Goal: Task Accomplishment & Management: Complete application form

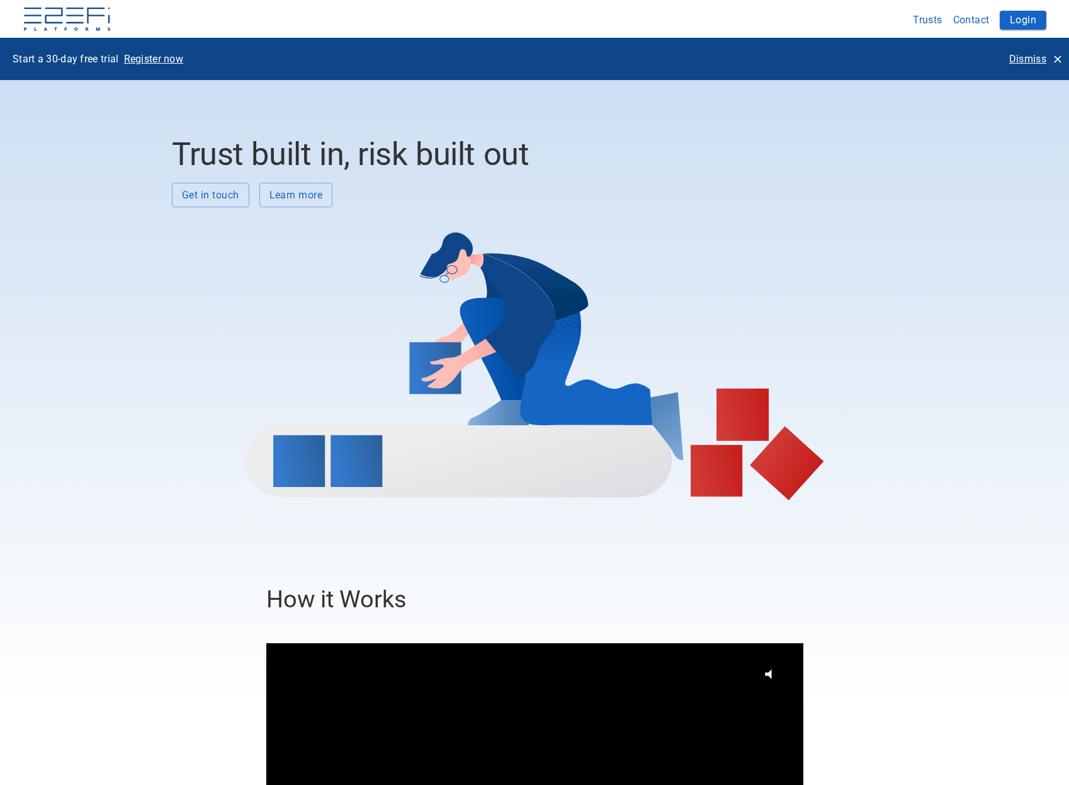
click at [1035, 57] on p "Dismiss" at bounding box center [1028, 59] width 37 height 14
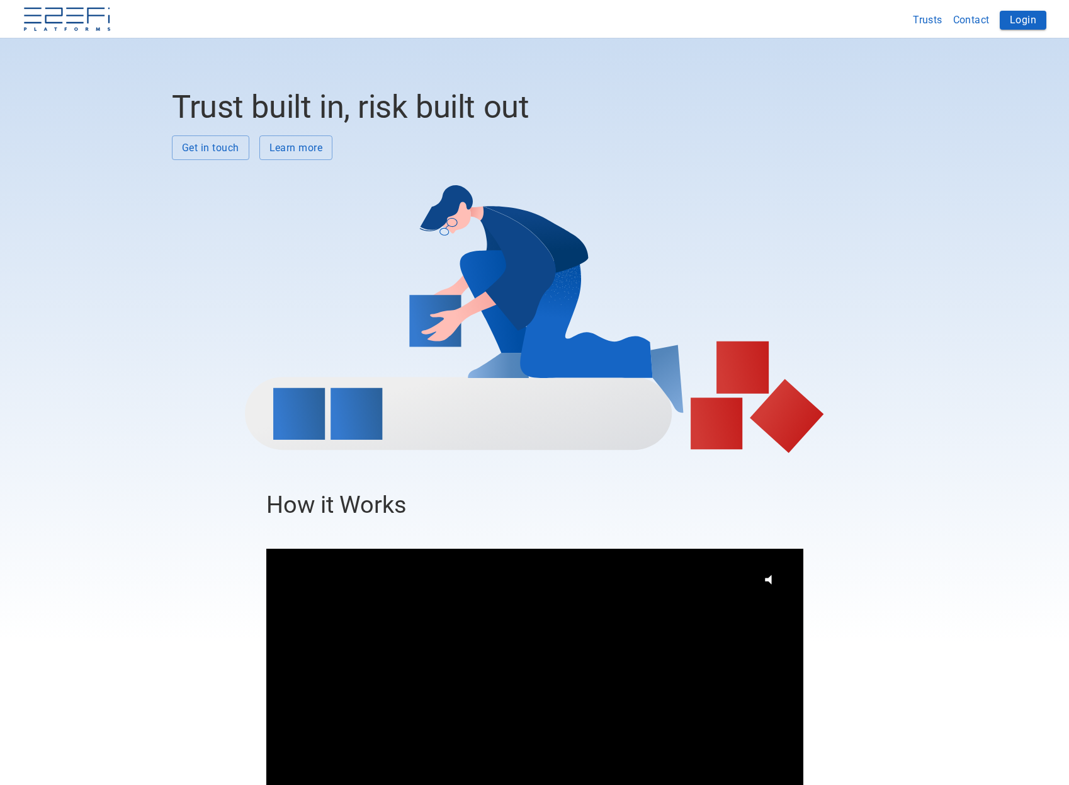
click at [1033, 17] on button "Login" at bounding box center [1023, 20] width 47 height 19
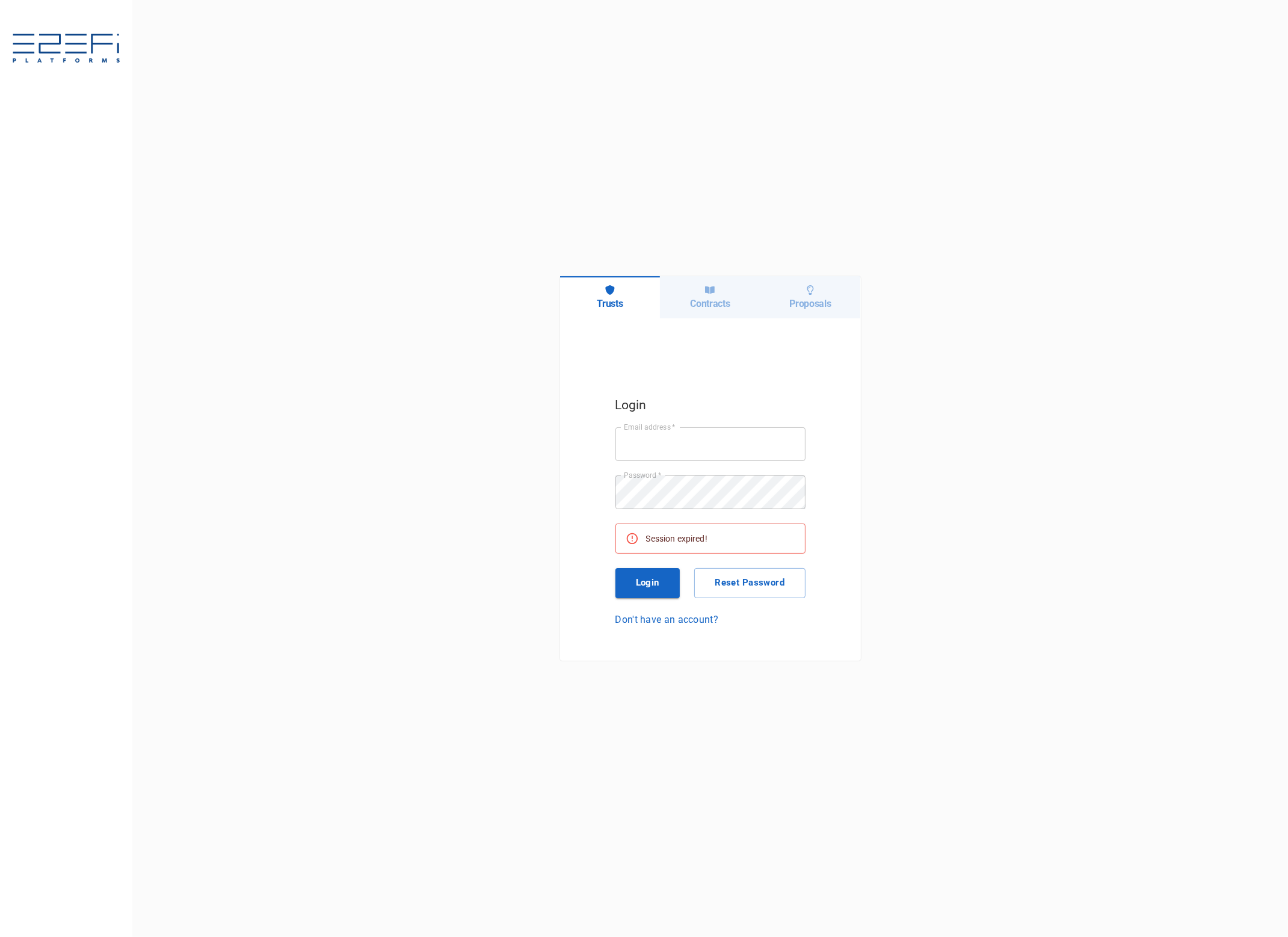
type input "[EMAIL_ADDRESS][DOMAIN_NAME]"
click at [651, 584] on button "Login" at bounding box center [648, 583] width 65 height 30
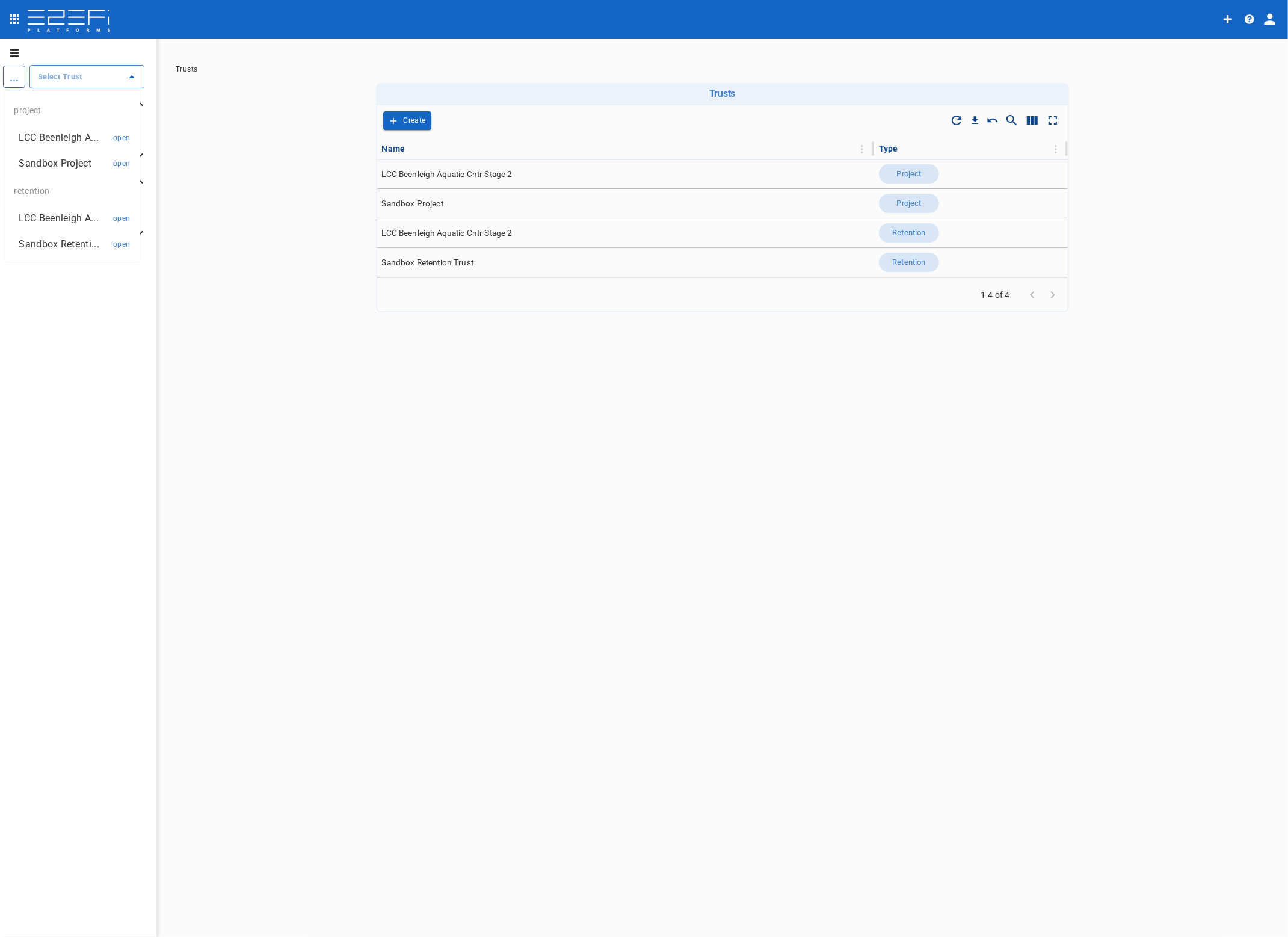
click at [53, 81] on input "text" at bounding box center [78, 76] width 86 height 12
click at [65, 133] on p "LCC Beenleigh A..." at bounding box center [58, 138] width 79 height 13
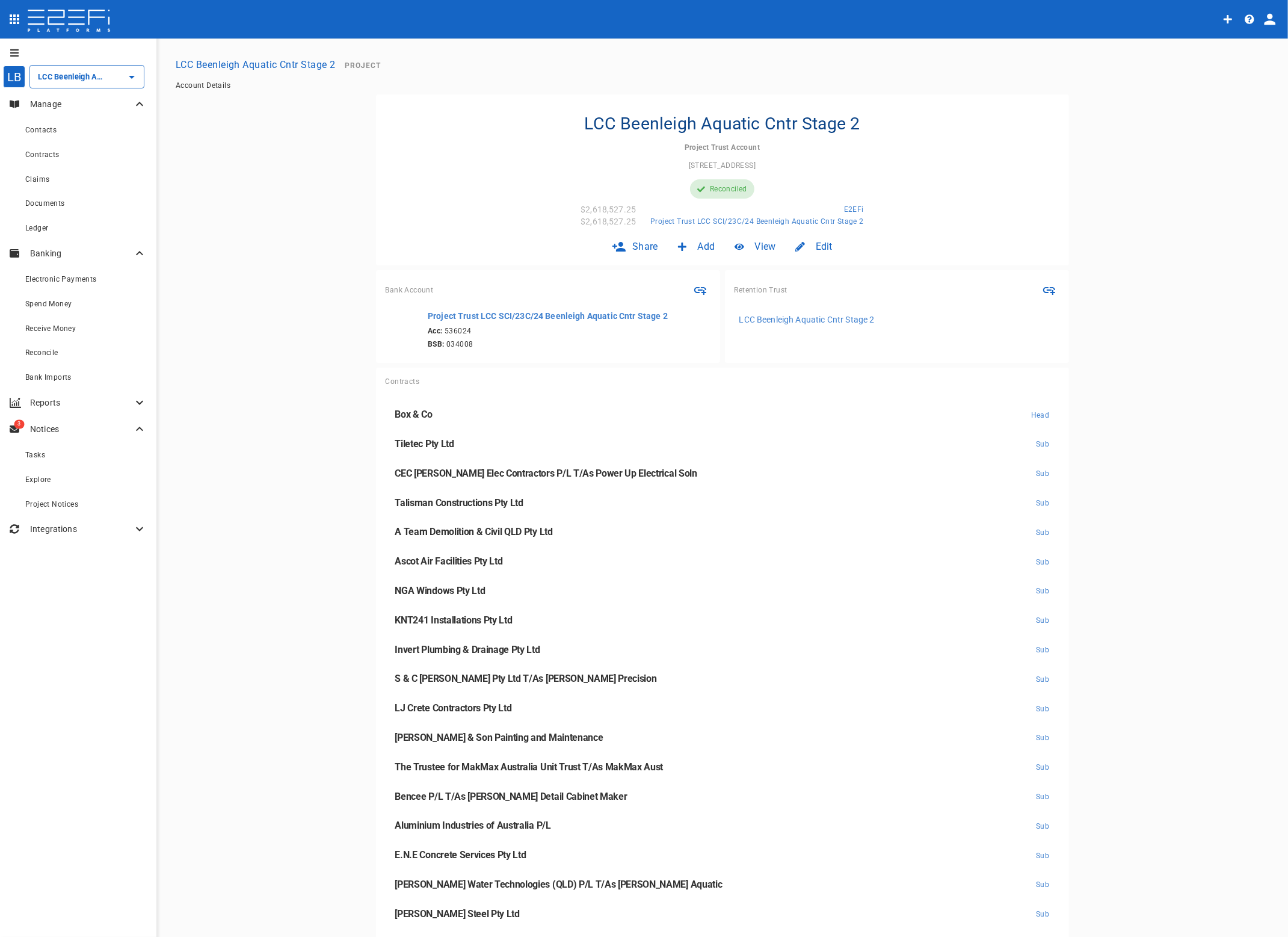
click at [43, 159] on div "Contracts" at bounding box center [85, 155] width 121 height 15
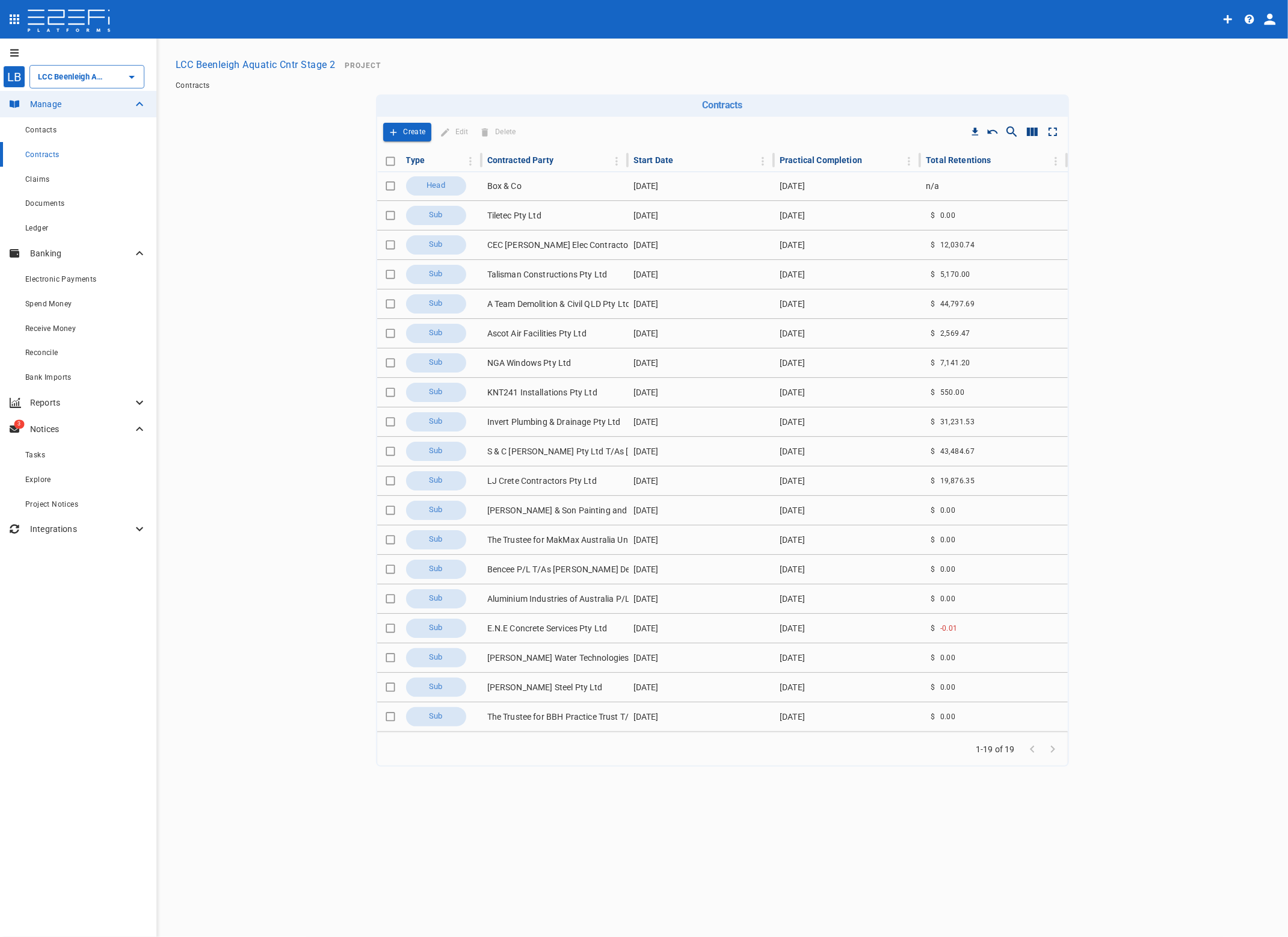
click at [497, 302] on td "A Team Demolition & Civil QLD Pty Ltd" at bounding box center [555, 304] width 146 height 29
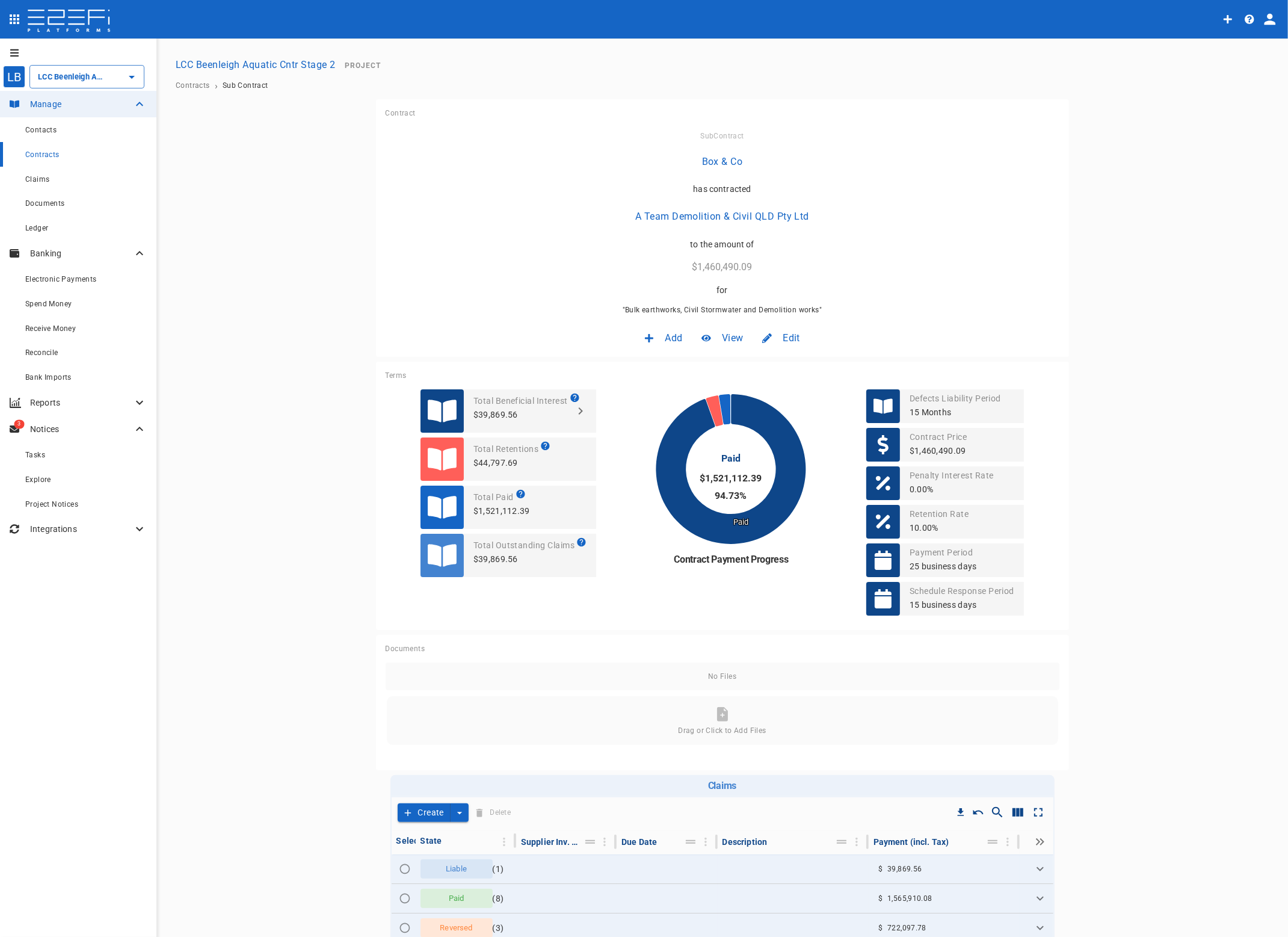
click at [789, 337] on span "Edit" at bounding box center [791, 337] width 17 height 13
click at [771, 356] on span "Contract" at bounding box center [775, 363] width 34 height 13
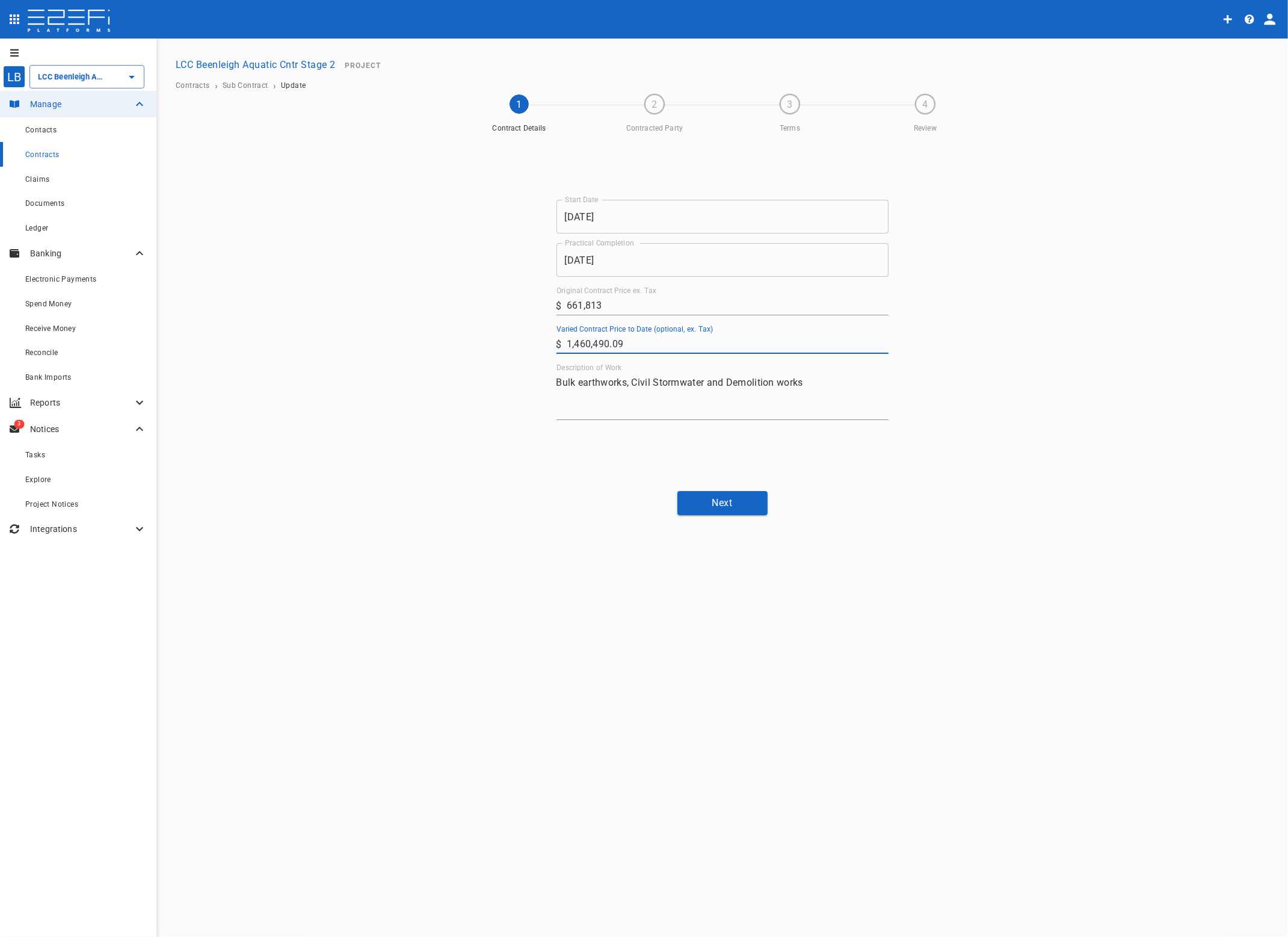
drag, startPoint x: 645, startPoint y: 346, endPoint x: 430, endPoint y: 342, distance: 215.0
click at [430, 342] on div "Start Date [DATE] Start Date Practical Completion [DATE] Practical Completion O…" at bounding box center [723, 309] width 722 height 343
type input "1,475,933.15"
click at [1058, 524] on div "LB LCC Beenleigh Aquatic Cntr Stage 2 ​ Manage Contacts Contracts Claims Docume…" at bounding box center [644, 488] width 1288 height 900
click at [731, 500] on button "Next" at bounding box center [722, 502] width 90 height 24
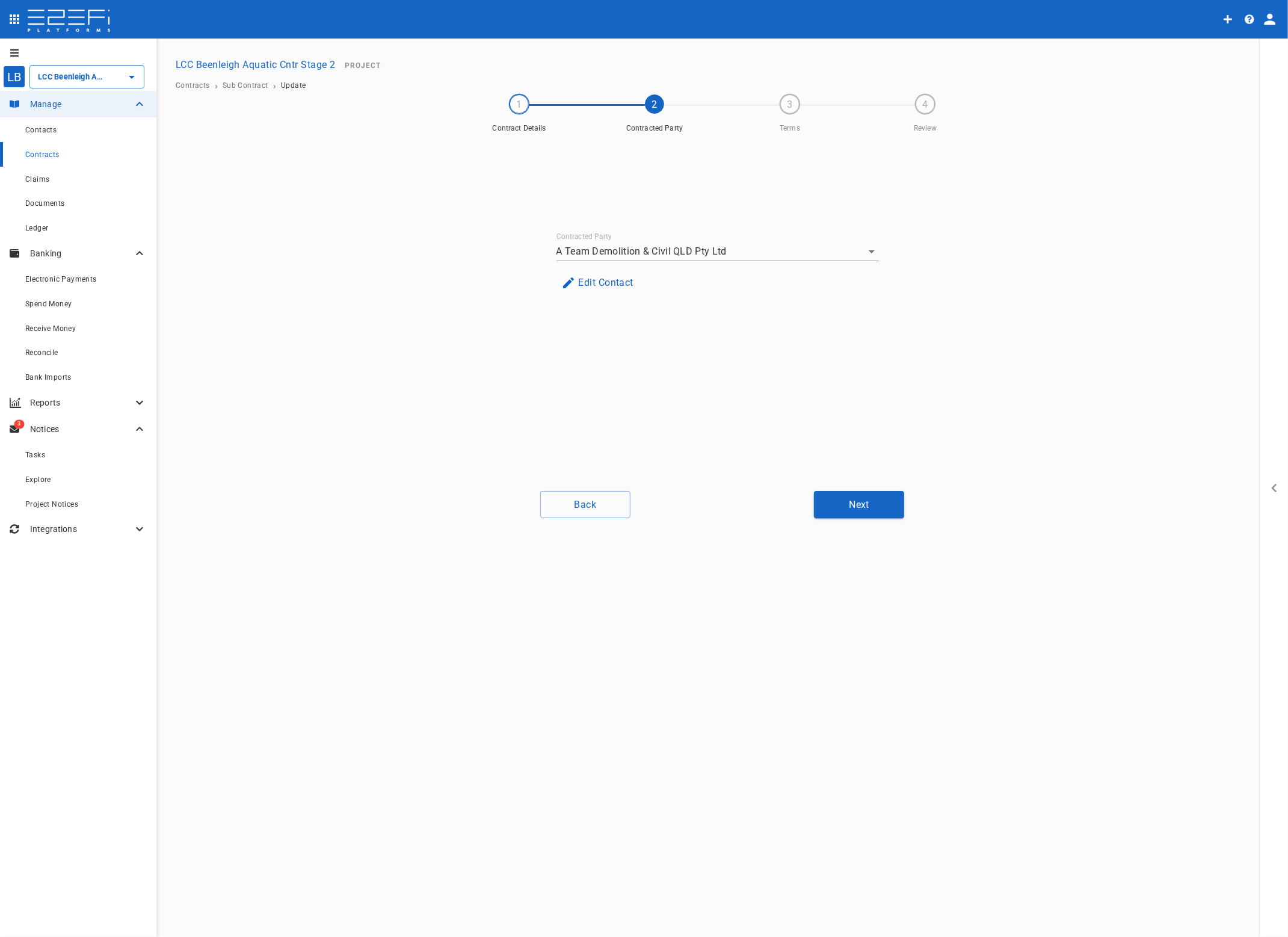
click at [853, 508] on button "Next" at bounding box center [859, 504] width 90 height 27
click at [861, 503] on button "Next" at bounding box center [859, 504] width 90 height 27
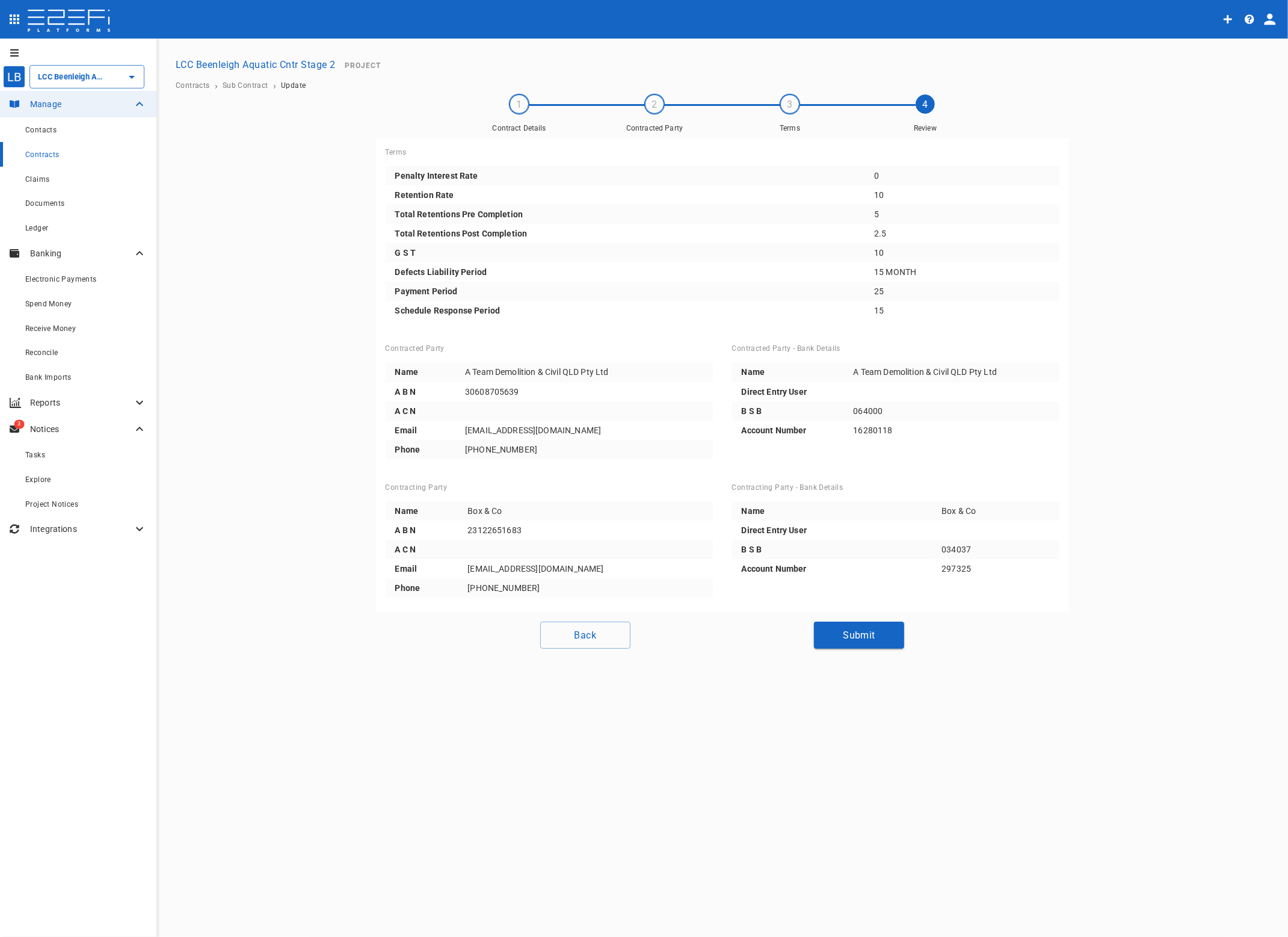
click at [873, 629] on button "Submit" at bounding box center [859, 635] width 90 height 27
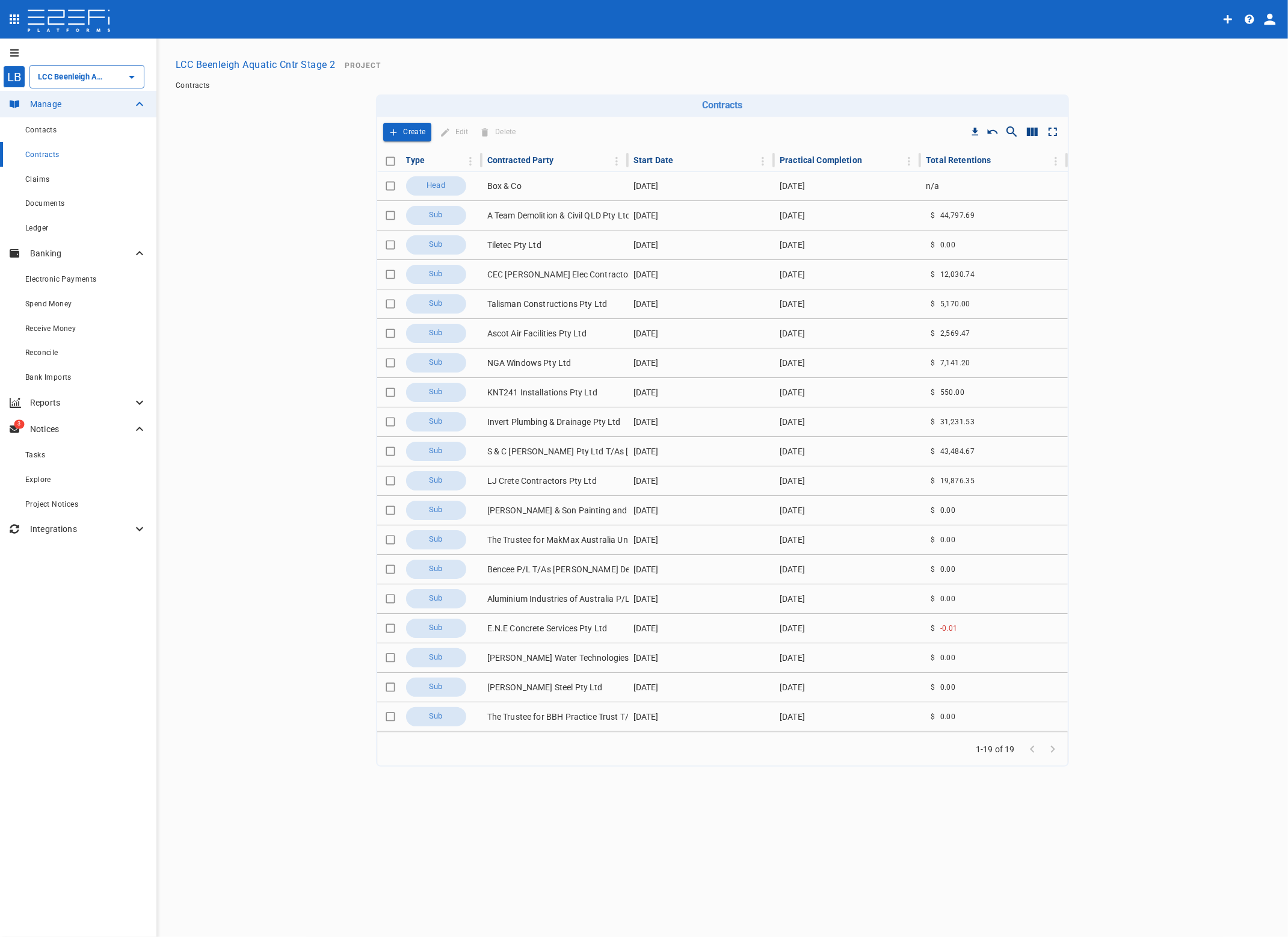
click at [33, 182] on span "Claims" at bounding box center [36, 179] width 24 height 9
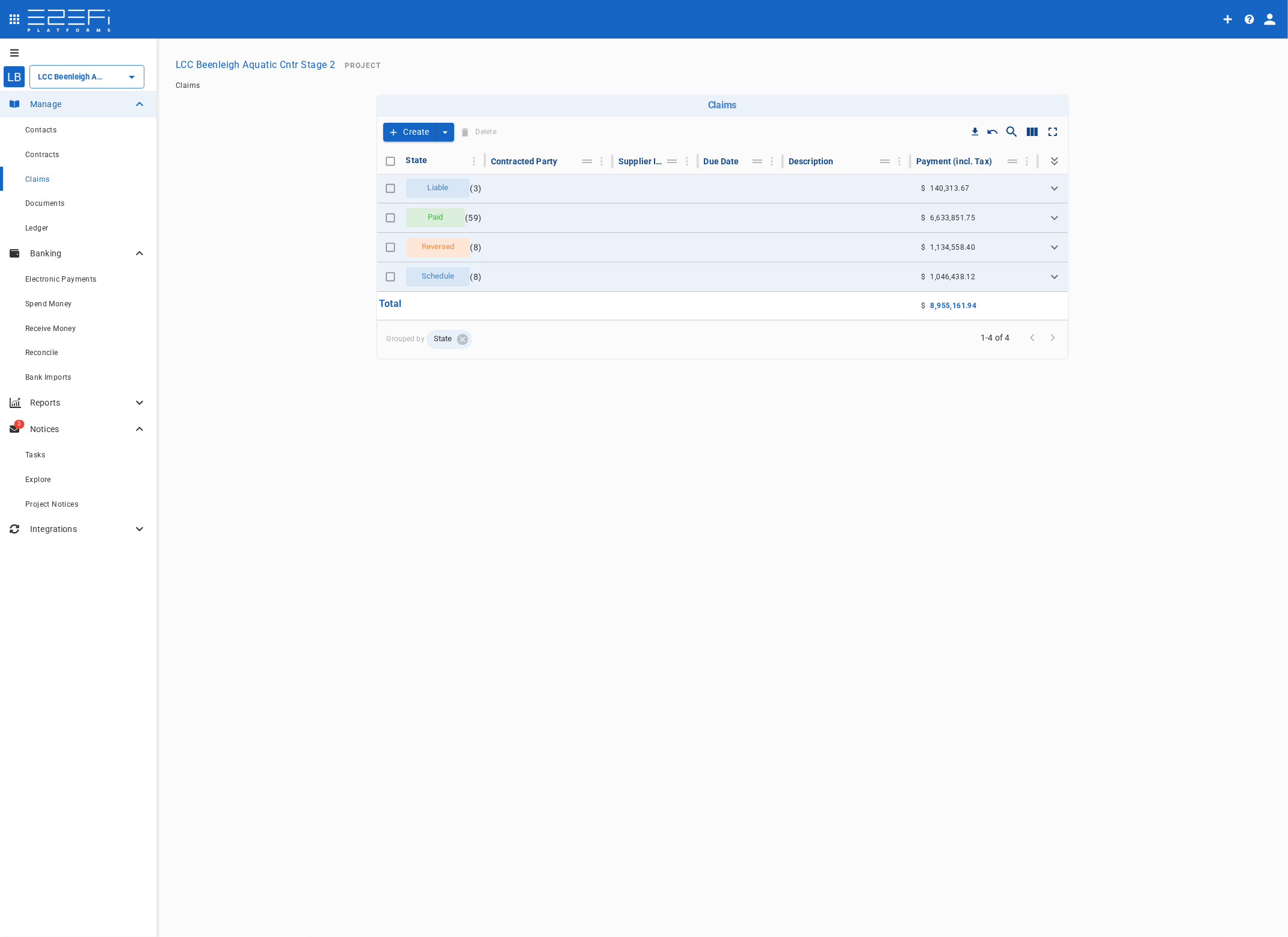
click at [1056, 279] on icon "Expand" at bounding box center [1054, 276] width 14 height 14
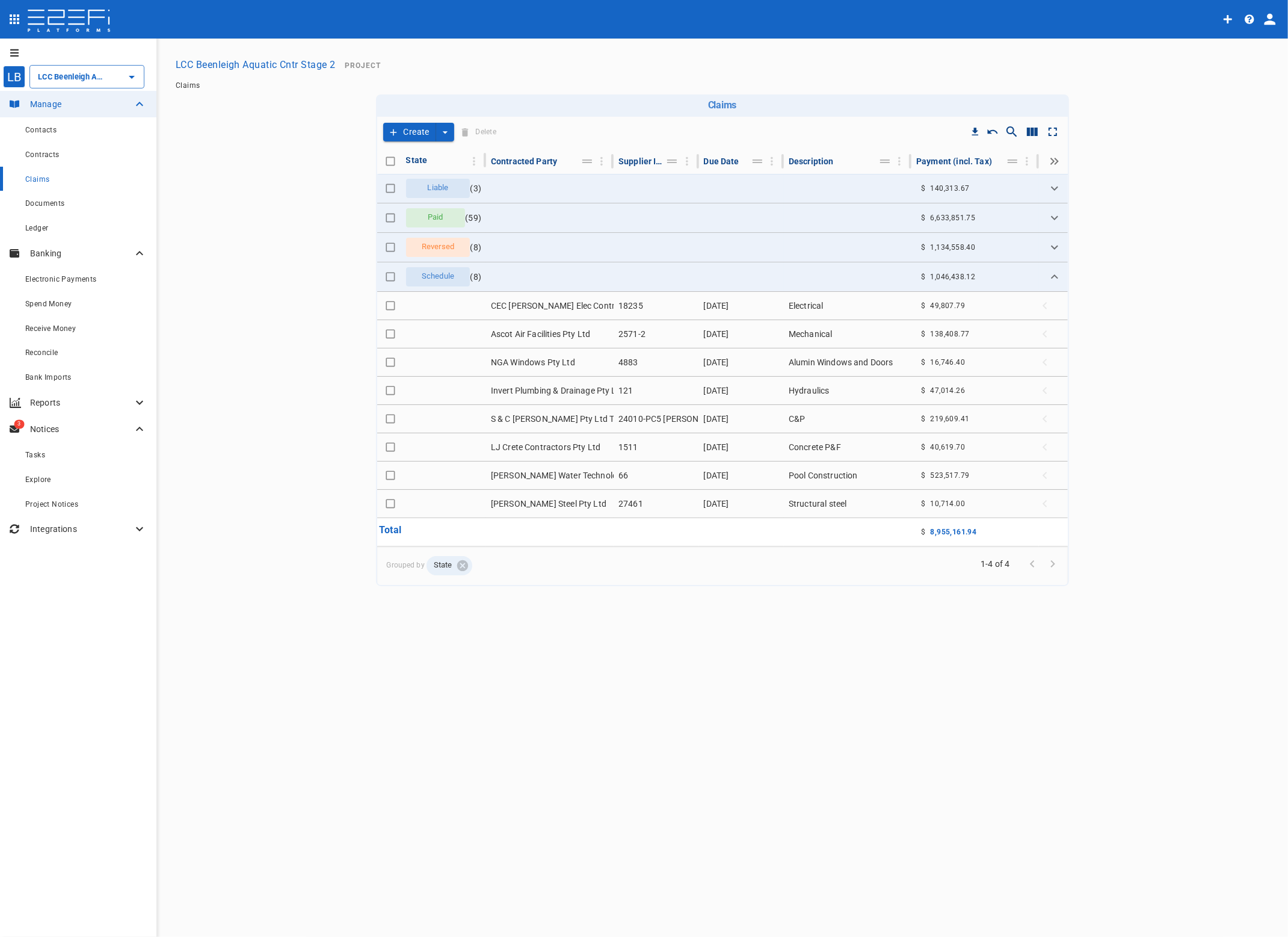
click at [1054, 186] on icon "Expand" at bounding box center [1054, 188] width 14 height 14
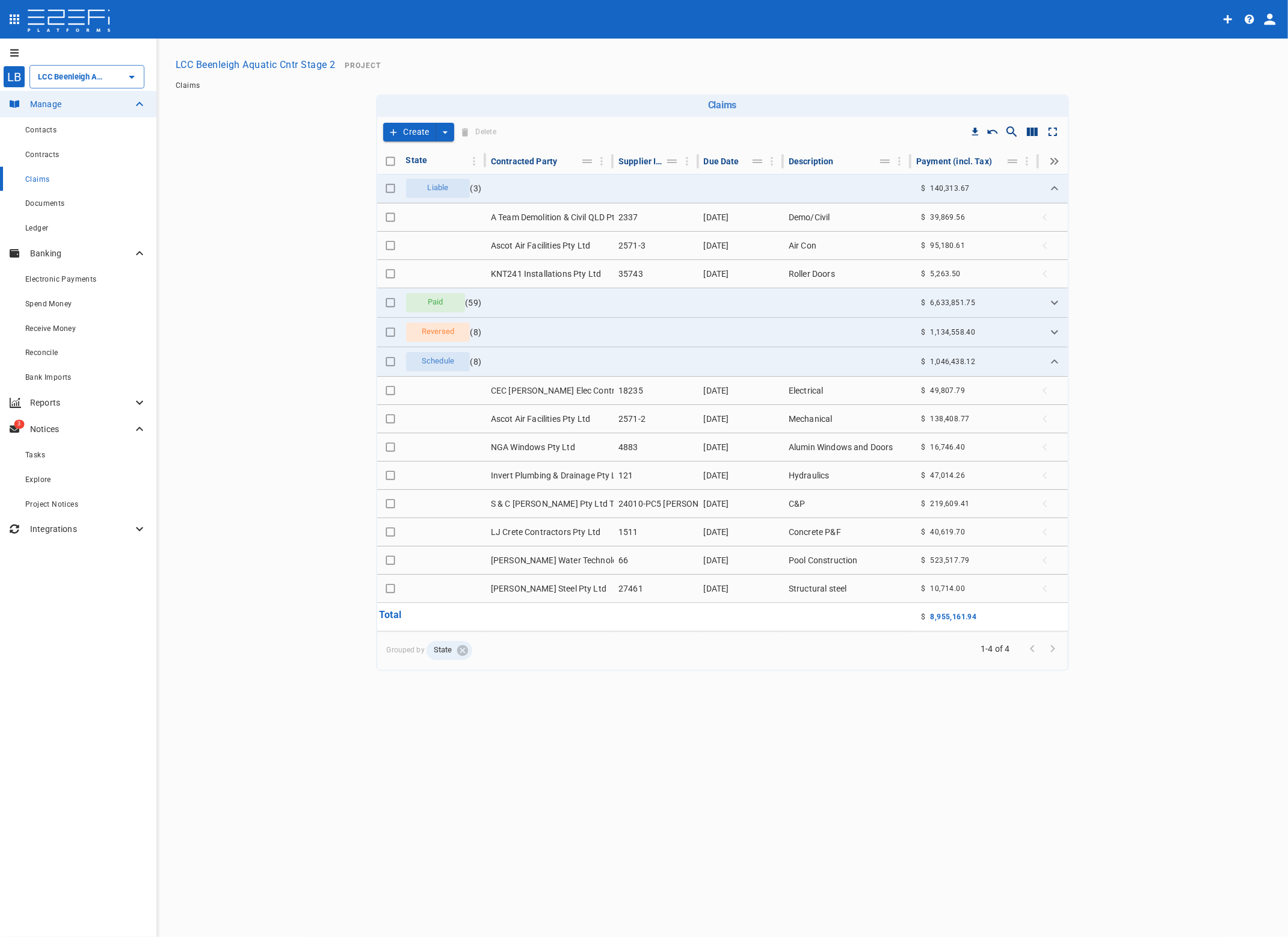
click at [514, 212] on td "A Team Demolition & Civil QLD Pty Ltd" at bounding box center [550, 217] width 128 height 28
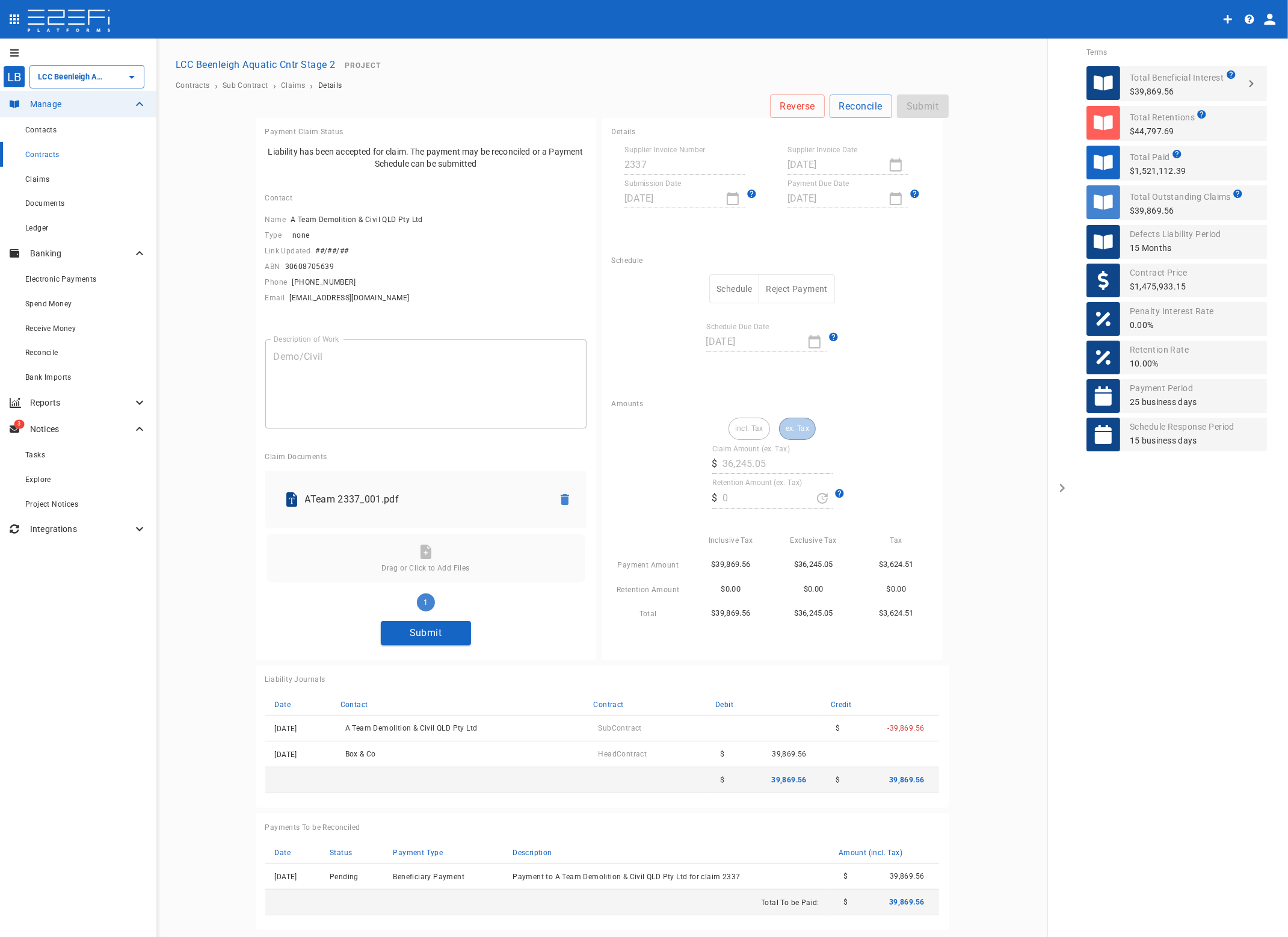
click at [428, 636] on button "Submit" at bounding box center [426, 632] width 90 height 24
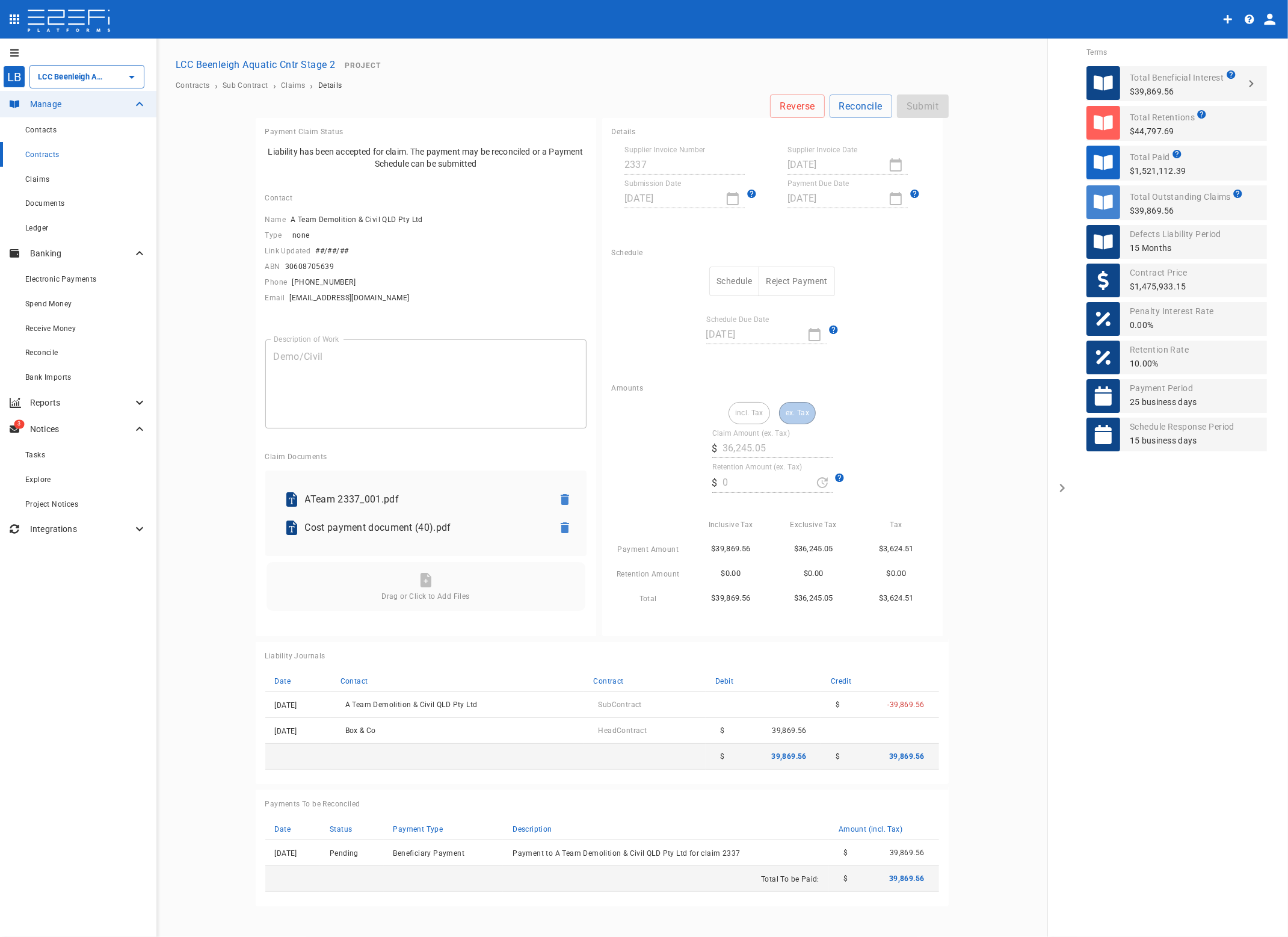
click at [742, 283] on button "Schedule" at bounding box center [735, 281] width 50 height 30
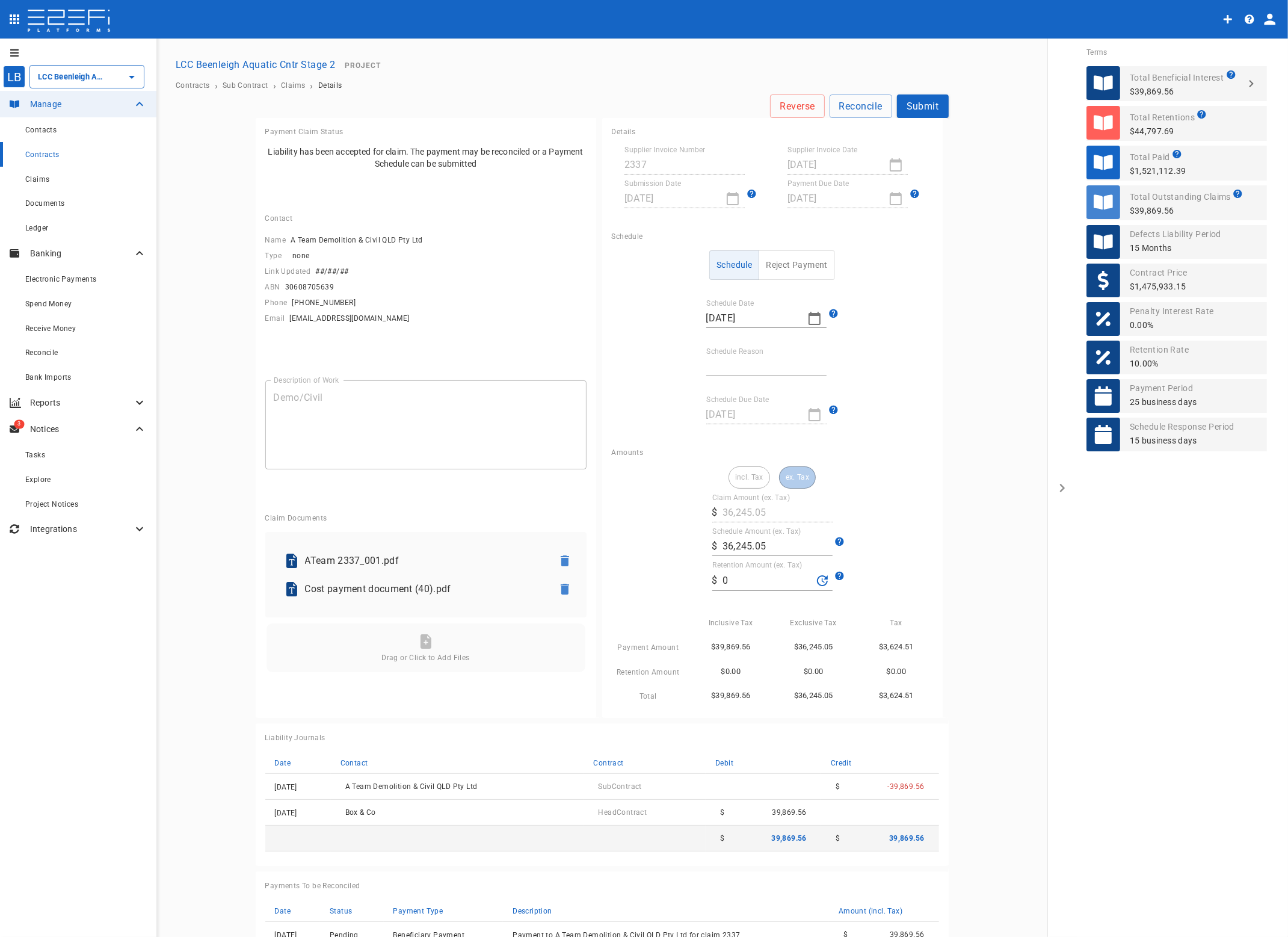
click at [728, 362] on input "Schedule Reason" at bounding box center [766, 366] width 120 height 19
type input "Paid in full"
drag, startPoint x: 762, startPoint y: 550, endPoint x: 768, endPoint y: 547, distance: 6.7
click at [762, 548] on input "36,245.05" at bounding box center [777, 546] width 110 height 19
drag, startPoint x: 775, startPoint y: 550, endPoint x: 617, endPoint y: 540, distance: 158.3
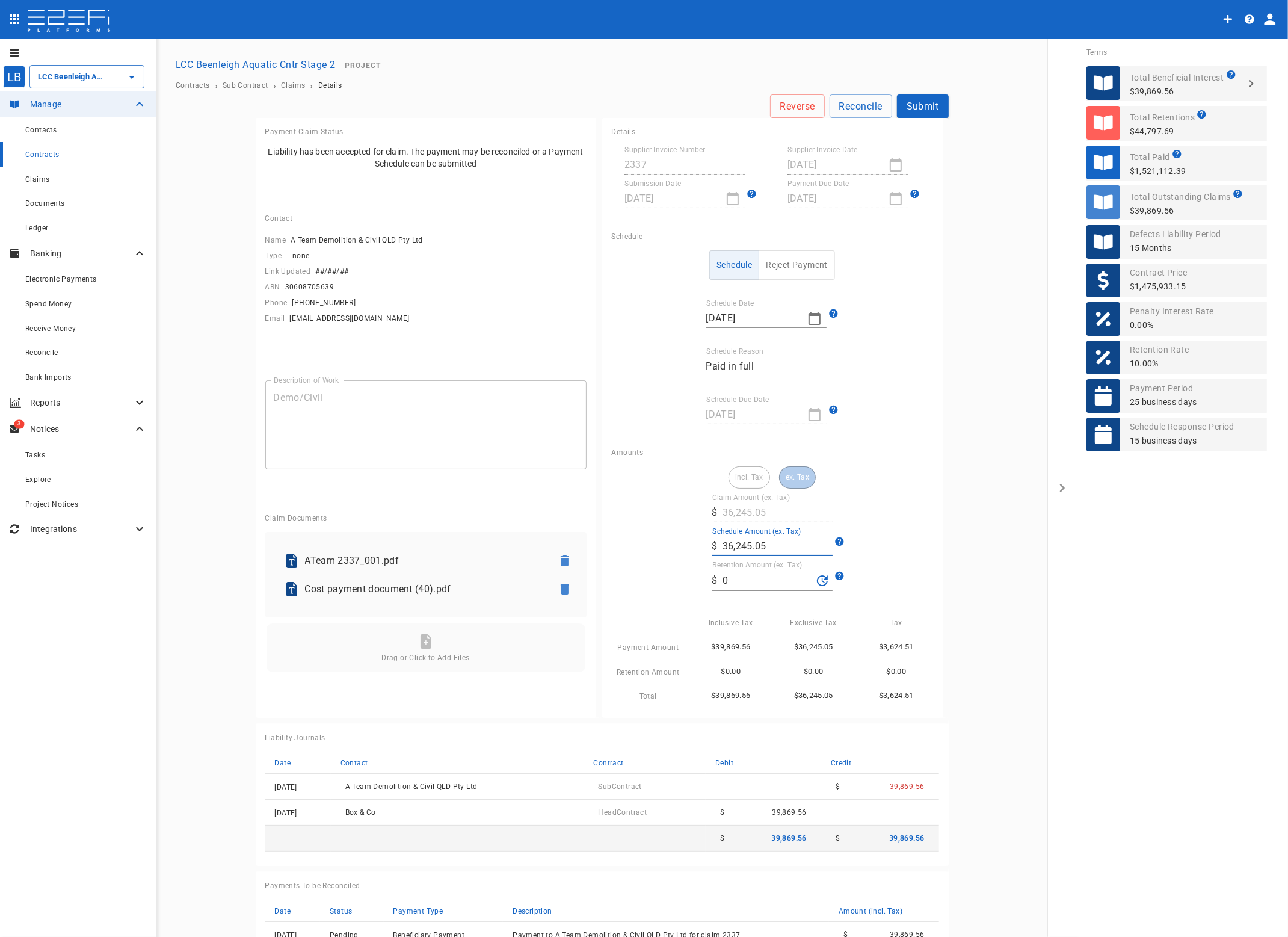
click at [617, 540] on div "incl. Tax ex. Tax Claim Amount (ex. Tax) ​ $ 36,245.05 Schedule Amount (ex. Tax…" at bounding box center [772, 585] width 321 height 237
type input "27,882.05"
click at [977, 518] on main "Reverse Reconcile Submit Payment Claim Status Liability has been accepted for c…" at bounding box center [602, 541] width 862 height 893
click at [918, 106] on button "Submit" at bounding box center [923, 106] width 52 height 24
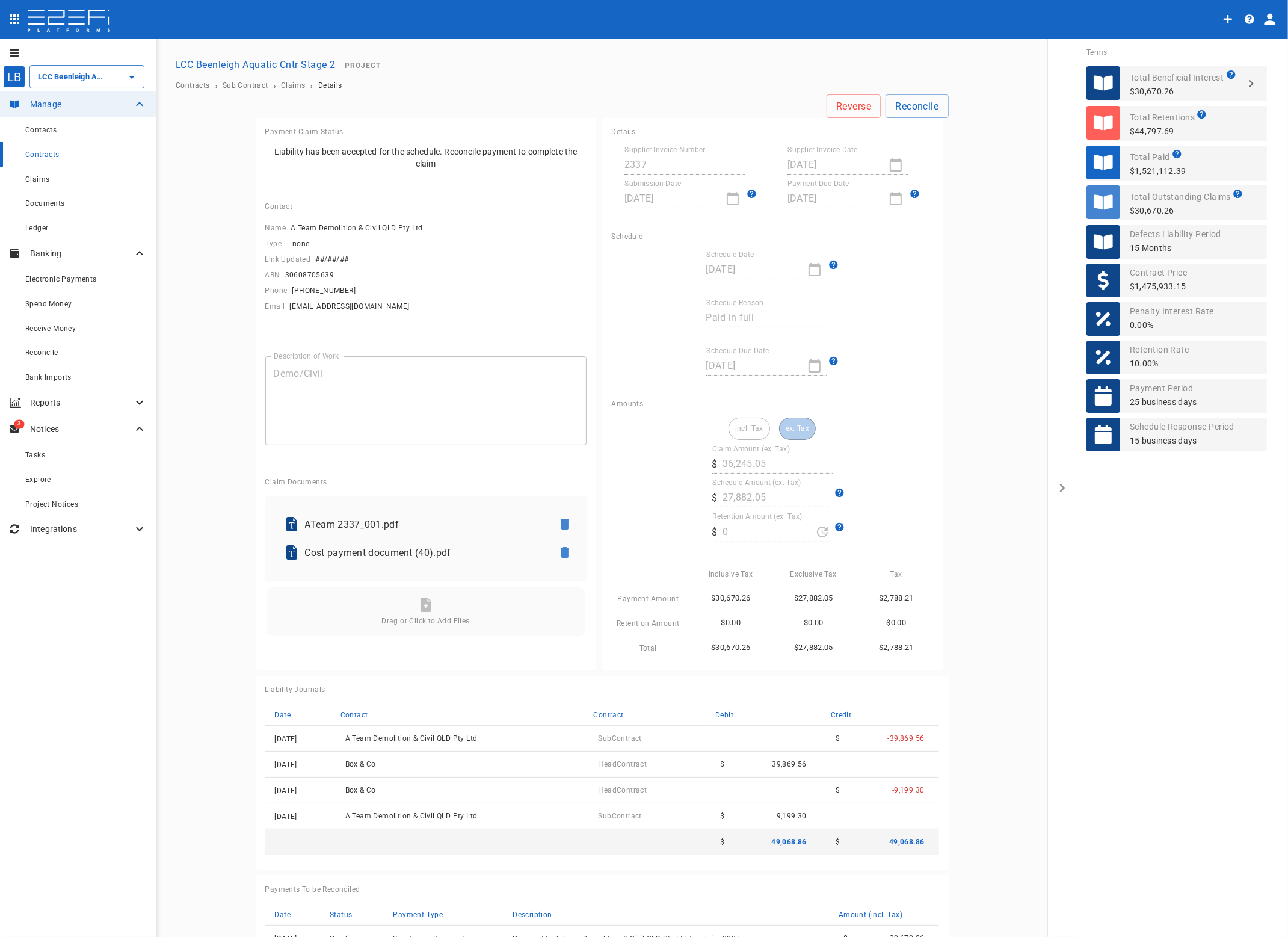
click at [40, 177] on span "Claims" at bounding box center [36, 179] width 24 height 9
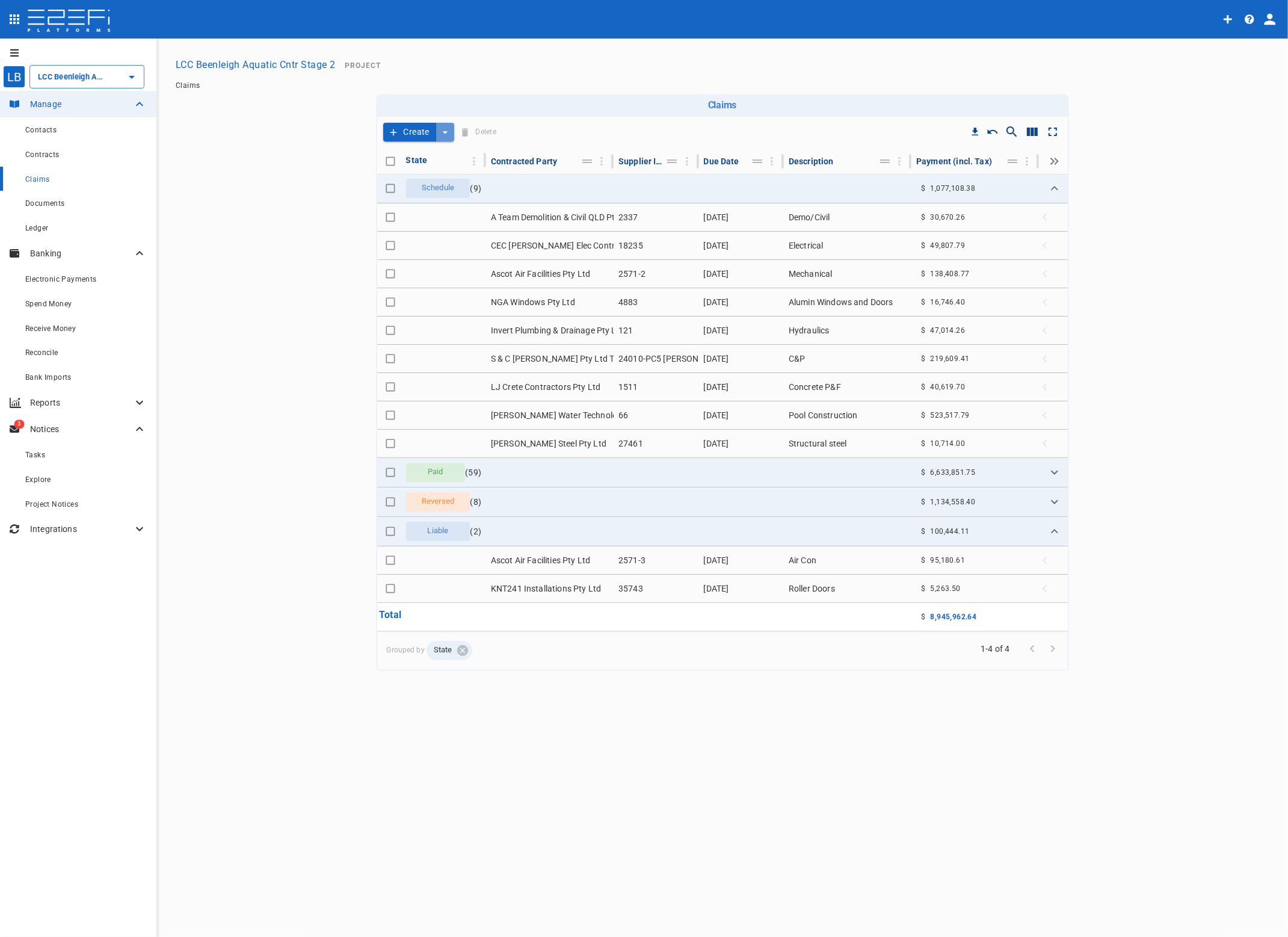
click at [446, 138] on icon "create claim type options" at bounding box center [445, 132] width 12 height 12
click at [428, 180] on span "Self Create" at bounding box center [419, 176] width 52 height 13
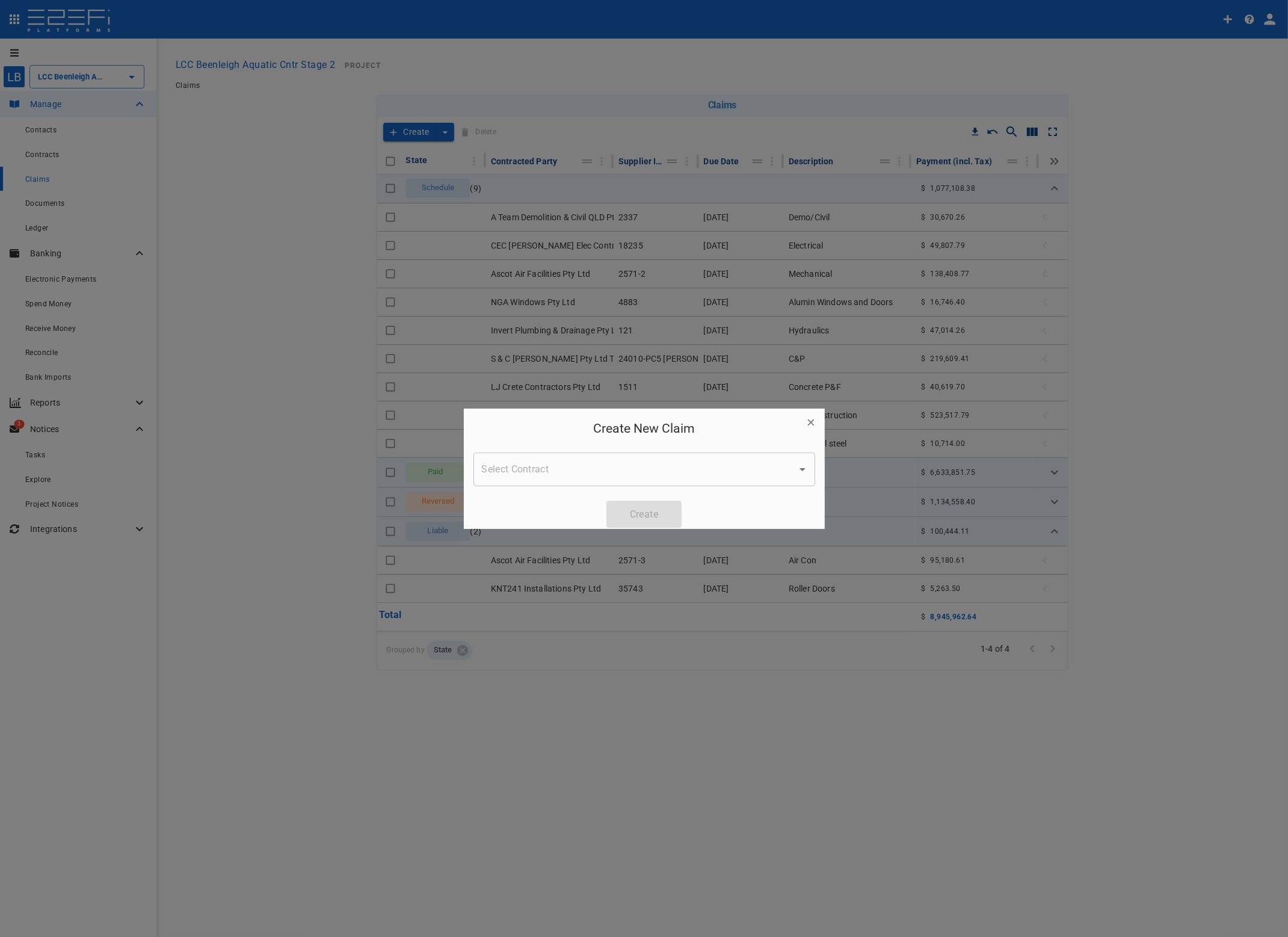
click at [585, 463] on input "Select Contract" at bounding box center [634, 469] width 312 height 23
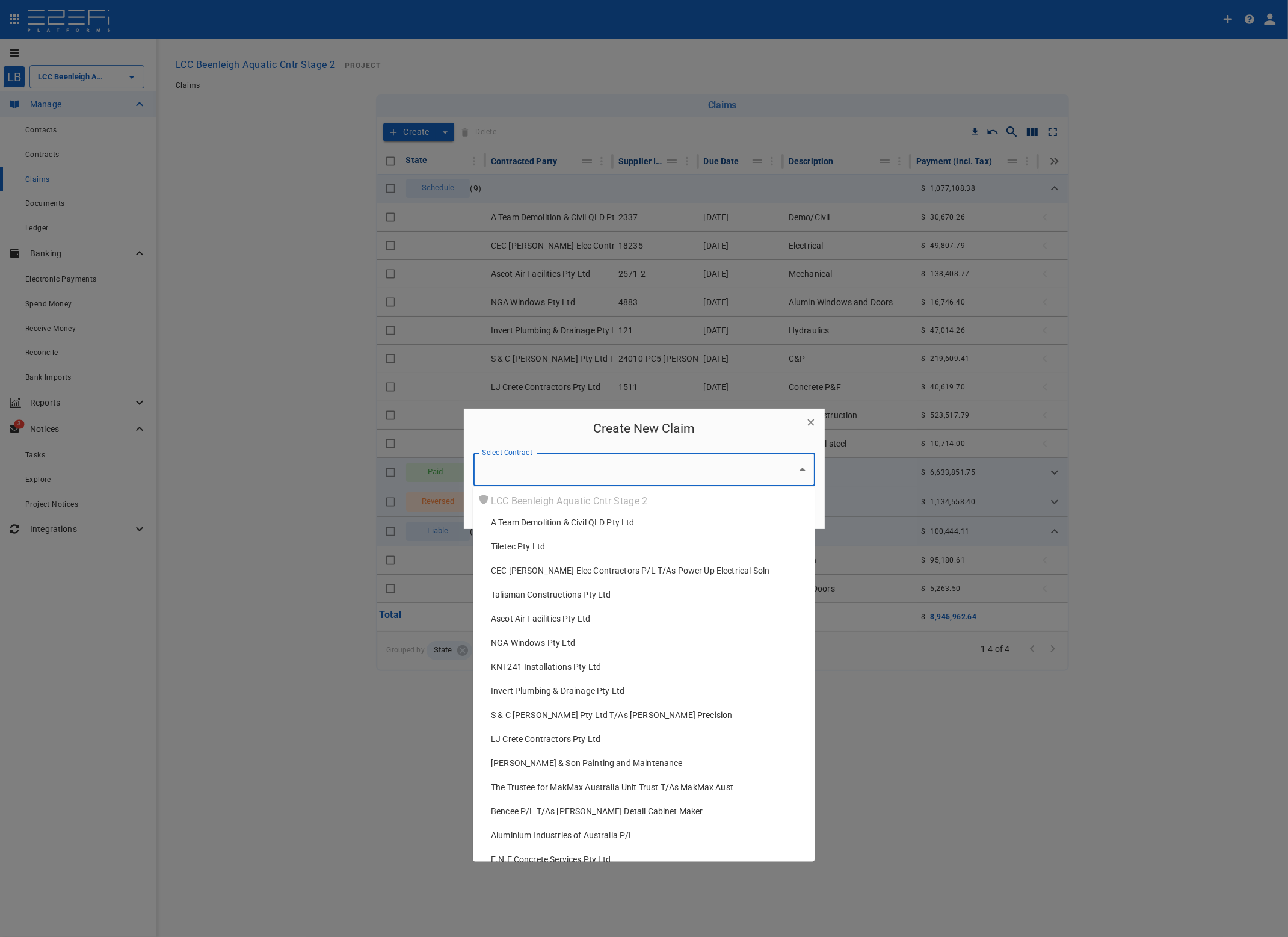
click at [541, 523] on span "A Team Demolition & Civil QLD Pty Ltd" at bounding box center [563, 522] width 144 height 12
type input "A Team Demolition & Civil QLD Pty Ltd"
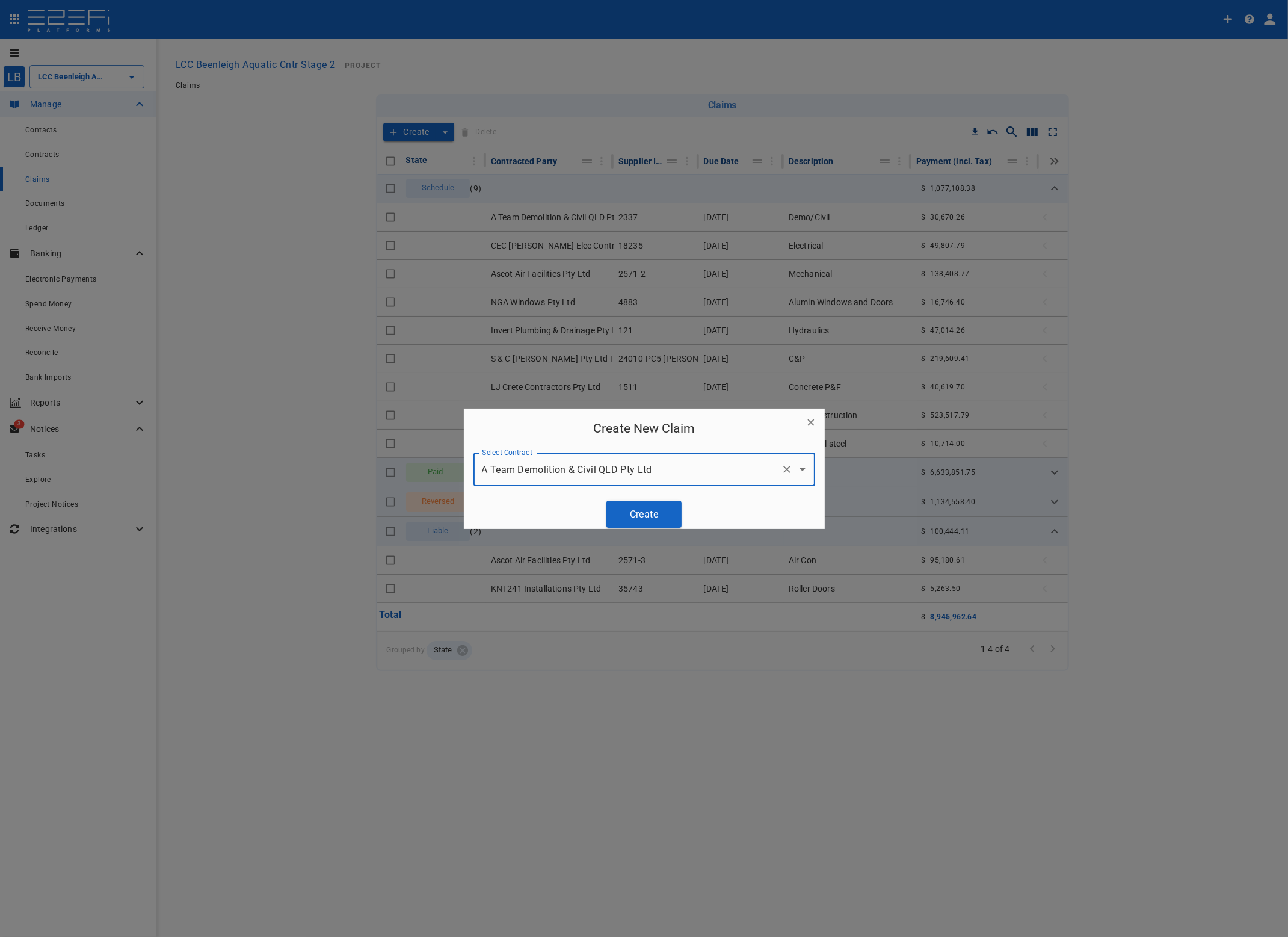
click at [630, 505] on button "Create" at bounding box center [644, 514] width 75 height 27
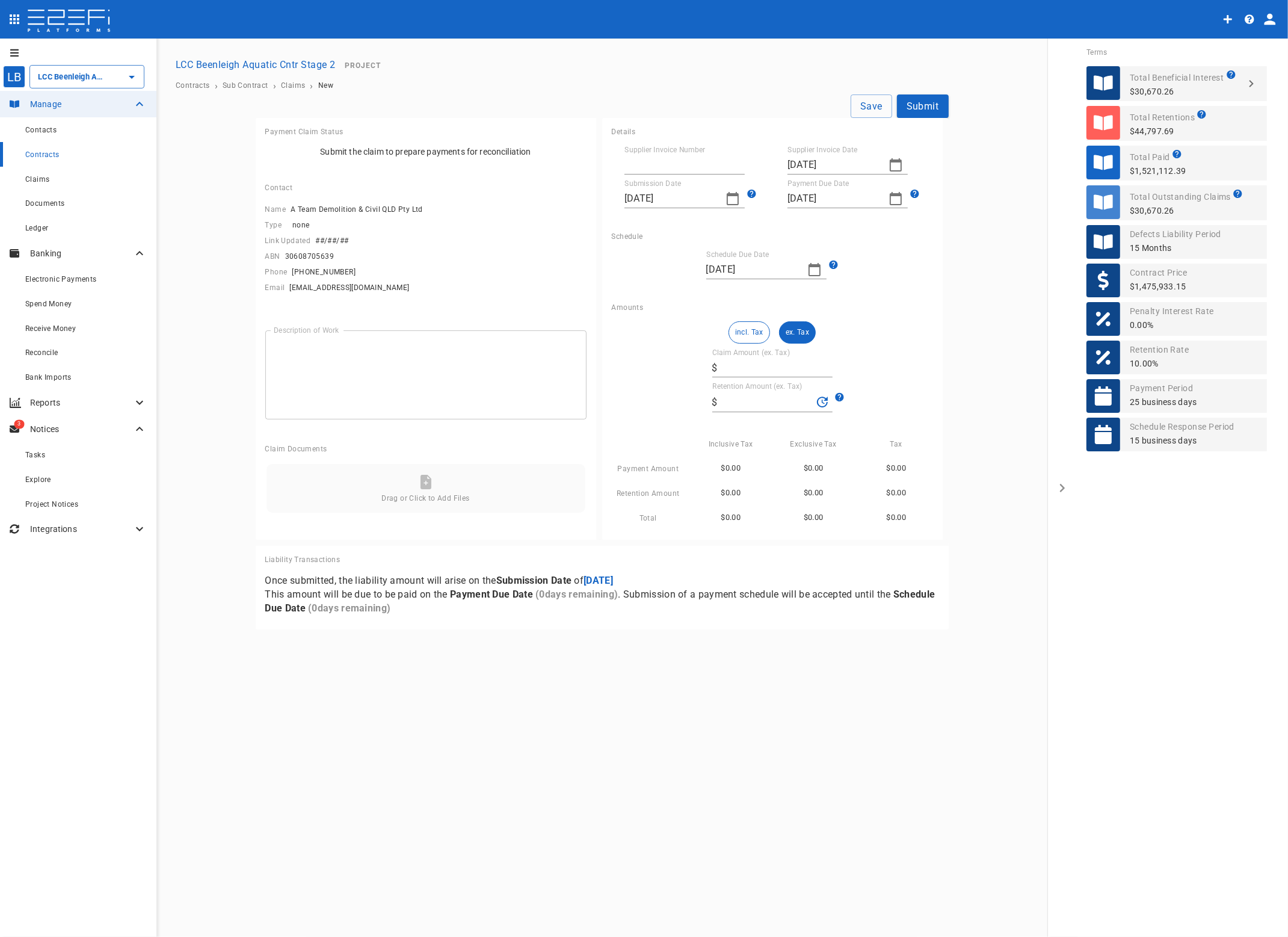
type input "[DATE]"
click at [667, 170] on input "Supplier Invoice Number" at bounding box center [685, 164] width 120 height 19
type input "2435"
click at [894, 163] on icon "button" at bounding box center [895, 164] width 14 height 14
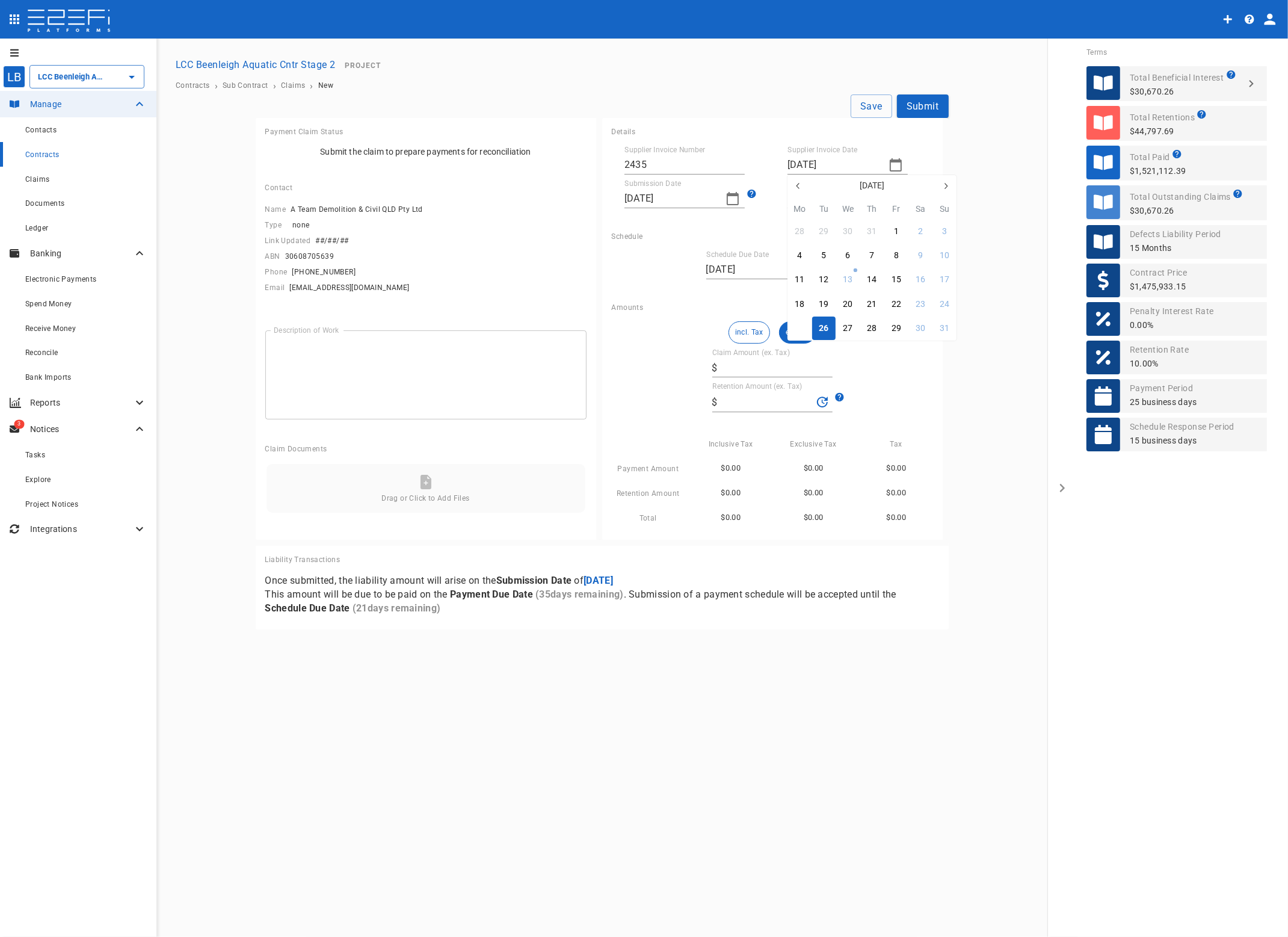
click at [792, 331] on button "25" at bounding box center [800, 328] width 24 height 24
type input "[DATE]"
click at [731, 200] on icon "button" at bounding box center [733, 198] width 14 height 14
click at [639, 362] on div "25" at bounding box center [636, 362] width 10 height 13
type input "[DATE]"
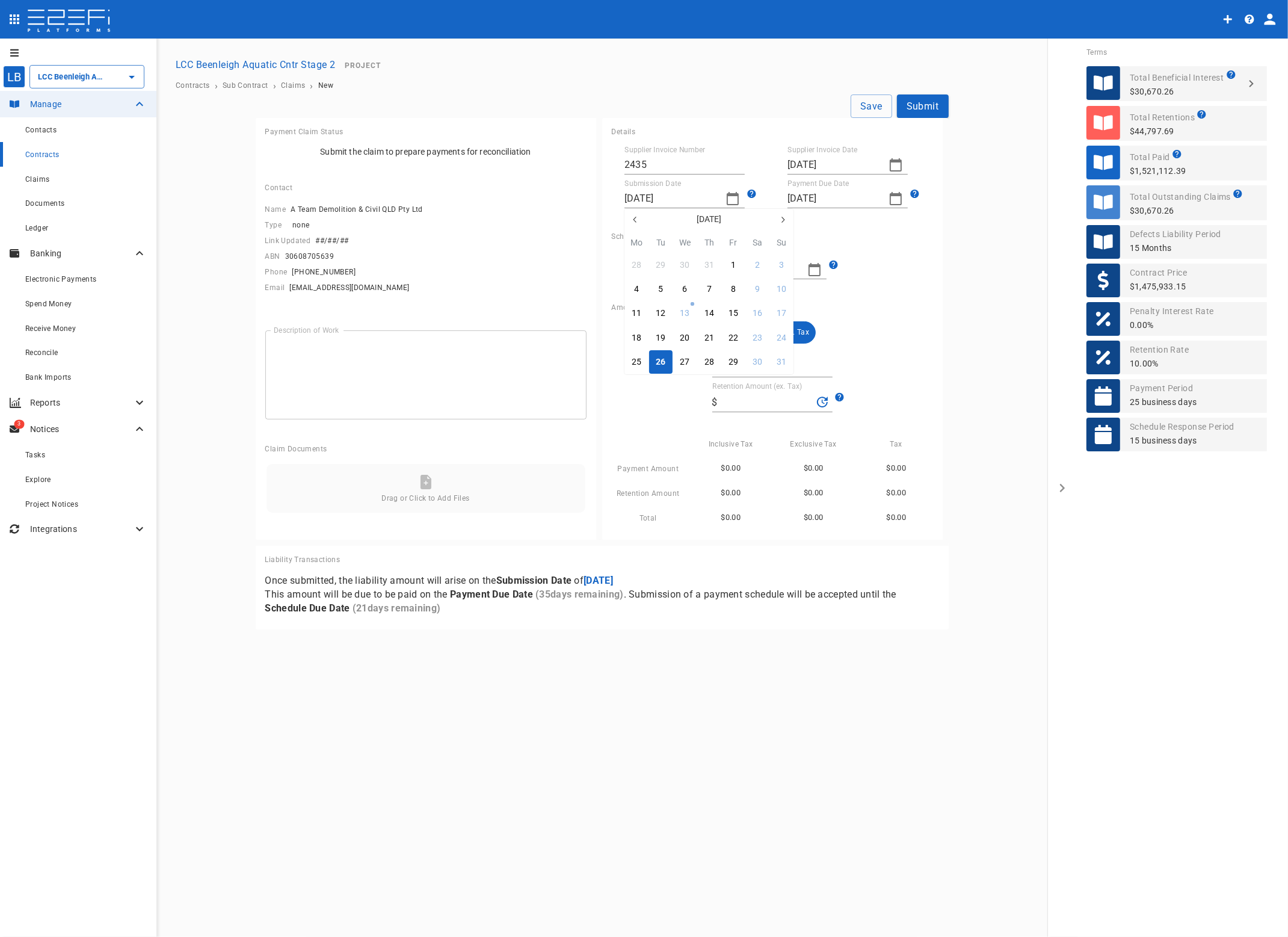
type input "[DATE]"
click at [806, 334] on button "ex. Tax" at bounding box center [798, 331] width 36 height 22
click at [759, 365] on input "Claim Amount (ex. Tax)" at bounding box center [777, 368] width 110 height 19
type input "2"
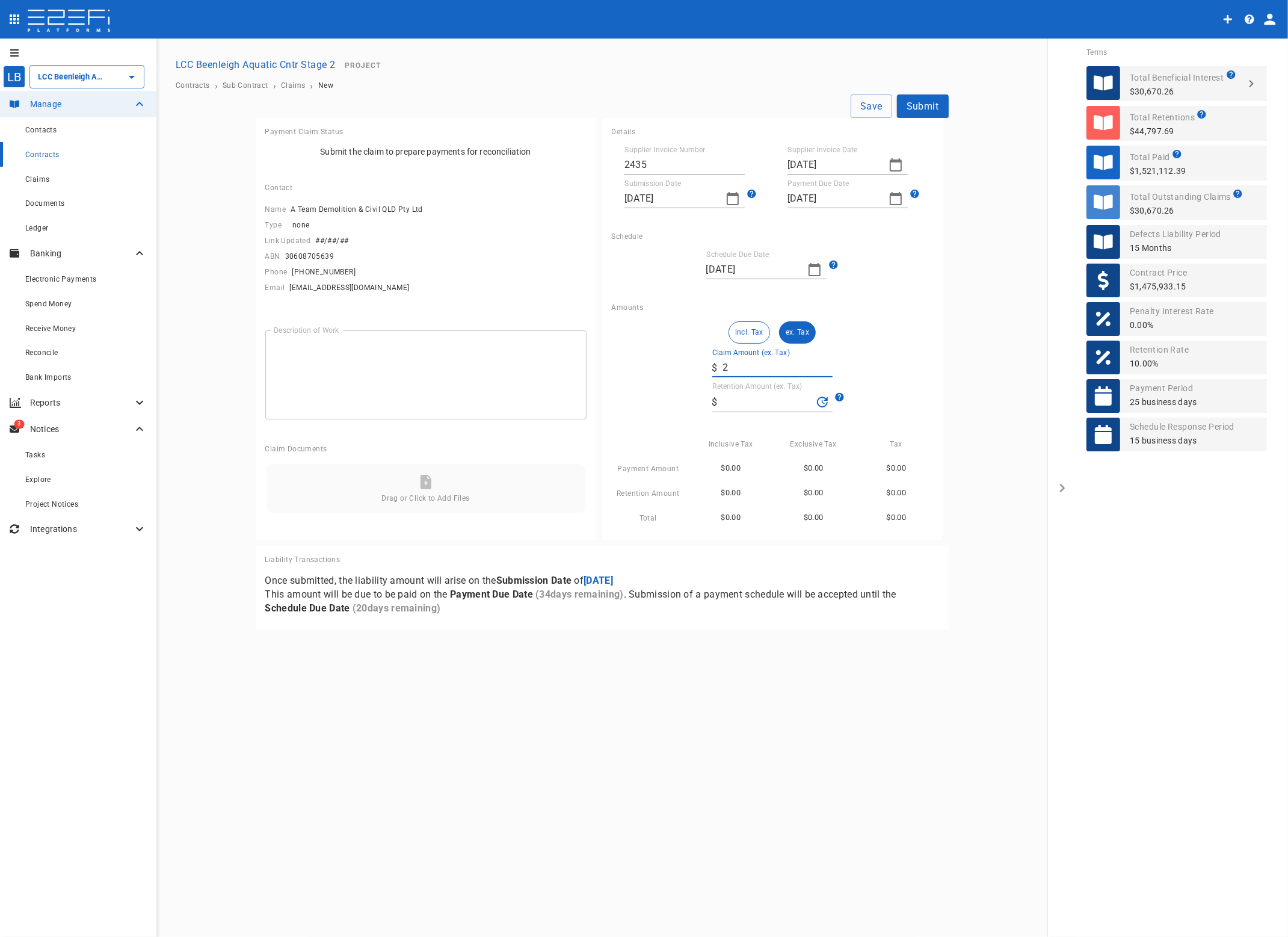
type input "0.2"
type input "21"
type input "2.1"
type input "210"
type input "21"
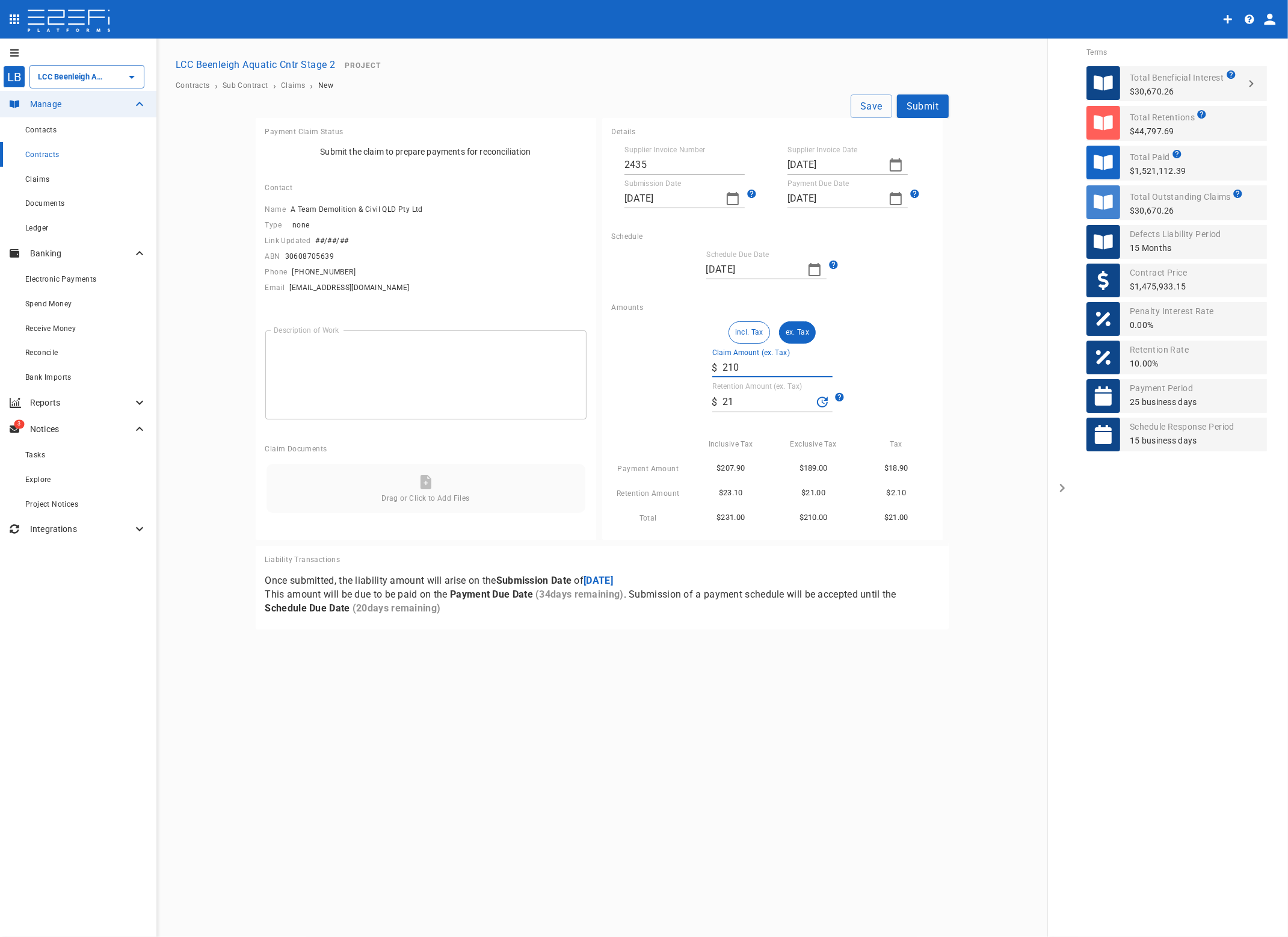
type input "2,109"
type input "210.9"
type input "21,091"
type input "2,109.1"
type input "21,091.6"
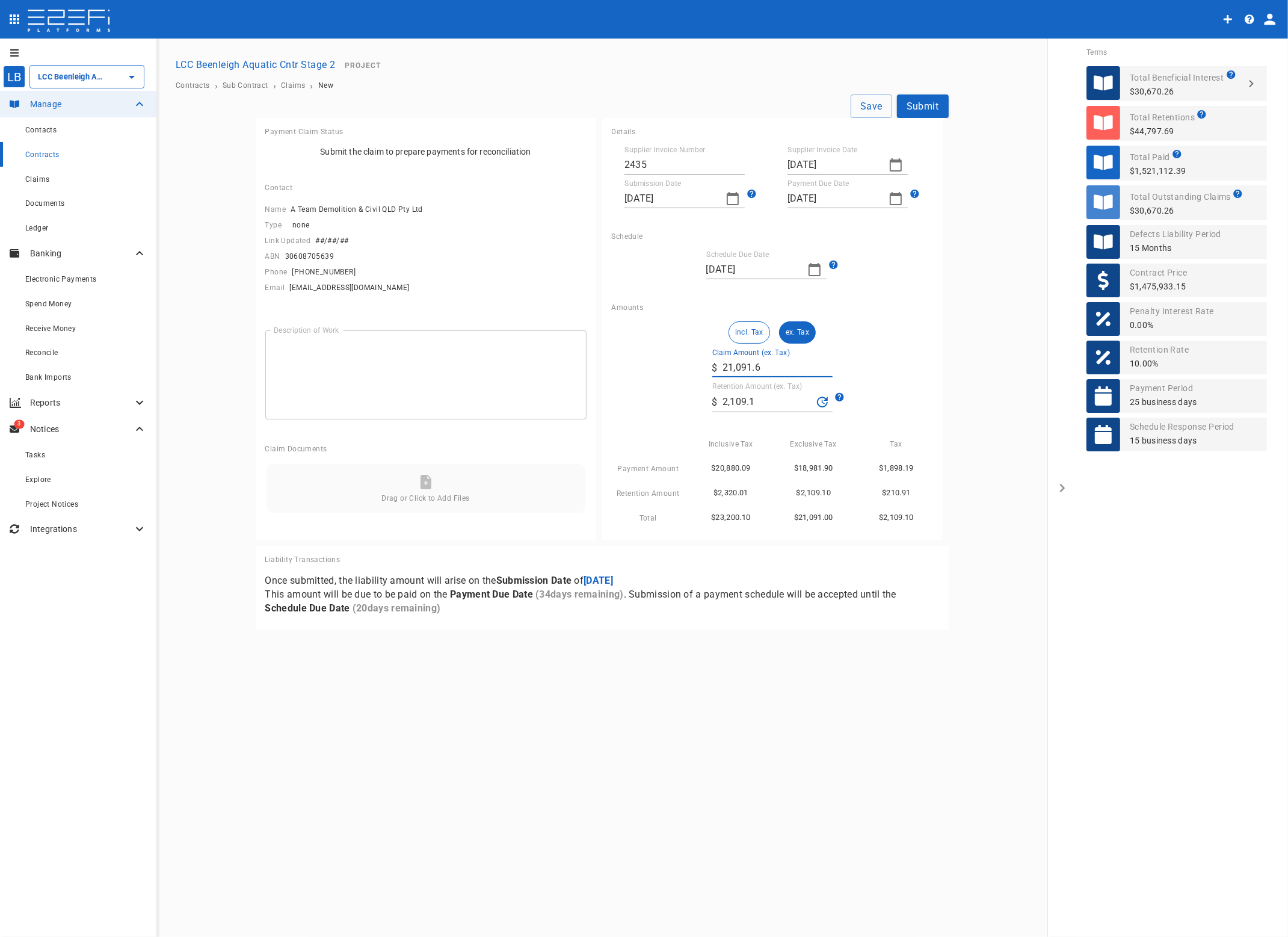
type input "2,109.16"
type input "21,091.69"
type input "2,109.17"
type input "21,091.69"
click at [984, 558] on main "Save Submit Payment Claim Status Submit the claim to prepare payments for recon…" at bounding box center [602, 361] width 862 height 534
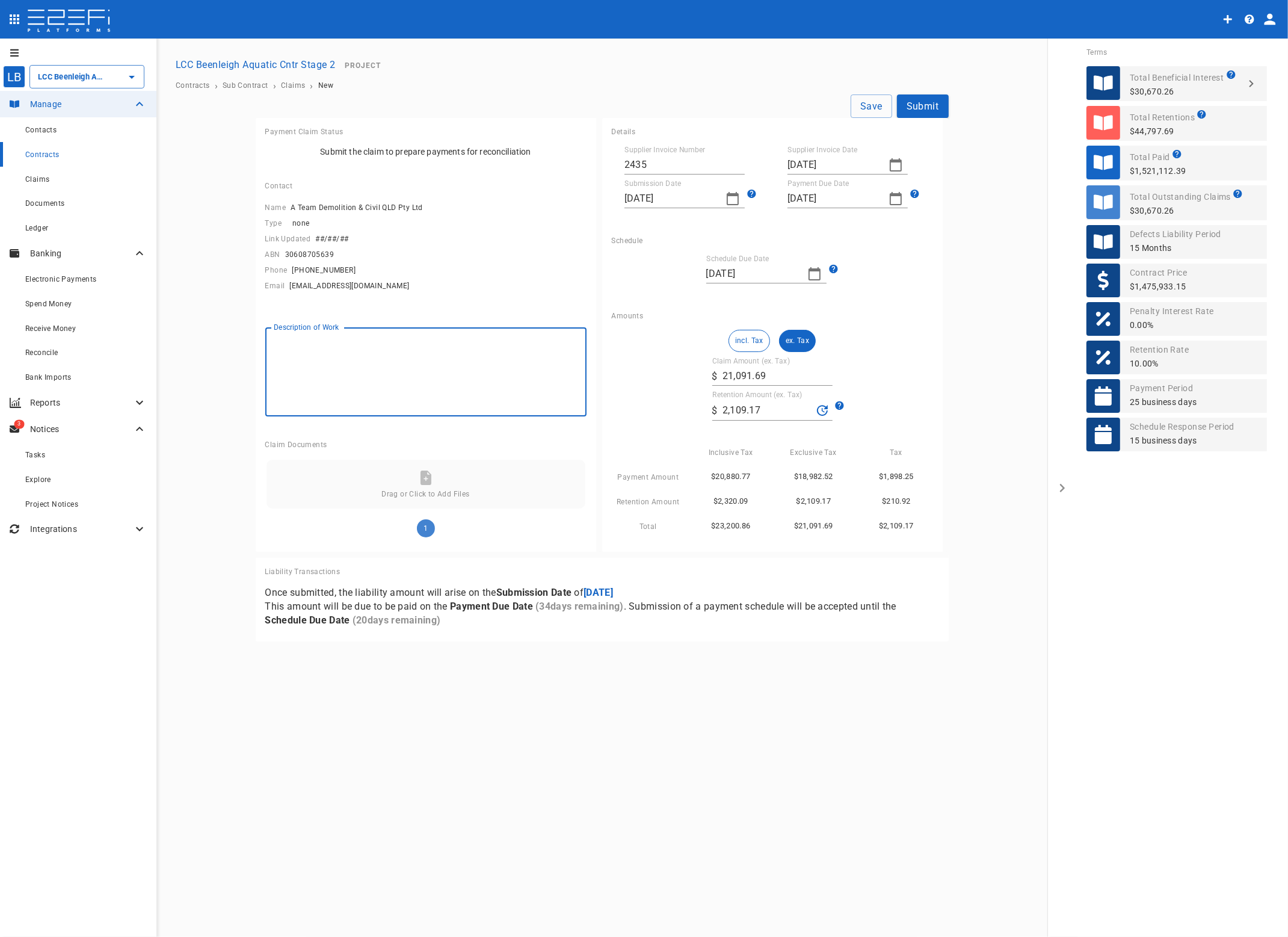
click at [311, 351] on textarea "Description of Work" at bounding box center [426, 372] width 305 height 69
type textarea "Demo"
drag, startPoint x: 790, startPoint y: 409, endPoint x: 633, endPoint y: 405, distance: 157.1
click at [633, 405] on div "incl. Tax ex. Tax Claim Amount (ex. Tax) ​ $ 21,091.69 Retention Amount (ex. Ta…" at bounding box center [772, 431] width 321 height 203
type input "0"
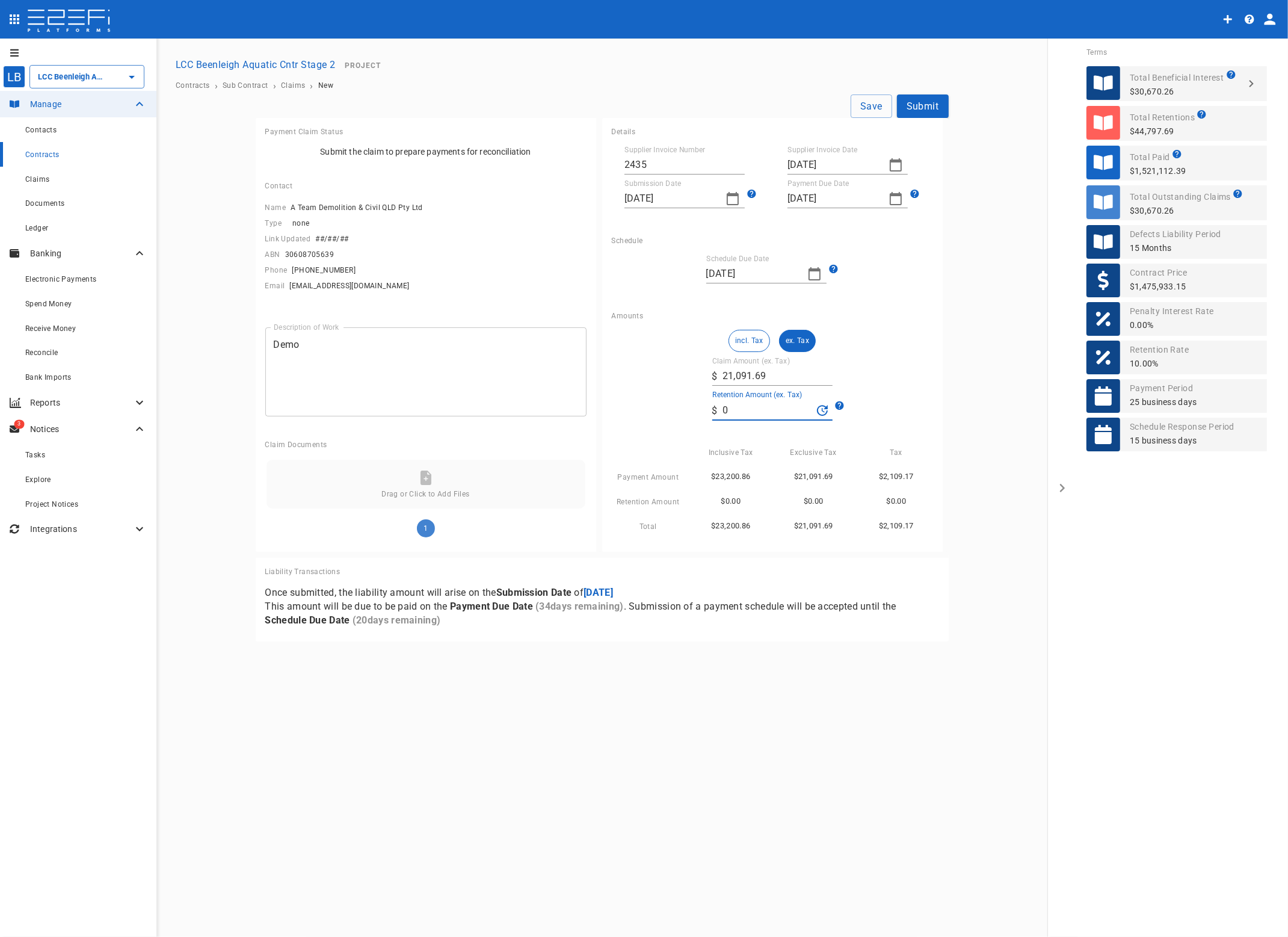
click at [925, 359] on div "incl. Tax ex. Tax Claim Amount (ex. Tax) ​ $ 21,091.69 Retention Amount (ex. Ta…" at bounding box center [772, 431] width 321 height 203
click at [868, 104] on button "Save" at bounding box center [871, 106] width 41 height 24
type input "[DATE]"
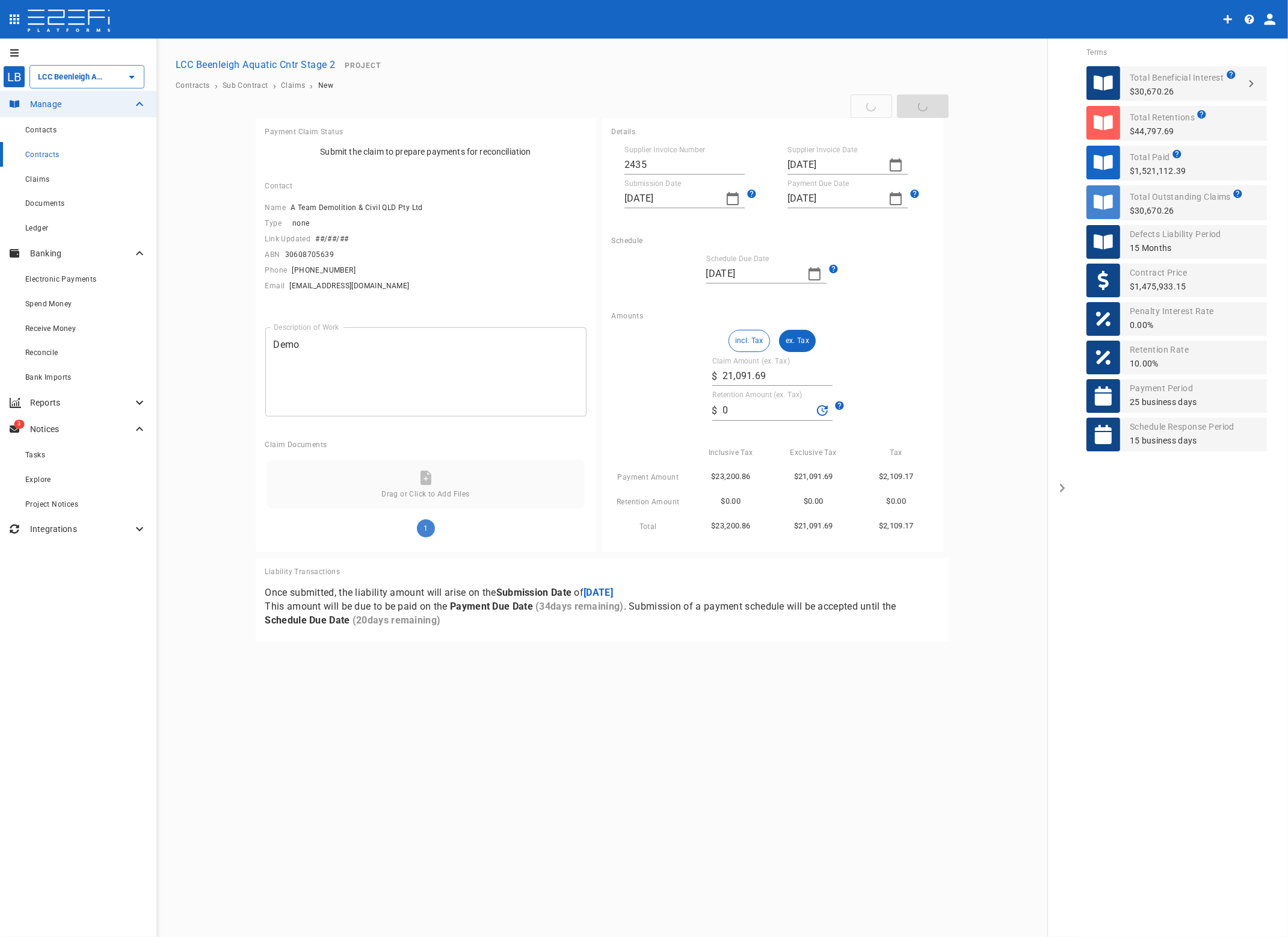
type input "[DATE]"
click at [921, 106] on button "Submit" at bounding box center [923, 106] width 52 height 24
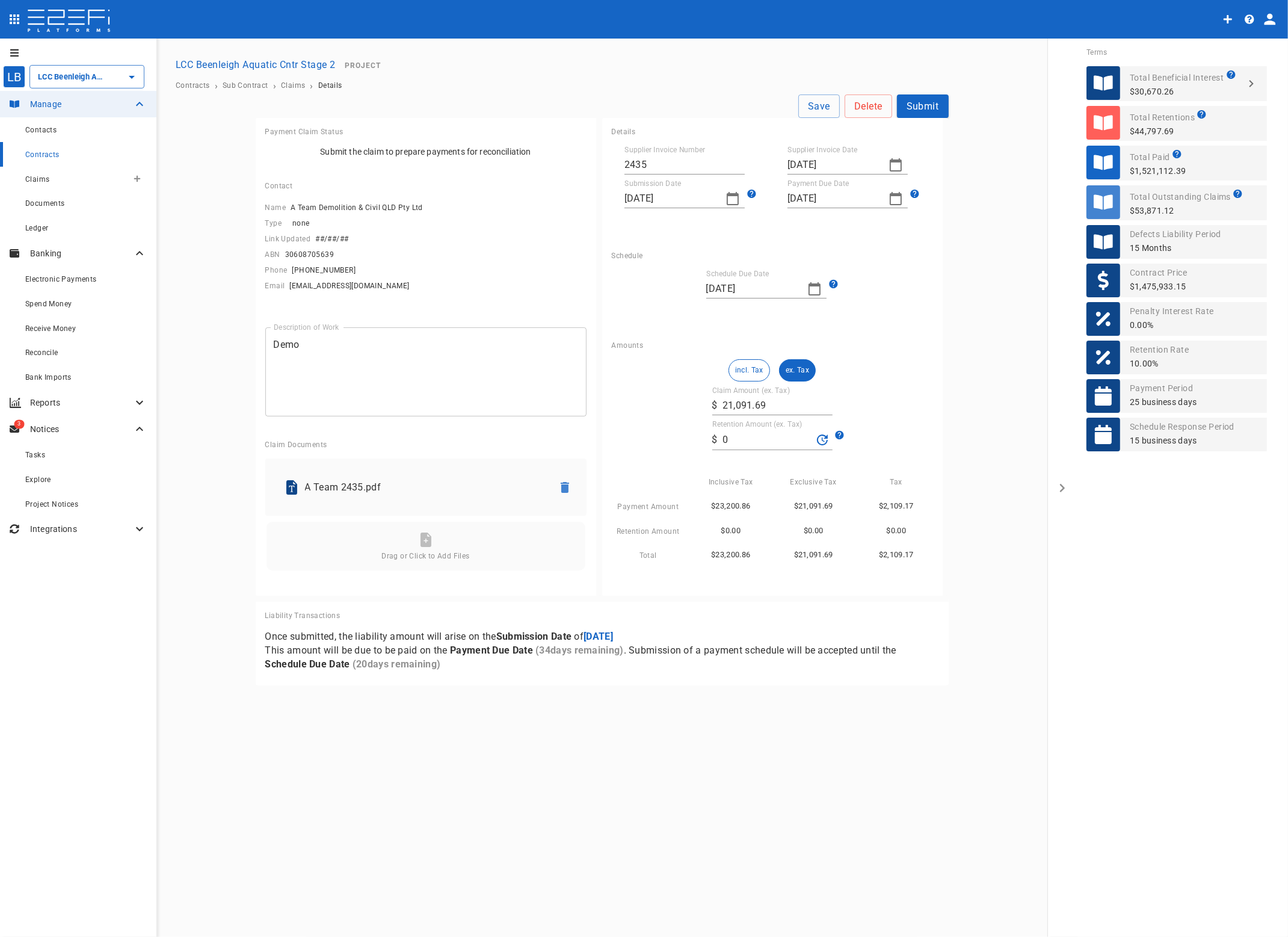
click at [37, 178] on span "Claims" at bounding box center [36, 179] width 24 height 9
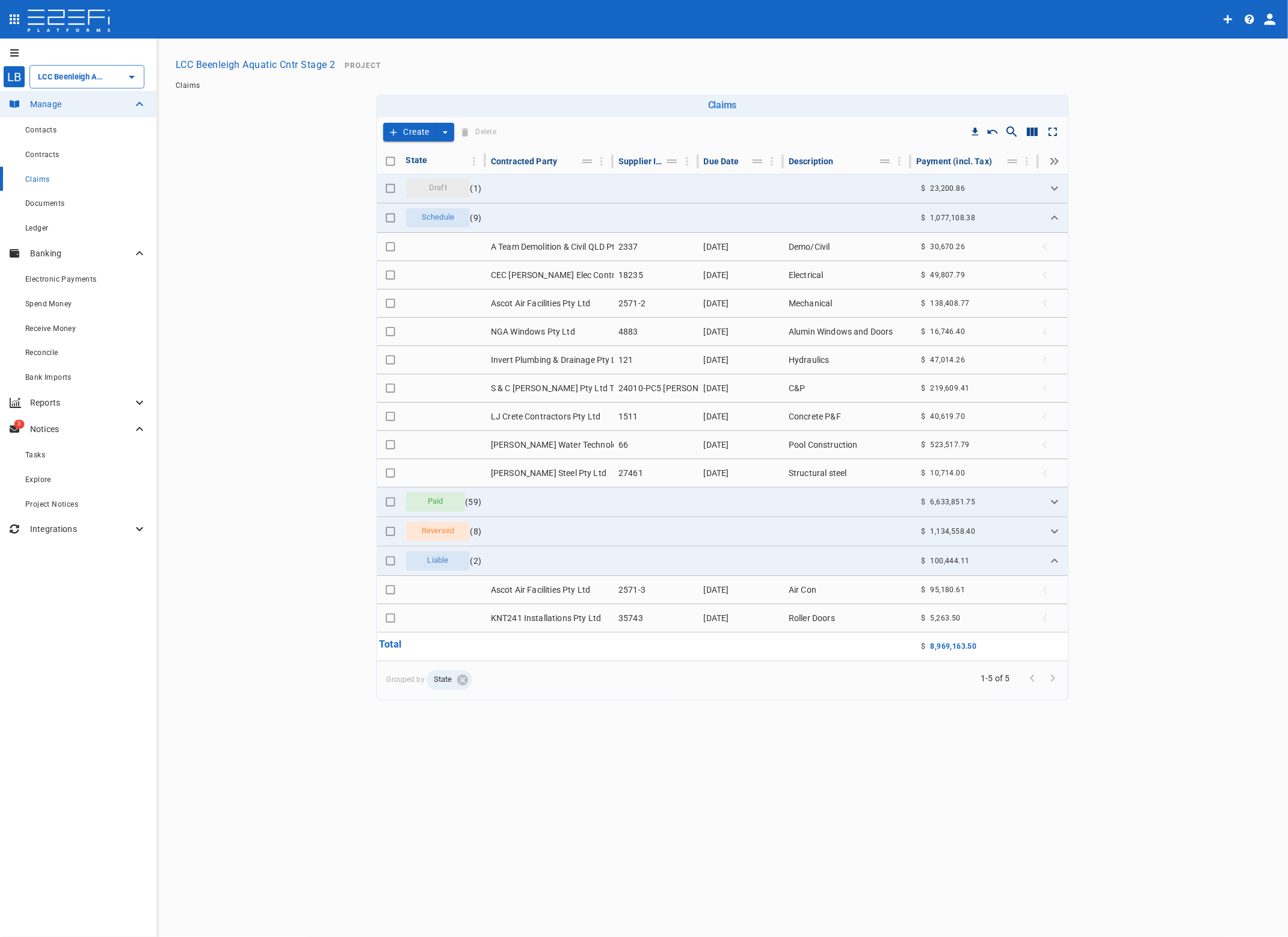
click at [1049, 182] on icon "Expand" at bounding box center [1054, 188] width 14 height 14
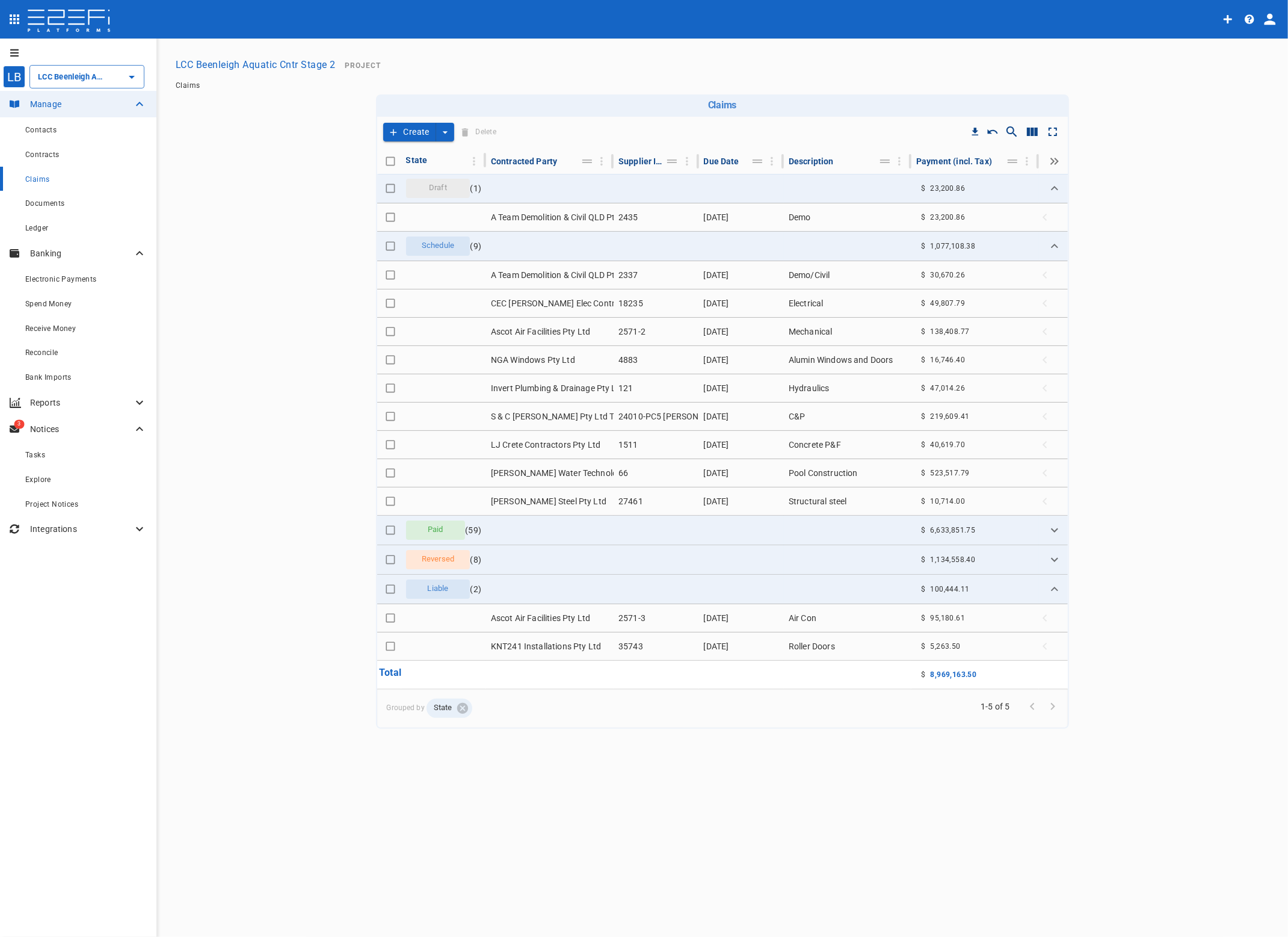
click at [571, 217] on td "A Team Demolition & Civil QLD Pty Ltd" at bounding box center [550, 217] width 128 height 28
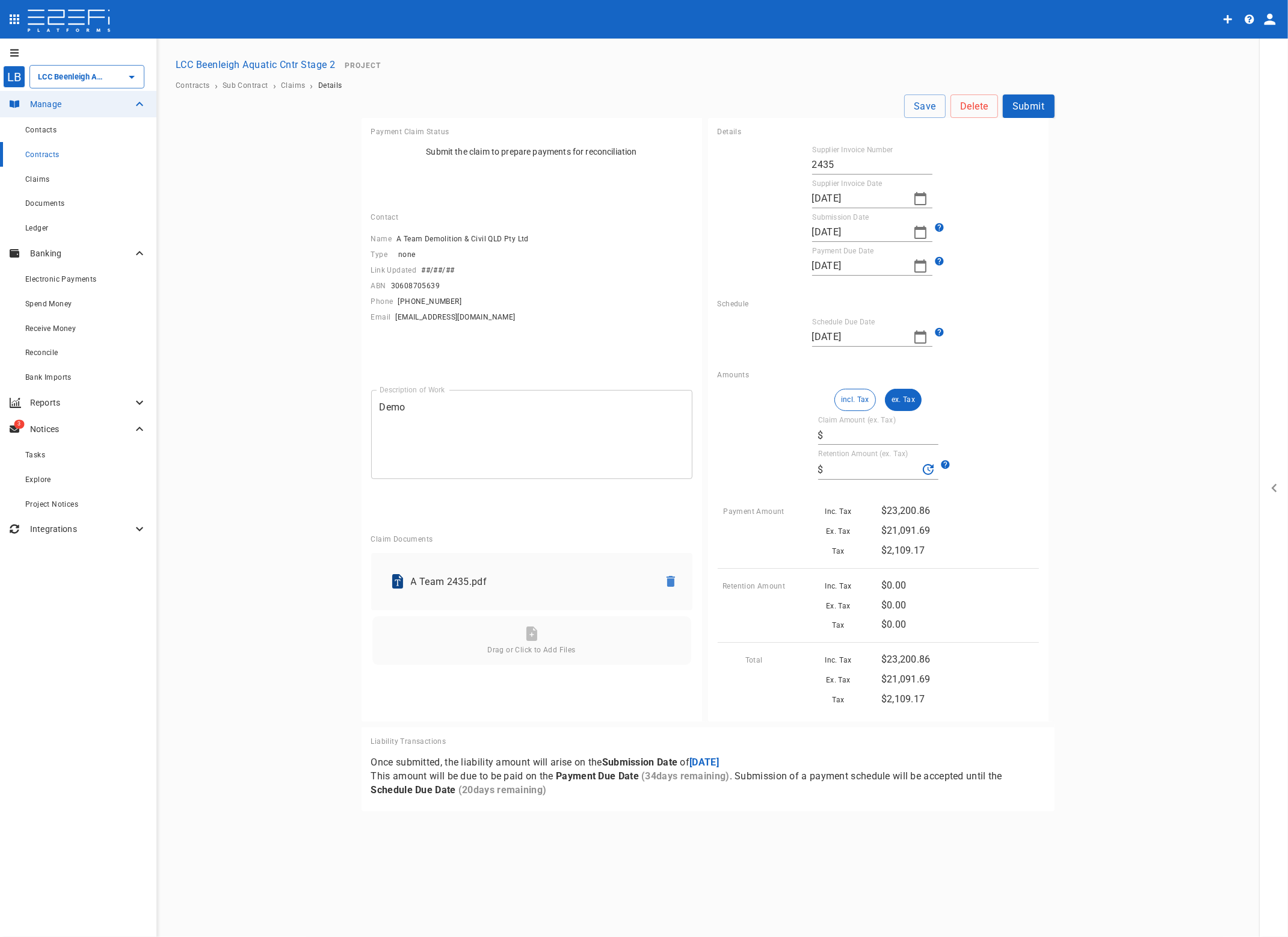
type input "21,091.69"
type input "0"
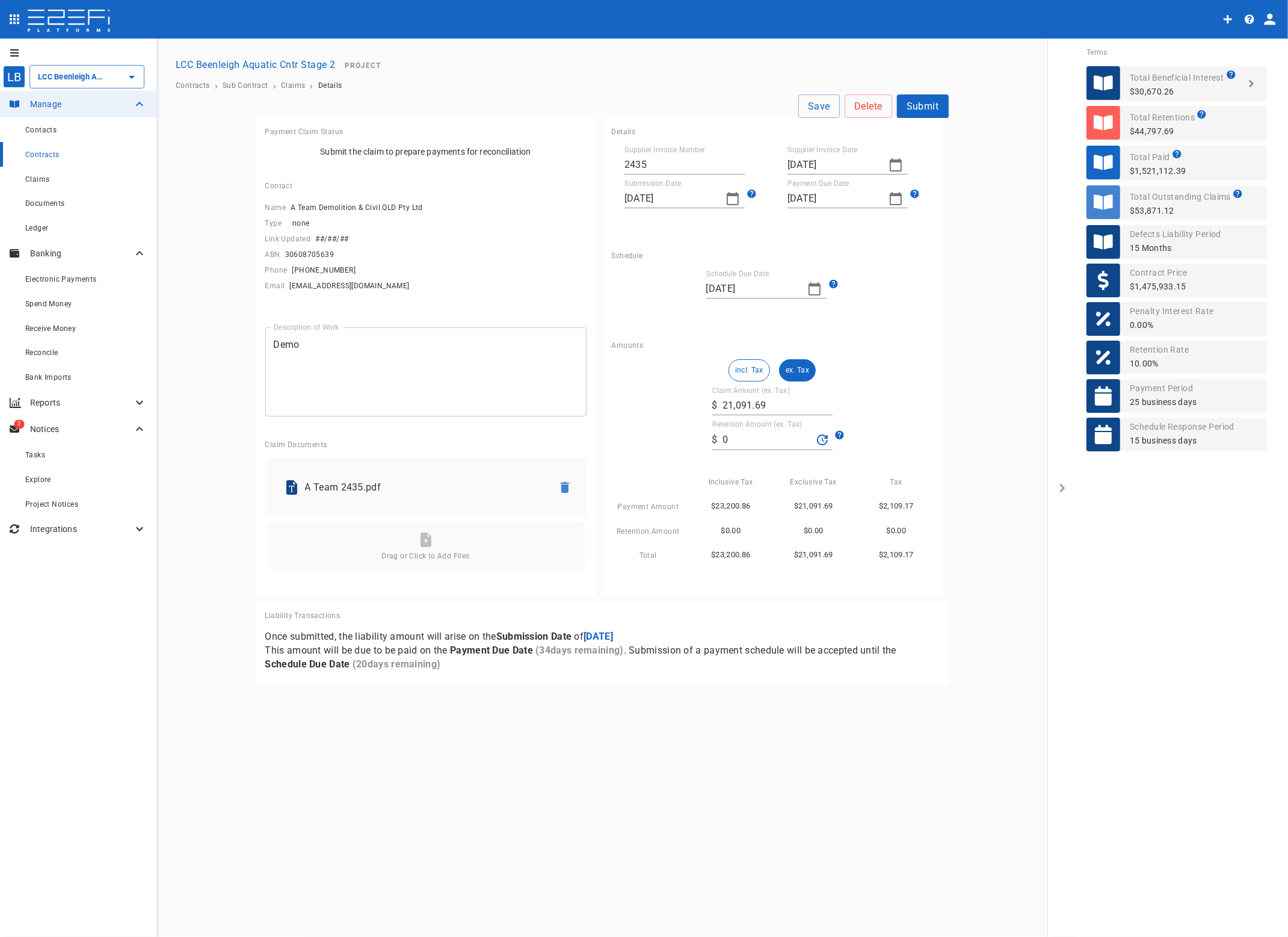
click at [928, 101] on button "Submit" at bounding box center [923, 106] width 52 height 24
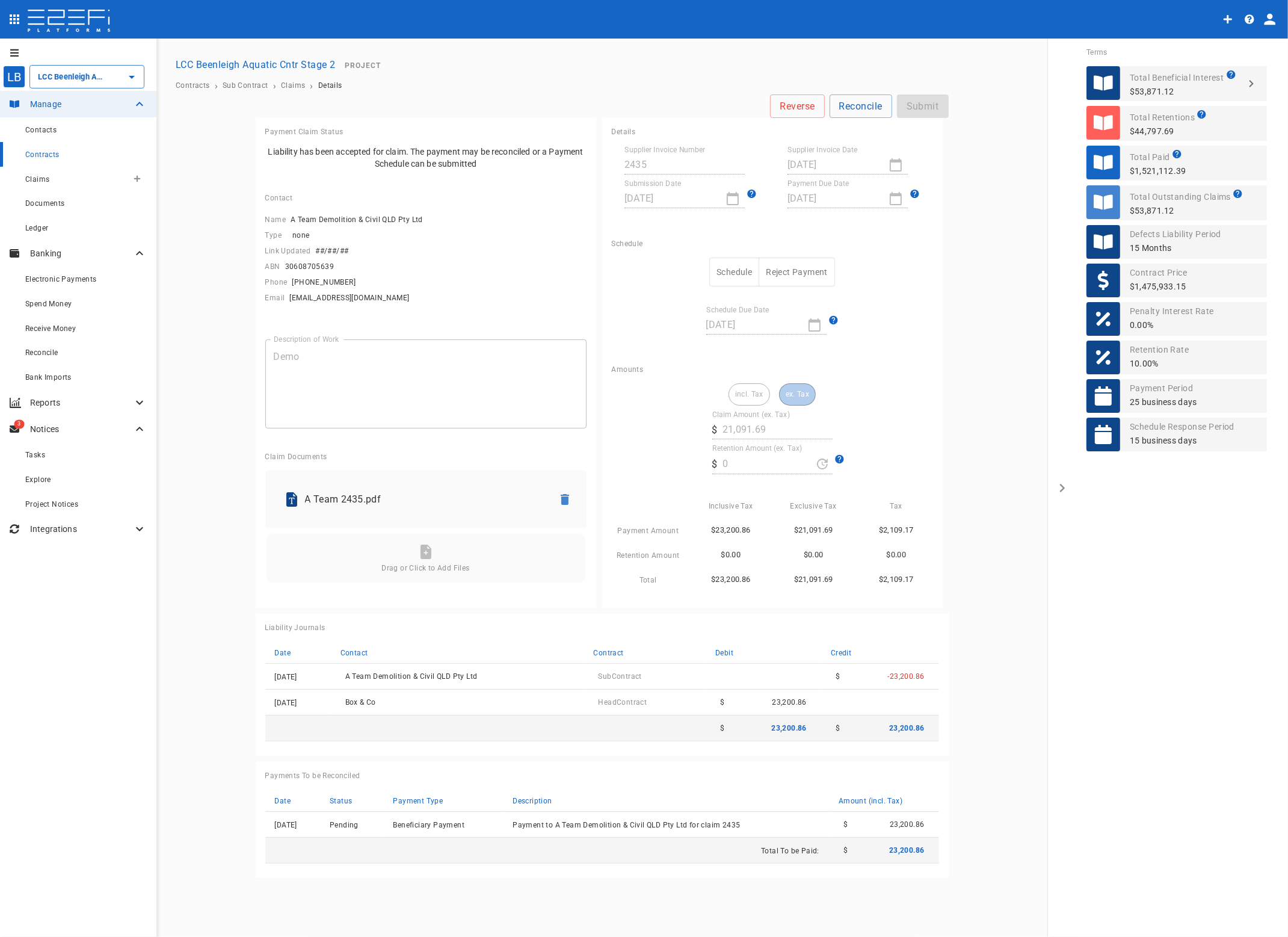
click at [44, 177] on span "Claims" at bounding box center [36, 179] width 24 height 9
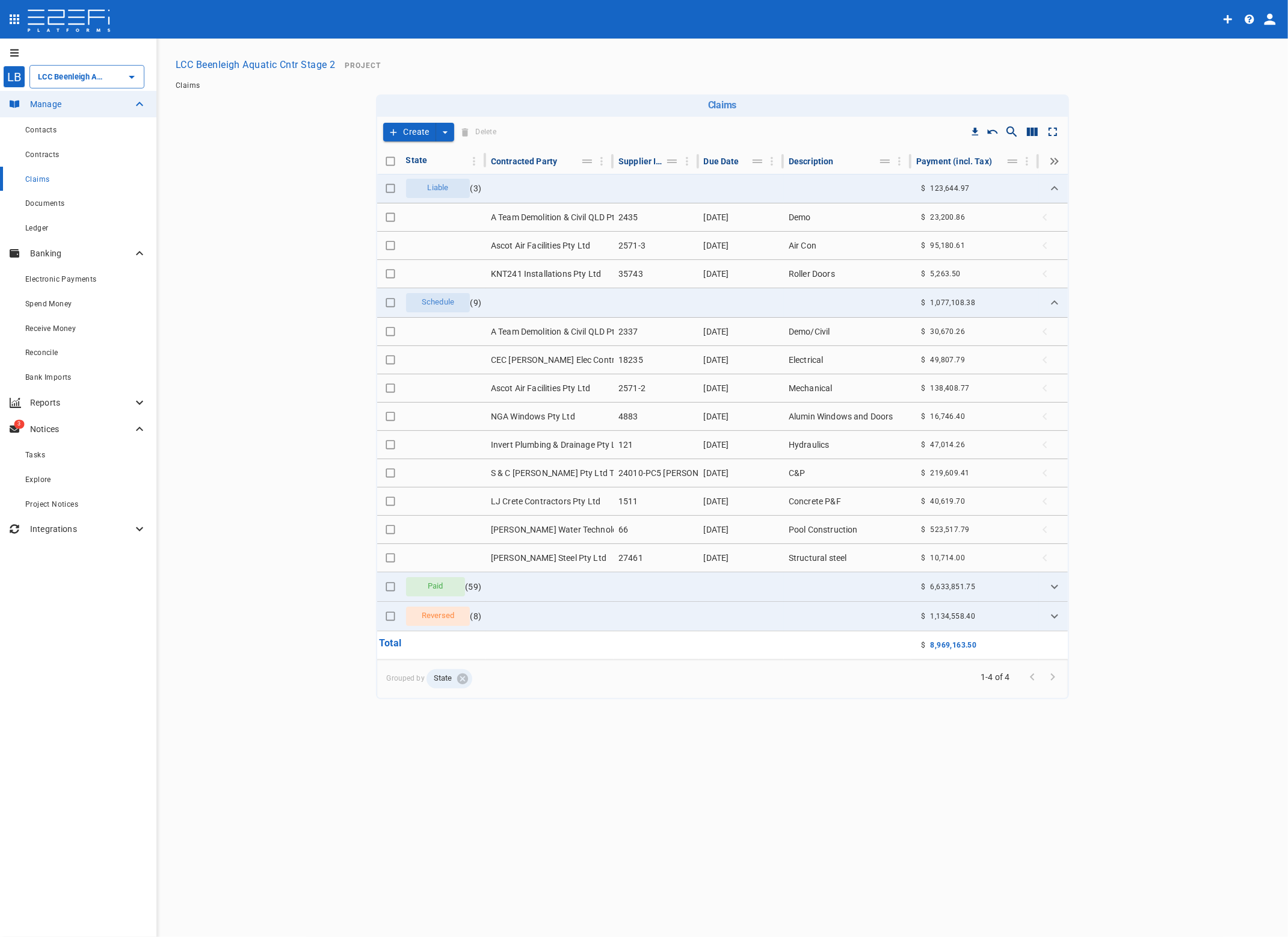
click at [539, 245] on td "Ascot Air Facilities Pty Ltd" at bounding box center [550, 245] width 128 height 28
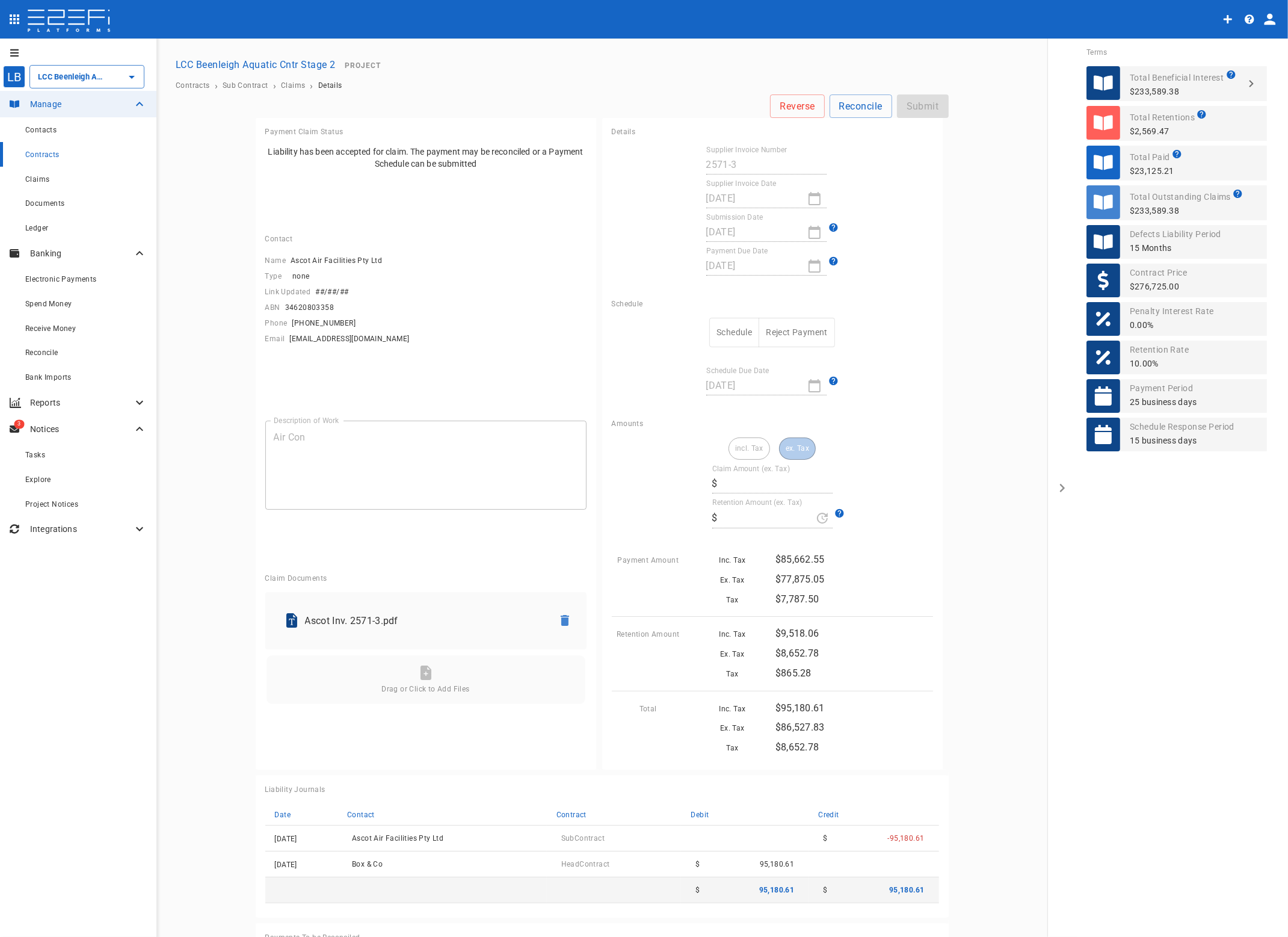
type input "86,527.83"
type input "8,652.78"
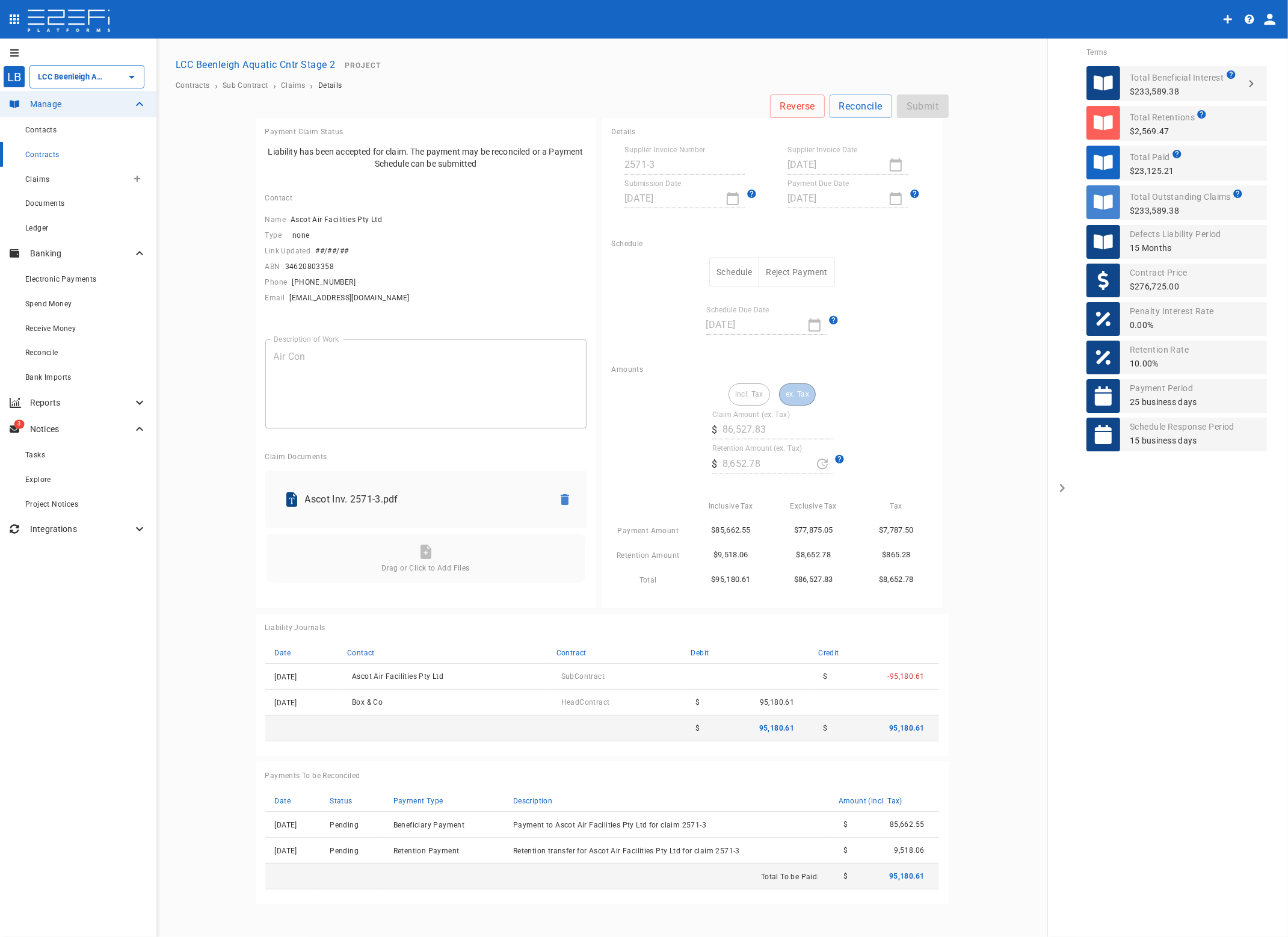
click at [34, 175] on span "Claims" at bounding box center [36, 179] width 24 height 9
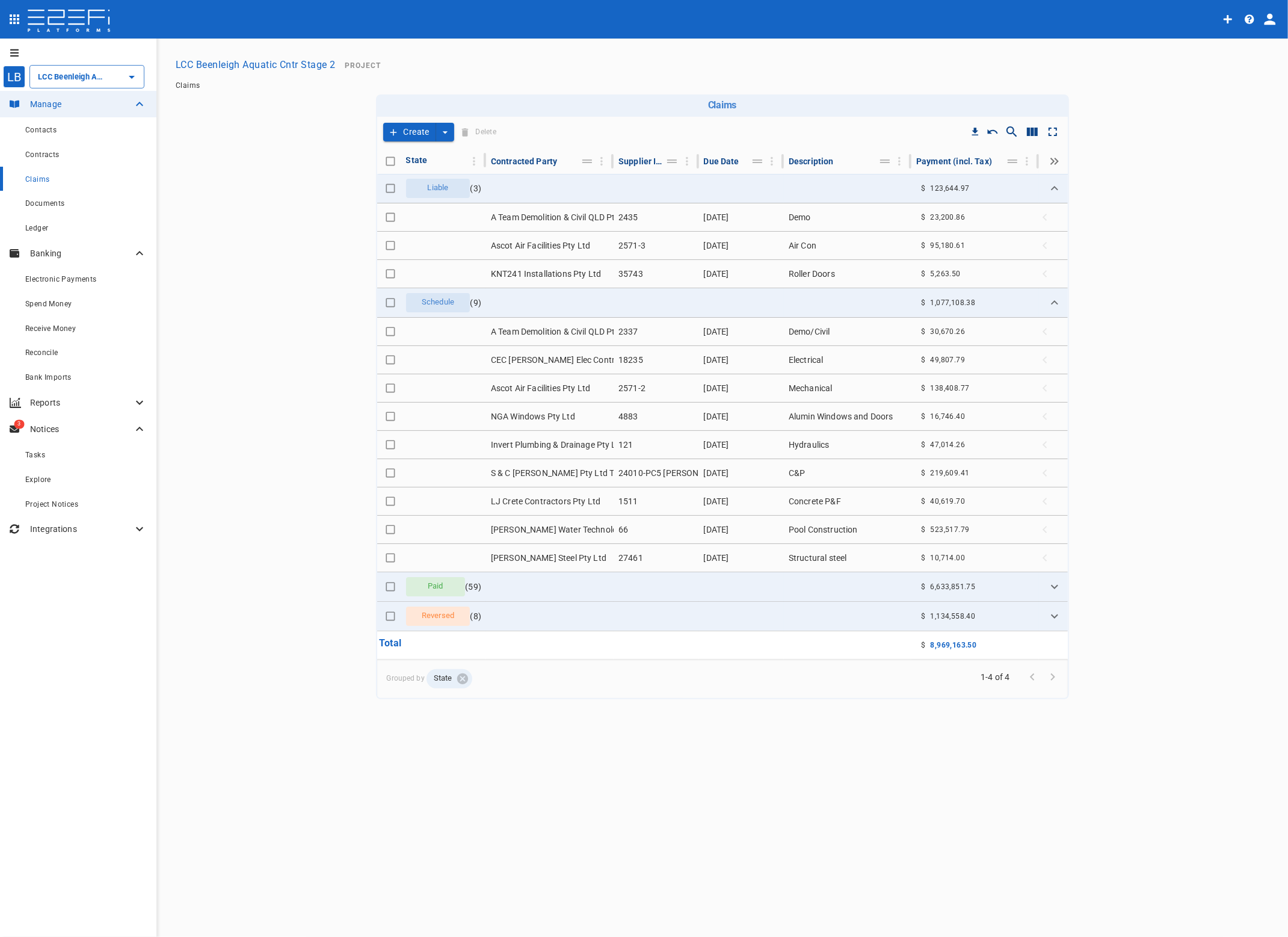
click at [548, 215] on td "A Team Demolition & Civil QLD Pty Ltd" at bounding box center [550, 217] width 128 height 28
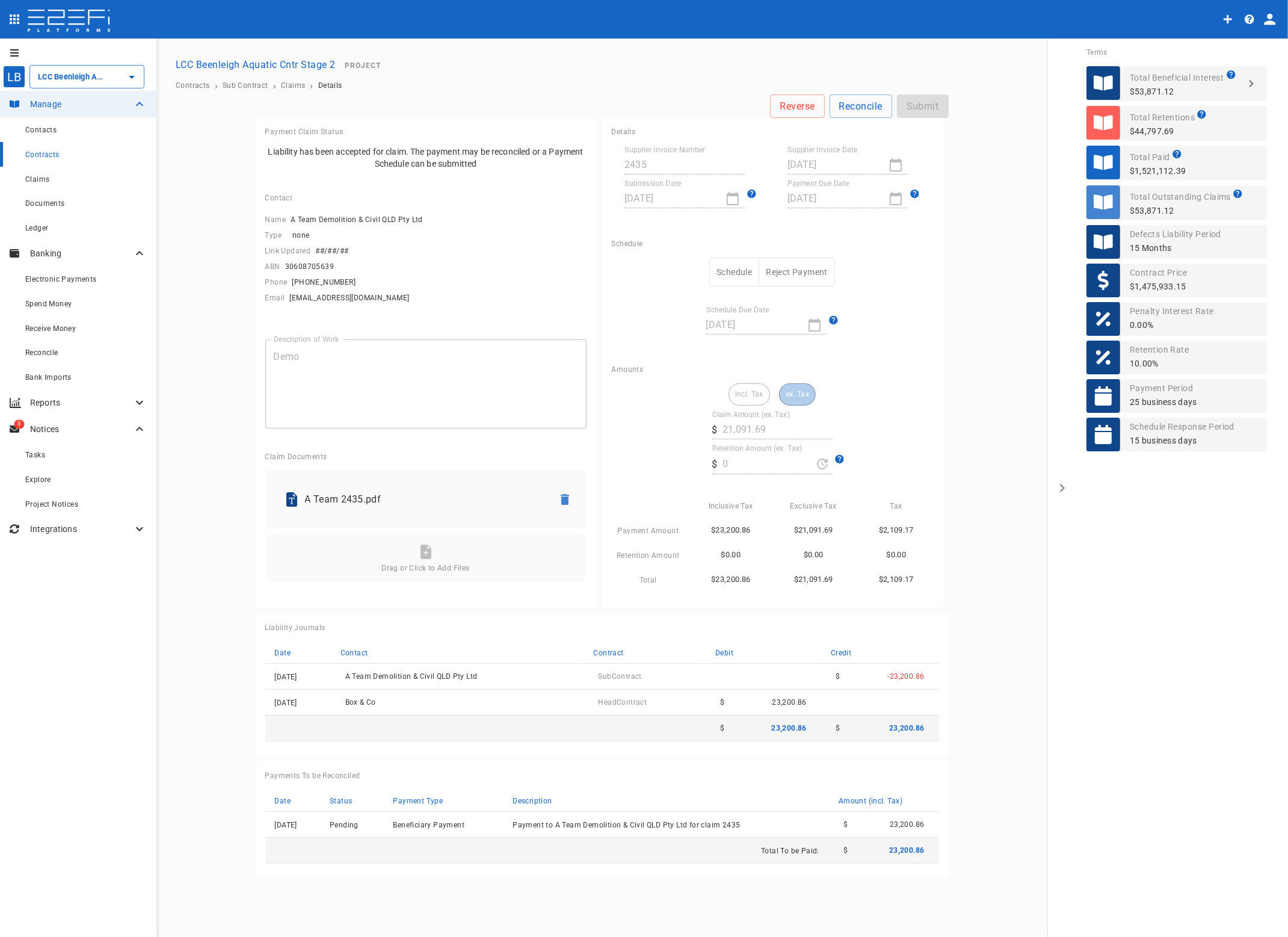
click at [37, 176] on span "Claims" at bounding box center [36, 179] width 24 height 9
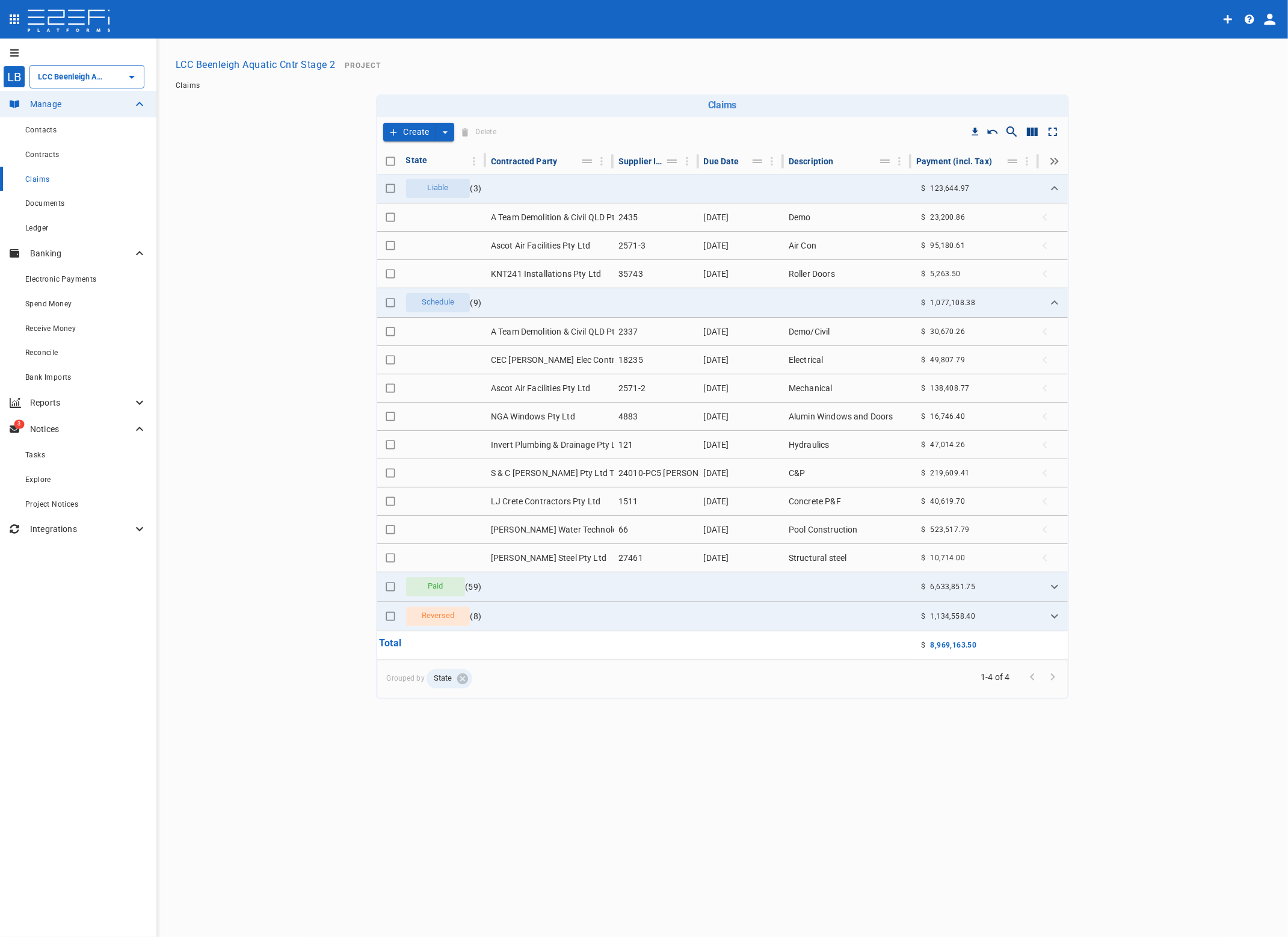
click at [441, 131] on icon "create claim type options" at bounding box center [445, 132] width 12 height 12
click at [425, 178] on span "Self Create" at bounding box center [419, 176] width 52 height 13
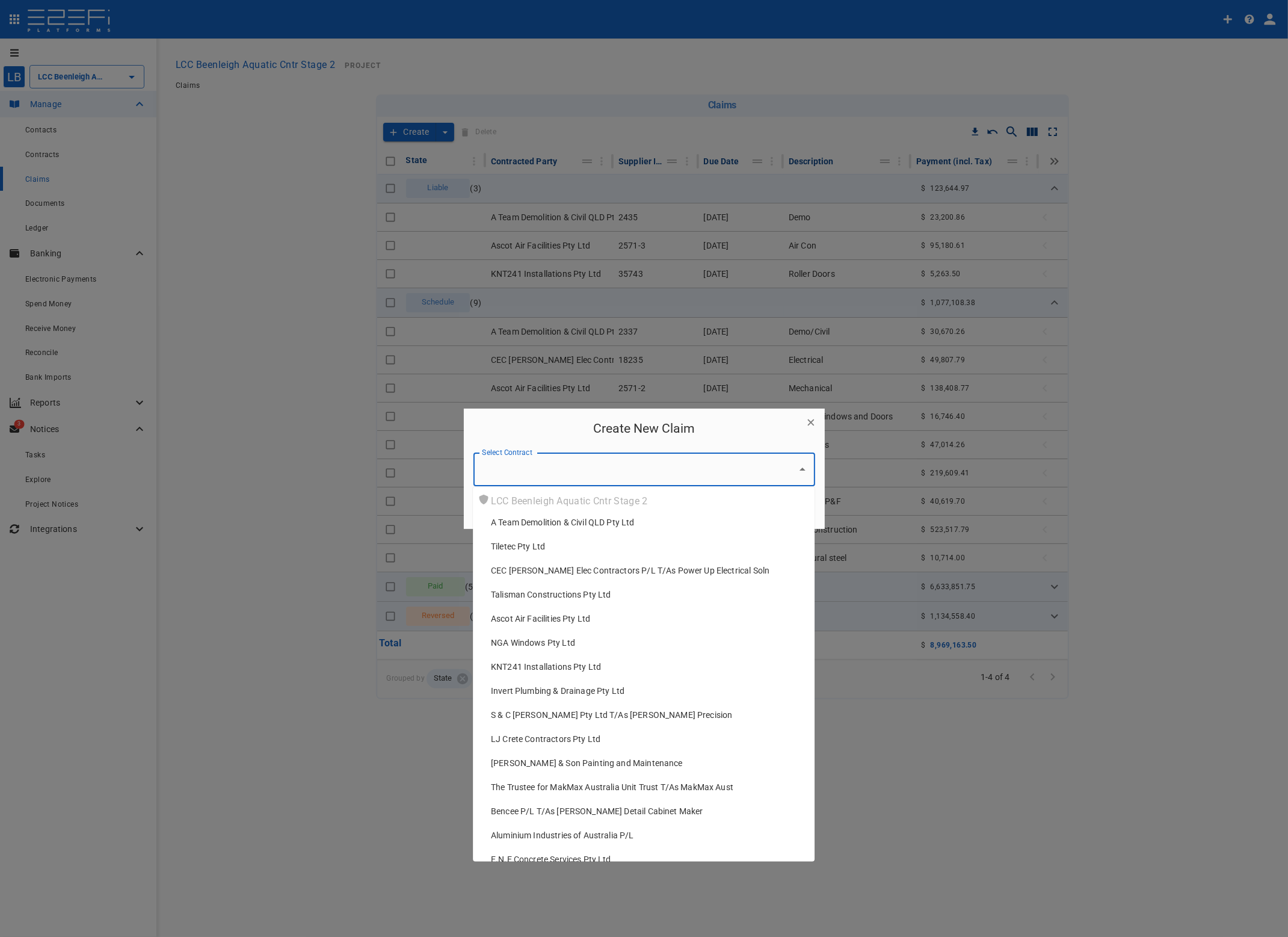
click at [583, 467] on input "Select Contract" at bounding box center [634, 469] width 312 height 23
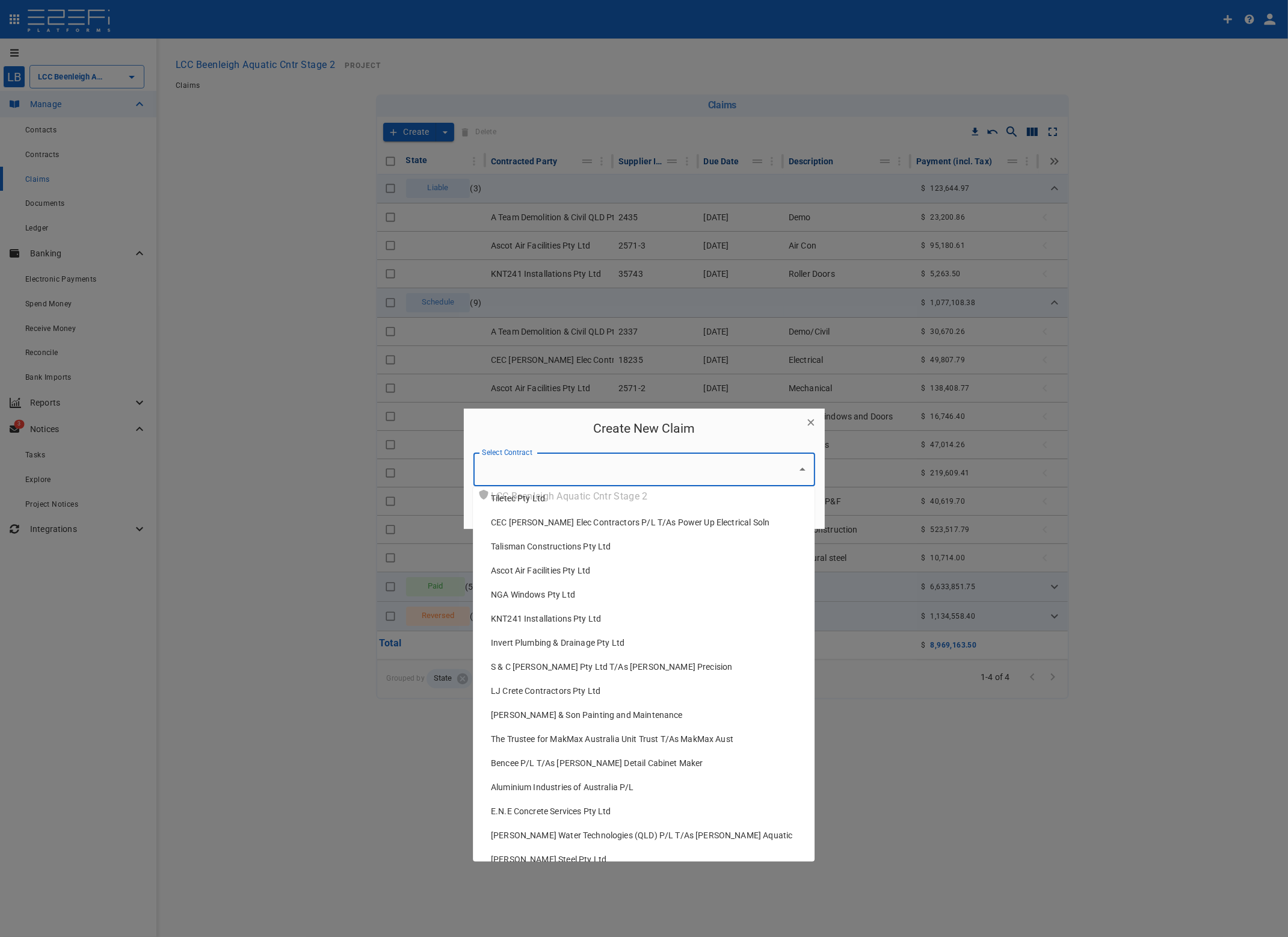
scroll to position [86, 0]
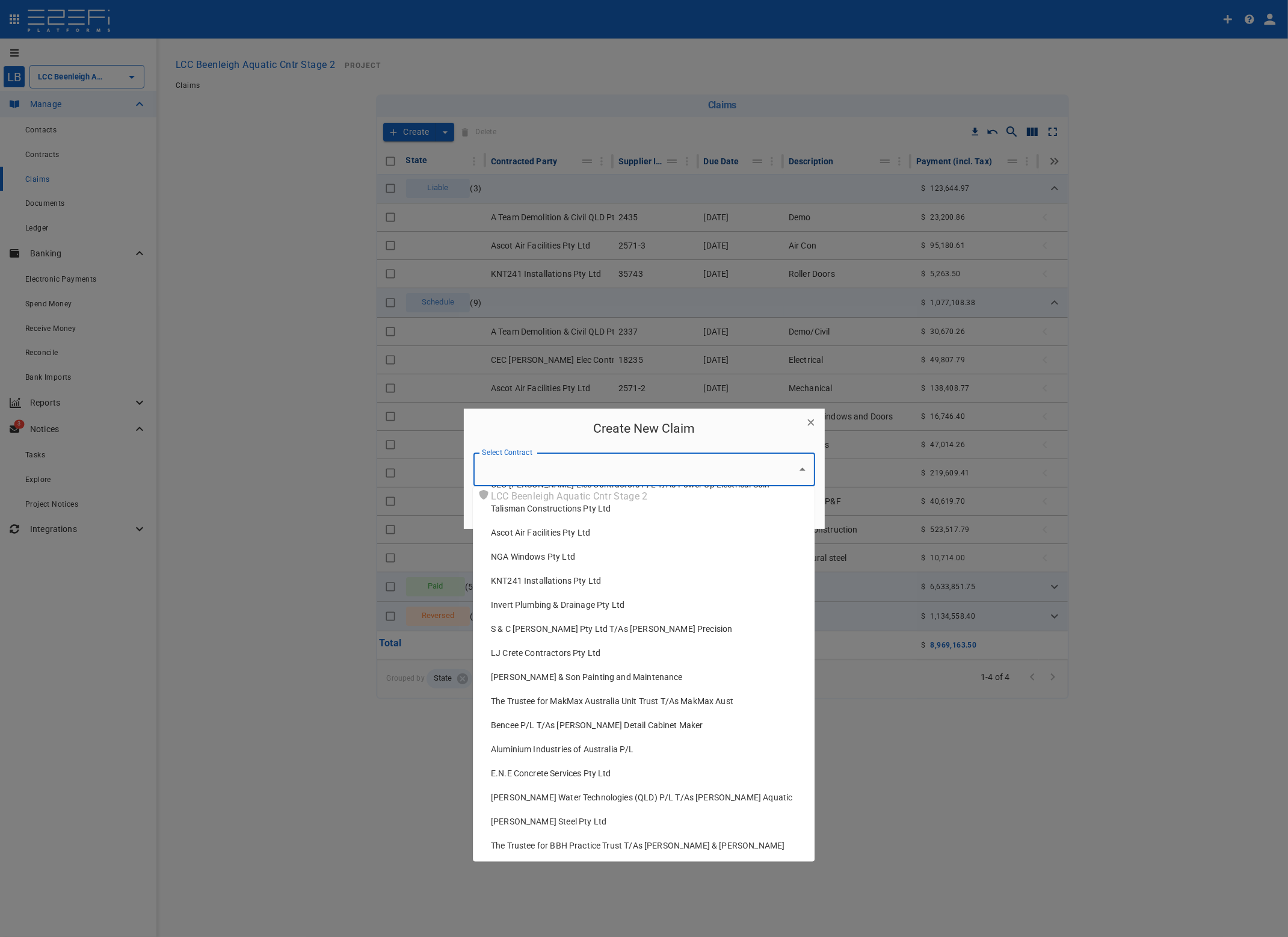
click at [546, 823] on span "[PERSON_NAME] Steel Pty Ltd" at bounding box center [548, 820] width 116 height 12
type input "[PERSON_NAME] Steel Pty Ltd"
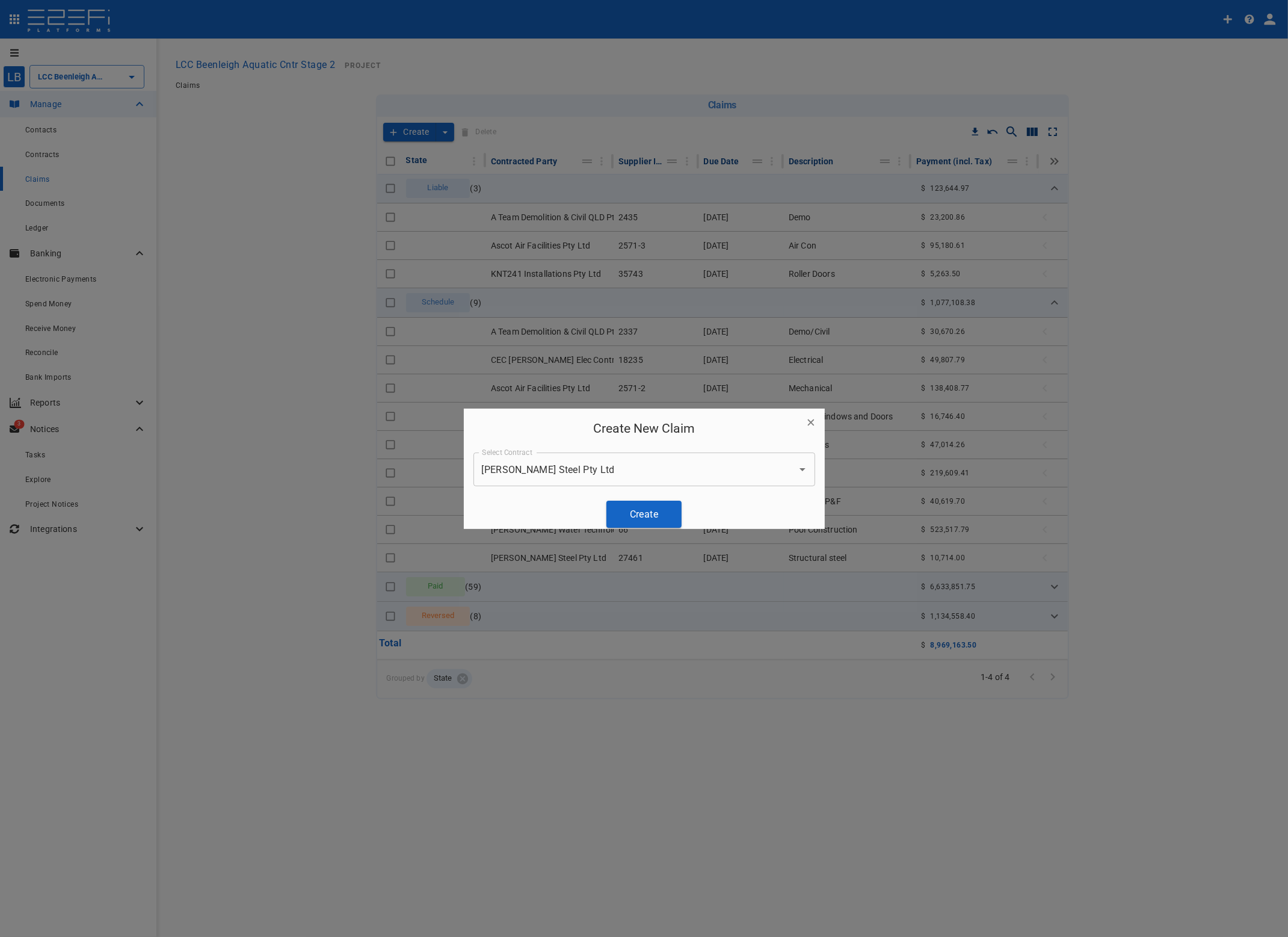
click at [667, 516] on button "Create" at bounding box center [644, 514] width 75 height 27
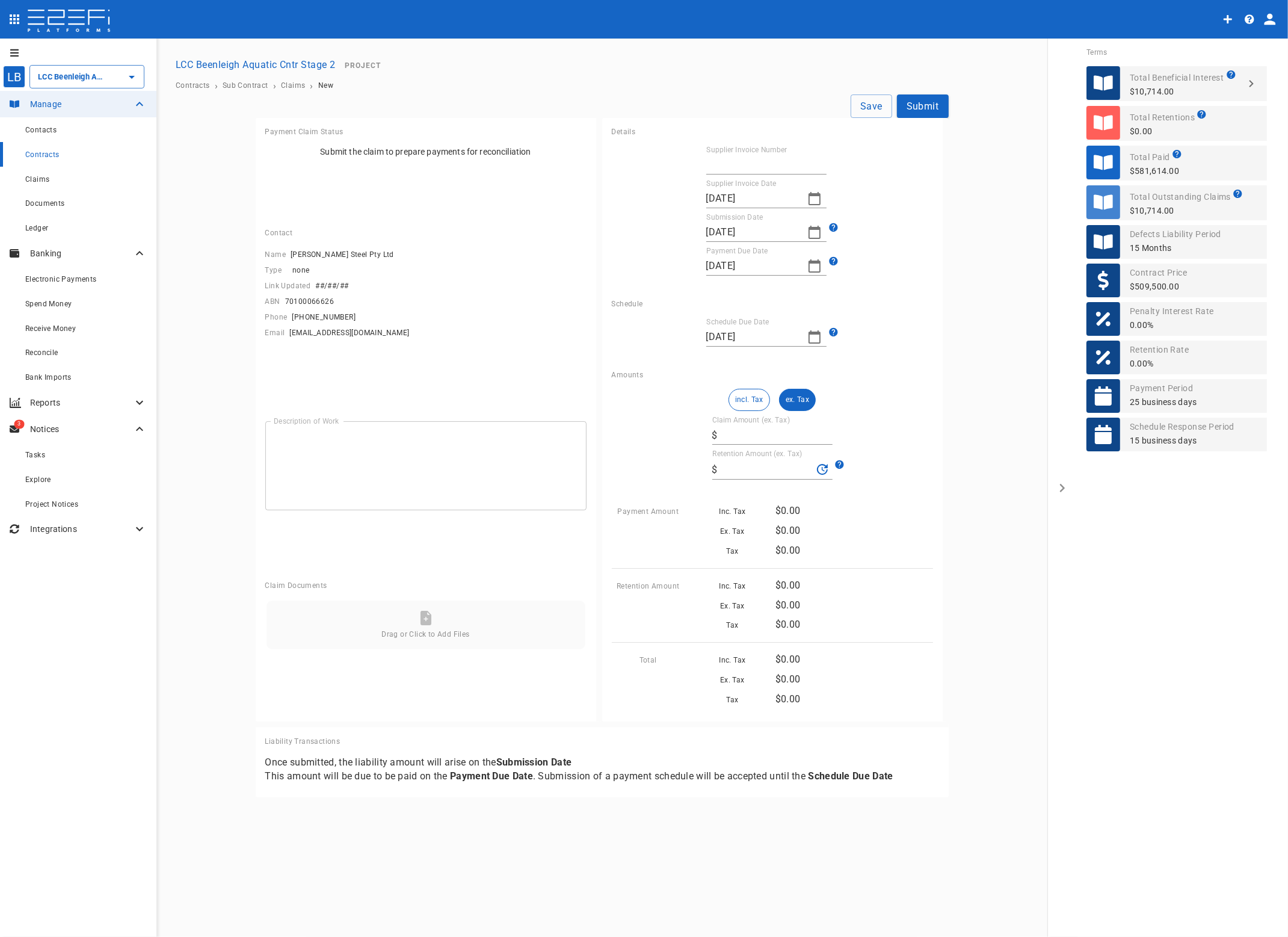
type input "[DATE]"
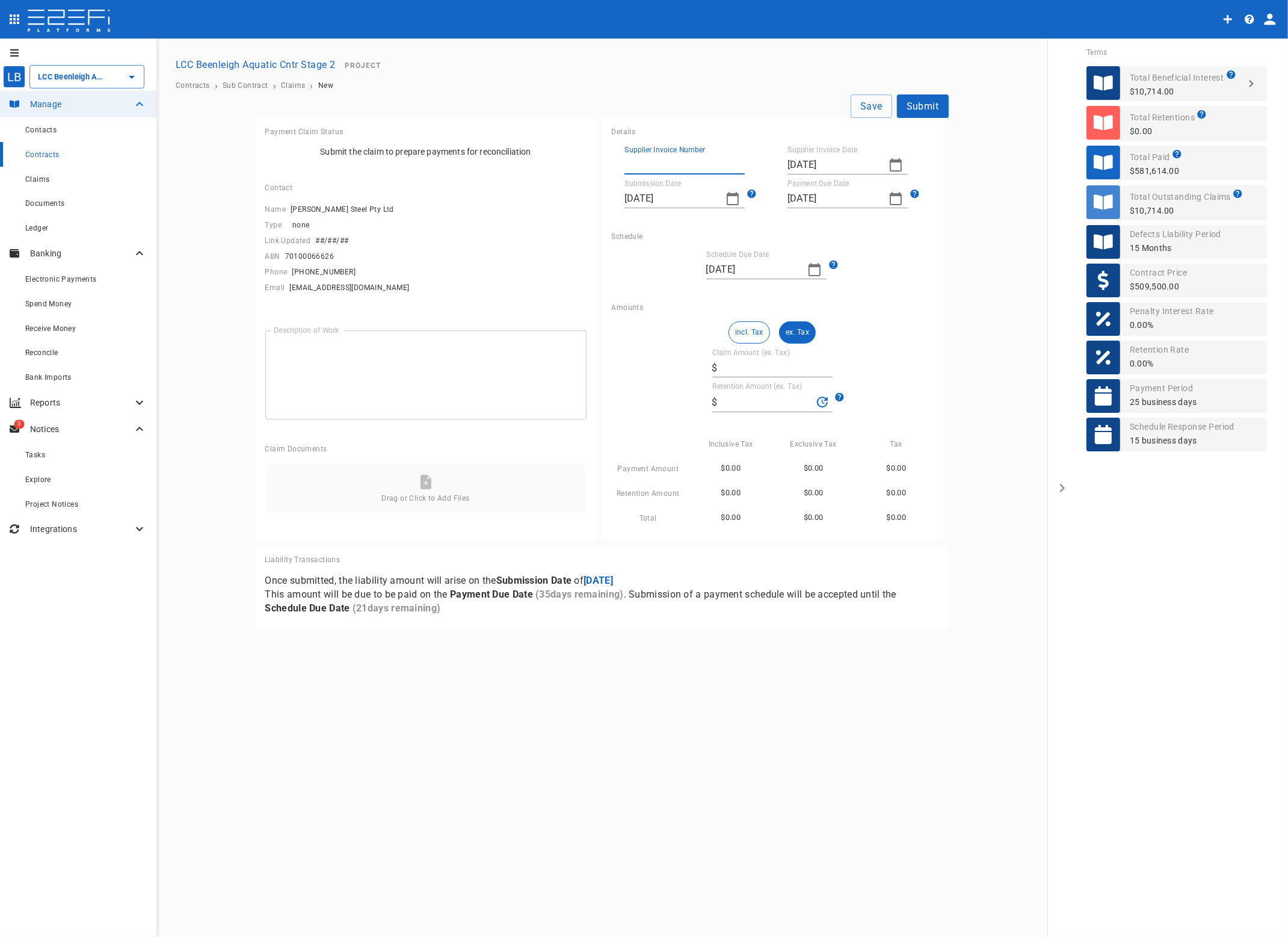
click at [656, 167] on input "Supplier Invoice Number" at bounding box center [685, 164] width 120 height 19
type input "27638"
click at [891, 163] on icon "button" at bounding box center [895, 164] width 14 height 14
click at [801, 326] on div "25" at bounding box center [800, 329] width 10 height 13
type input "[DATE]"
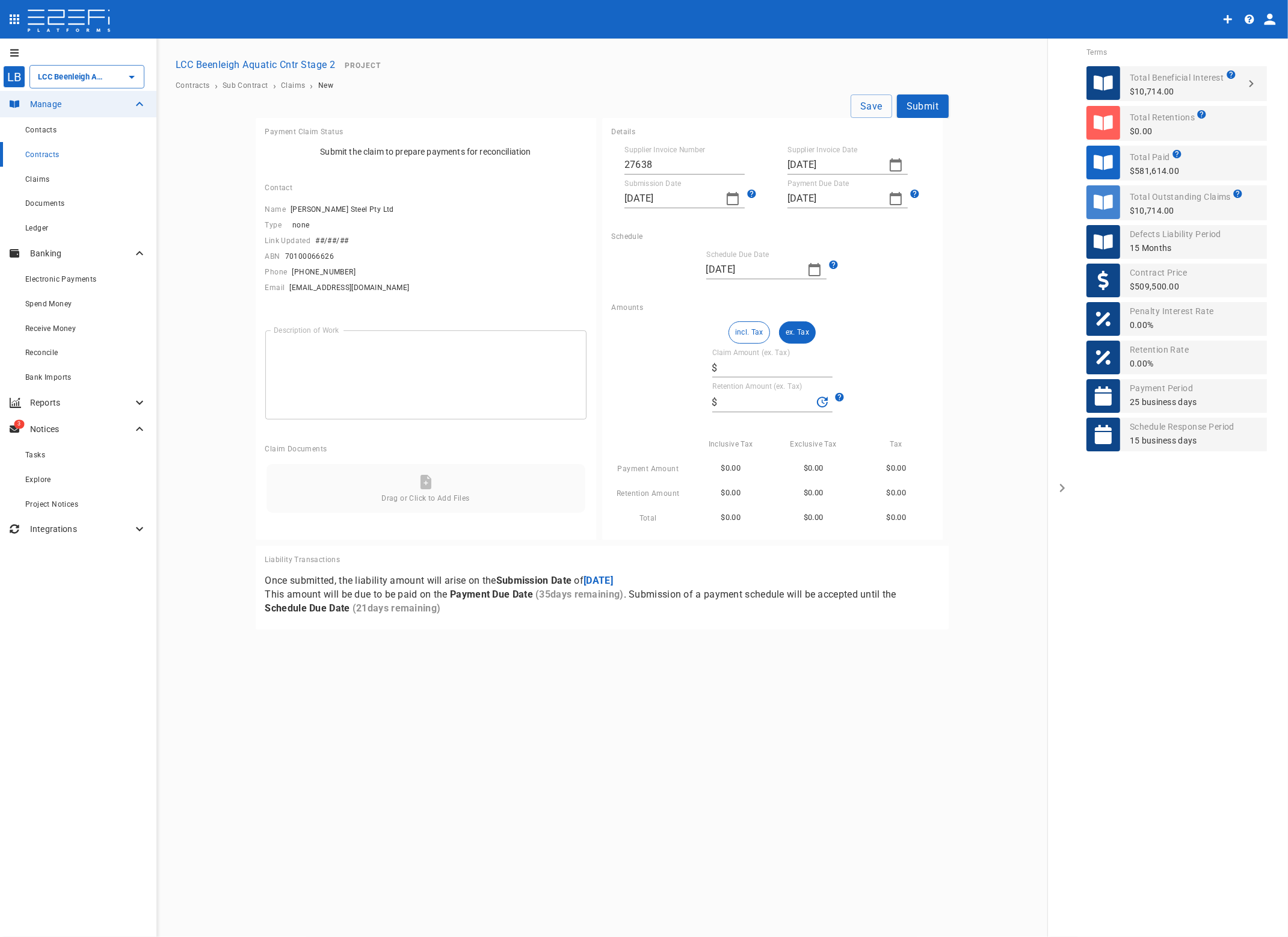
click at [730, 196] on icon "button" at bounding box center [733, 199] width 12 height 13
click at [639, 359] on div "25" at bounding box center [636, 362] width 10 height 13
type input "[DATE]"
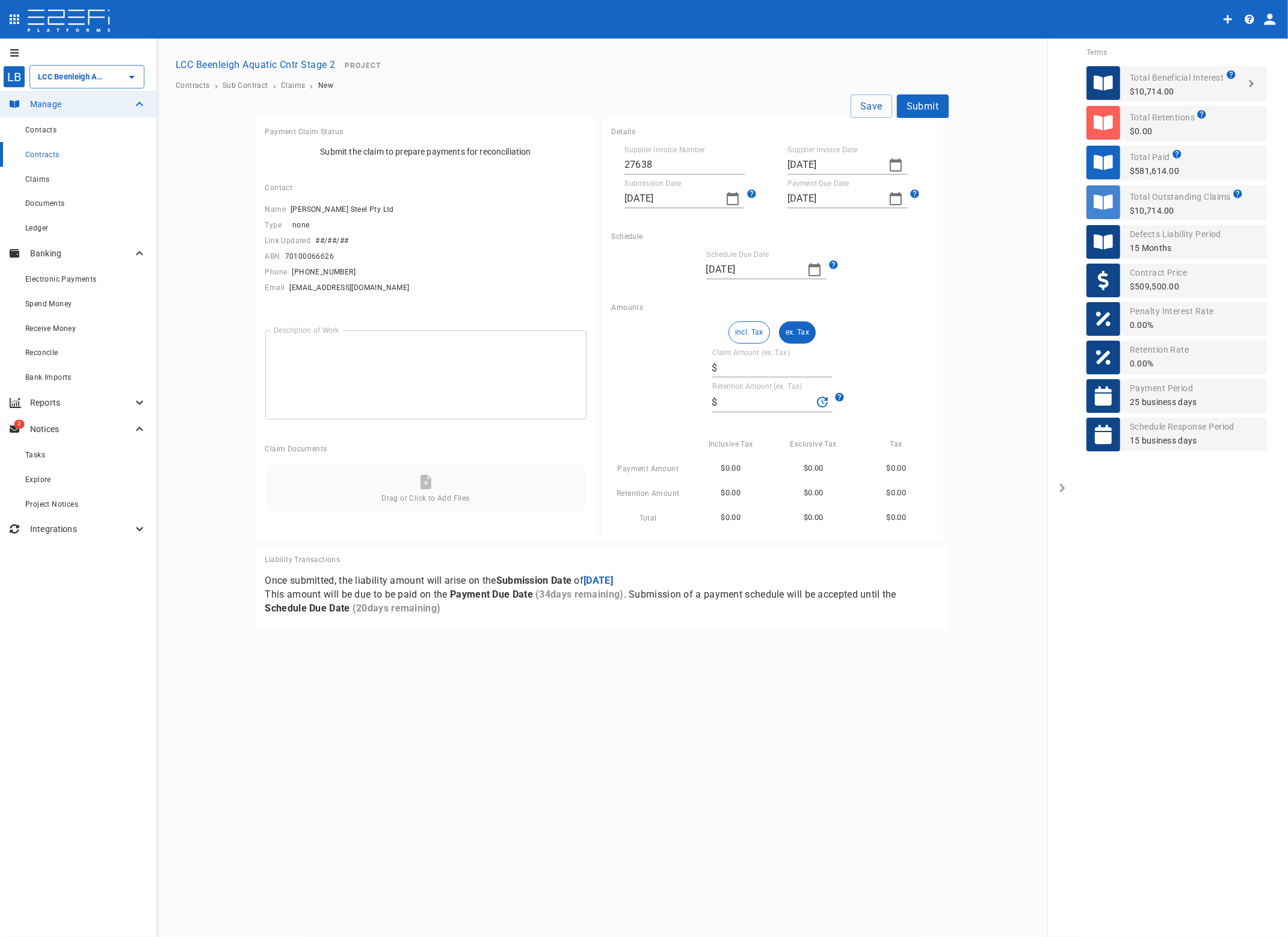
click at [793, 330] on button "ex. Tax" at bounding box center [798, 331] width 36 height 22
click at [739, 367] on input "Claim Amount (ex. Tax)" at bounding box center [777, 368] width 110 height 19
type input "4"
type input "0"
type input "4,745"
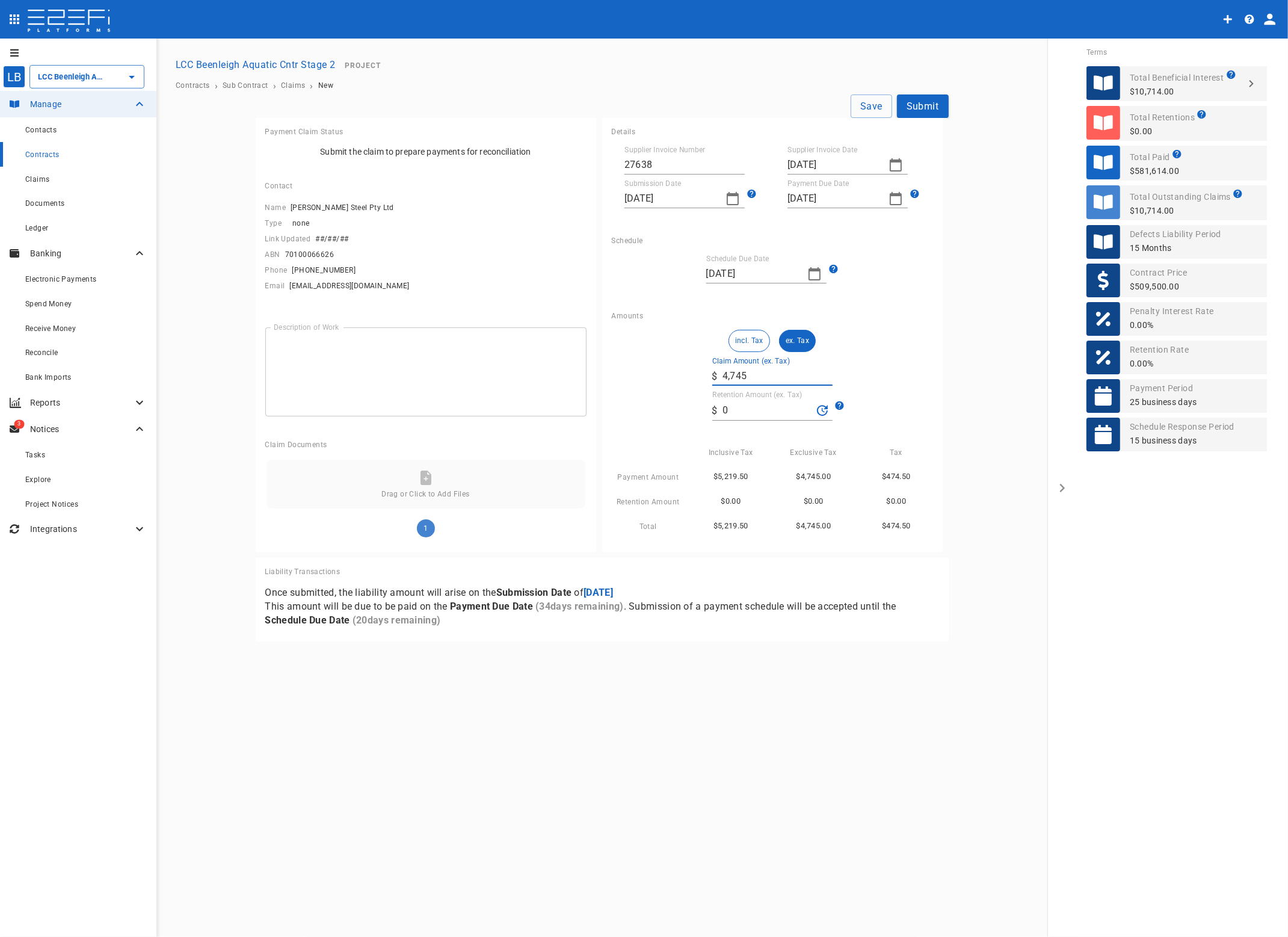
click at [402, 370] on textarea "Description of Work" at bounding box center [426, 372] width 305 height 69
type textarea "Structural steel"
click at [874, 104] on button "Save" at bounding box center [871, 106] width 41 height 24
type input "[DATE]"
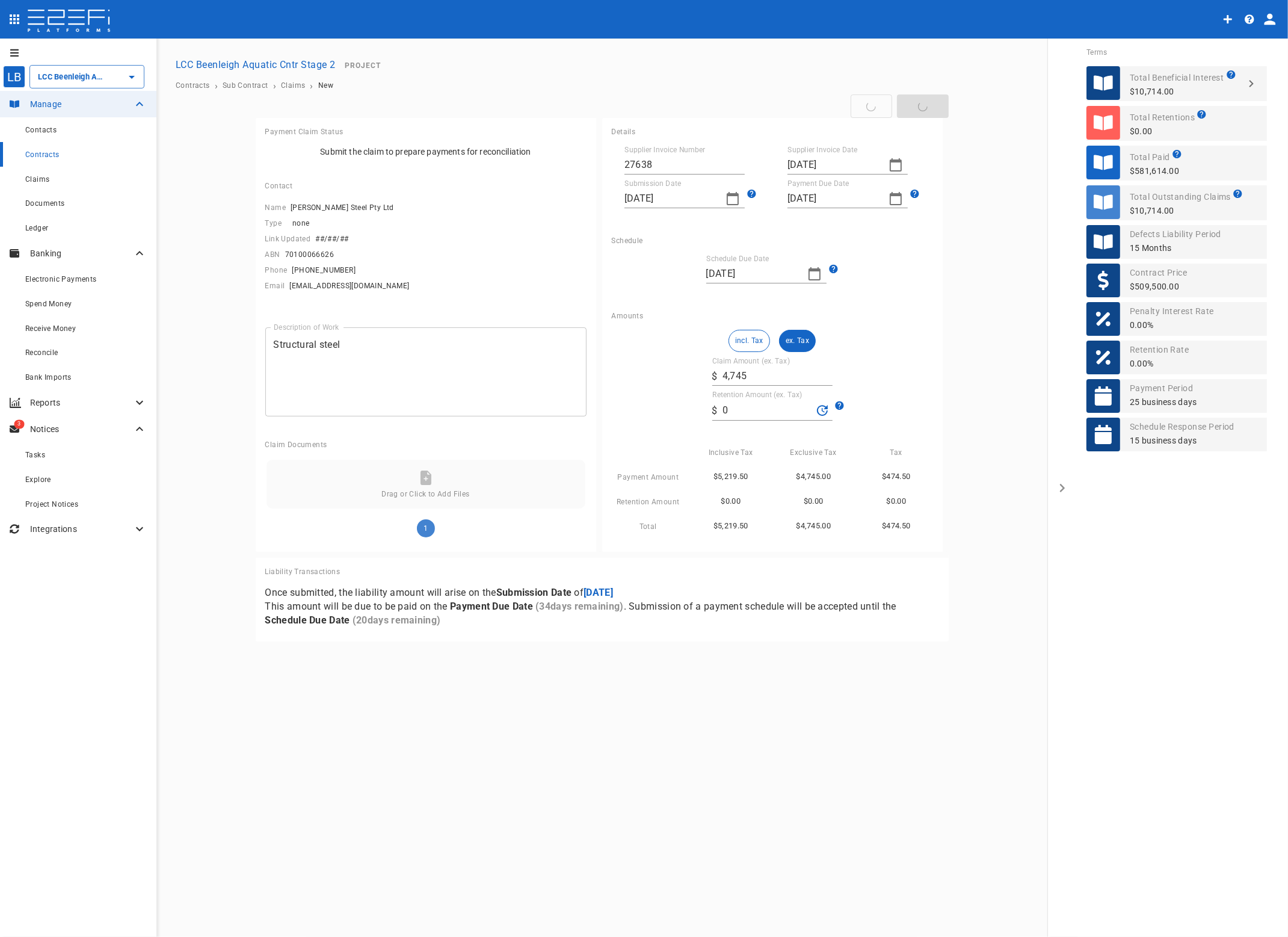
type input "[DATE]"
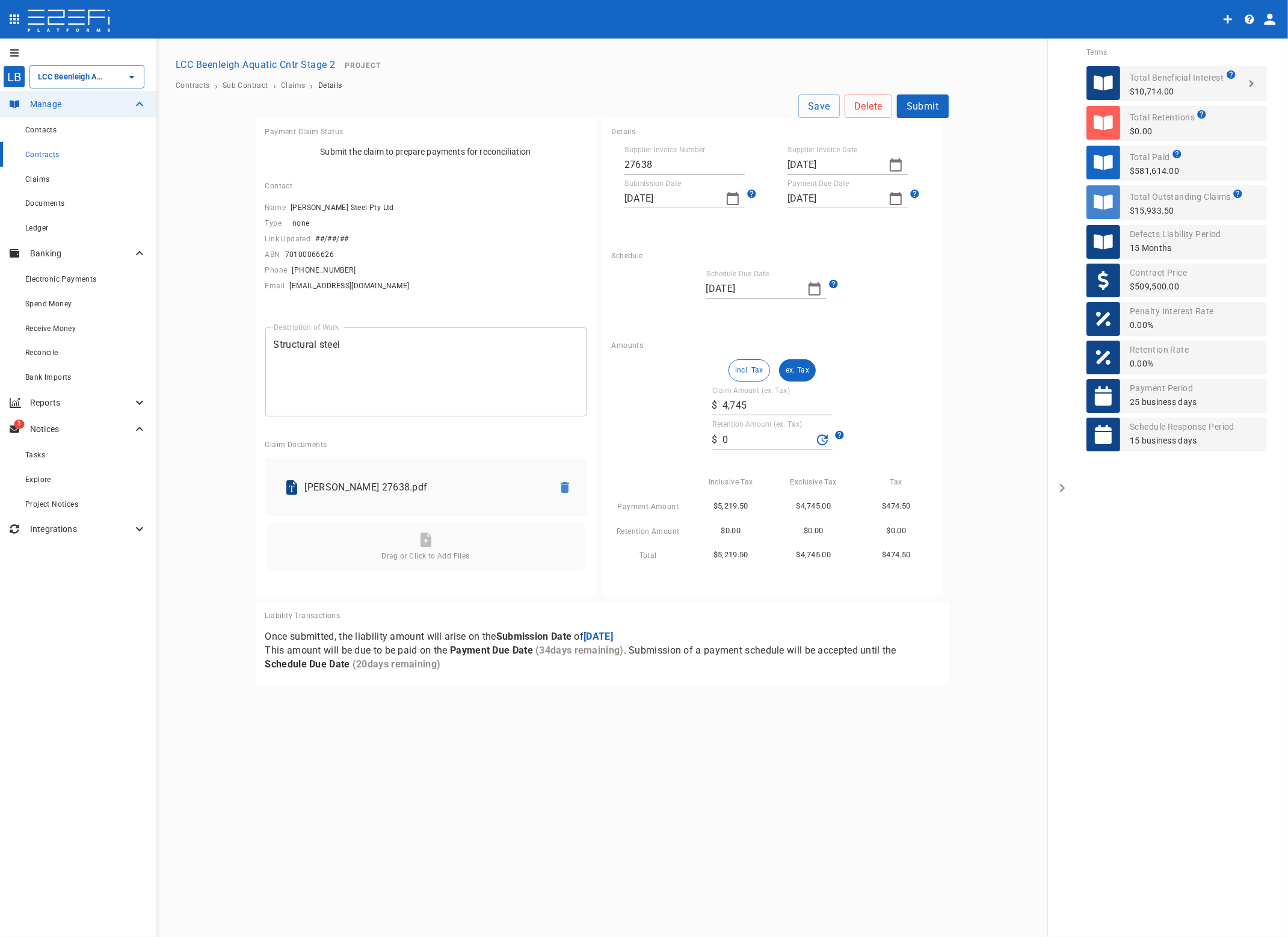
click at [926, 103] on button "Submit" at bounding box center [923, 106] width 52 height 24
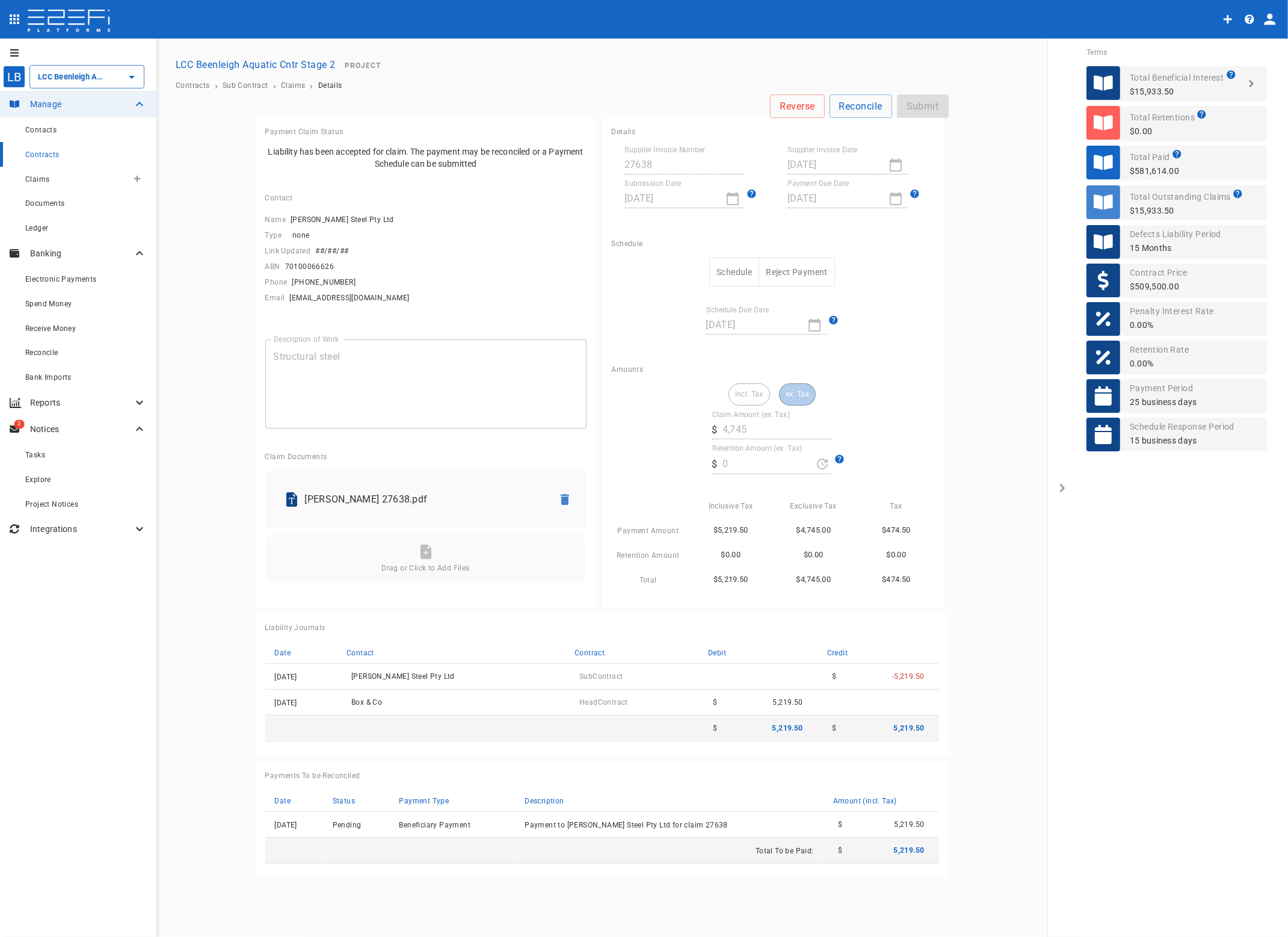
click at [38, 175] on div "Claims" at bounding box center [75, 179] width 102 height 15
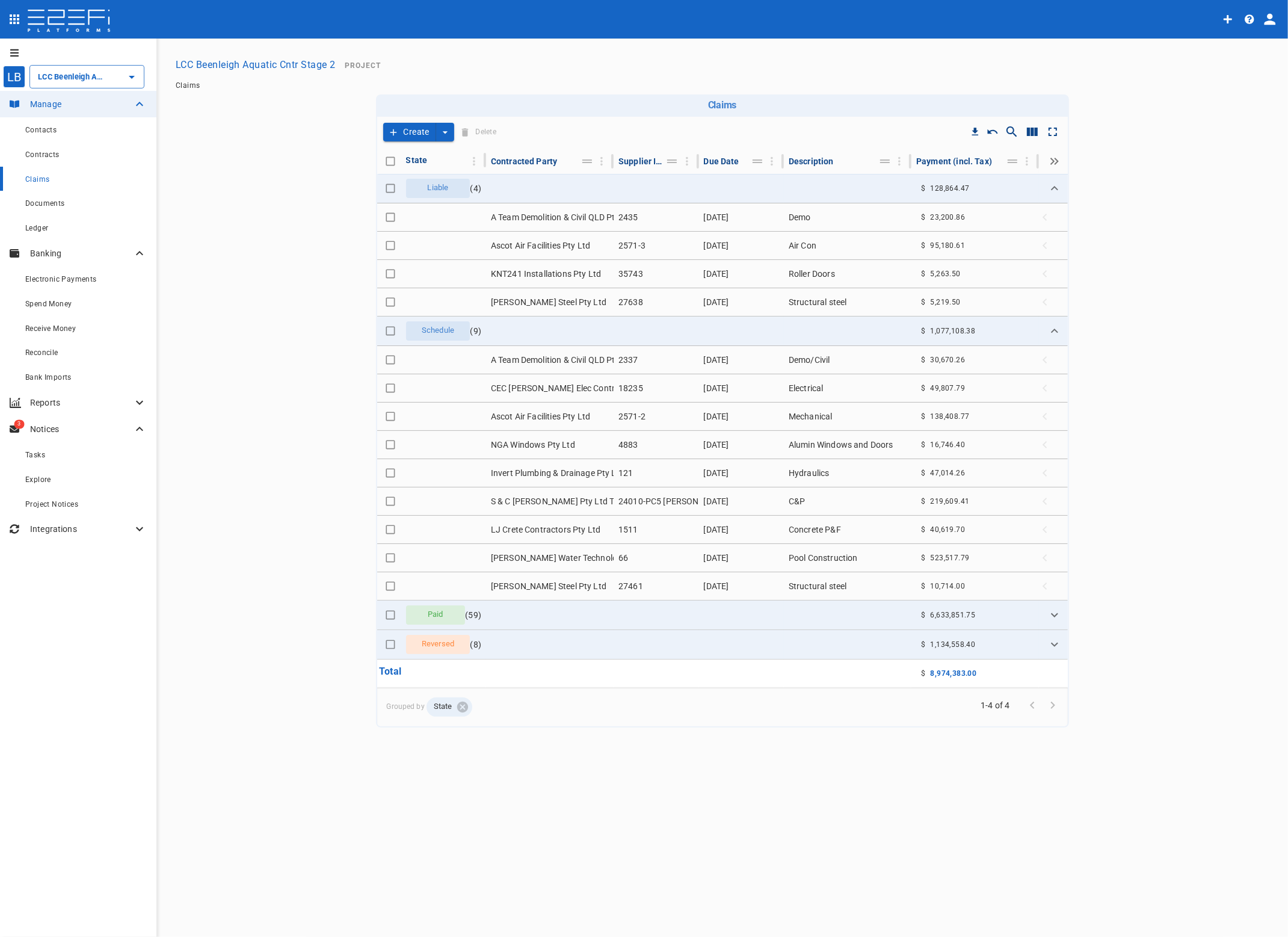
click at [443, 129] on icon "create claim type options" at bounding box center [445, 132] width 12 height 12
click at [423, 178] on span "Self Create" at bounding box center [419, 176] width 52 height 13
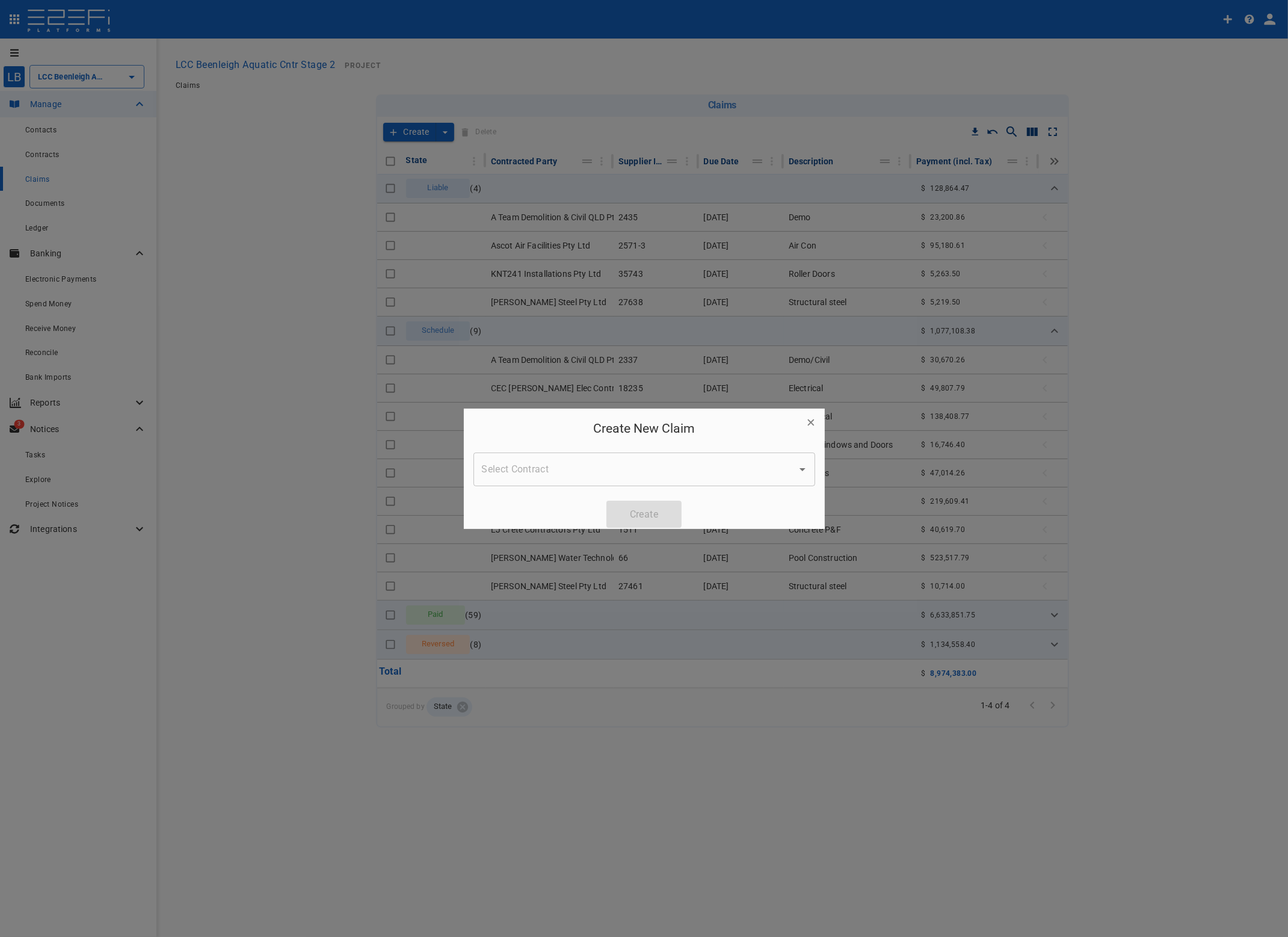
click at [553, 474] on input "Select Contract" at bounding box center [634, 469] width 312 height 23
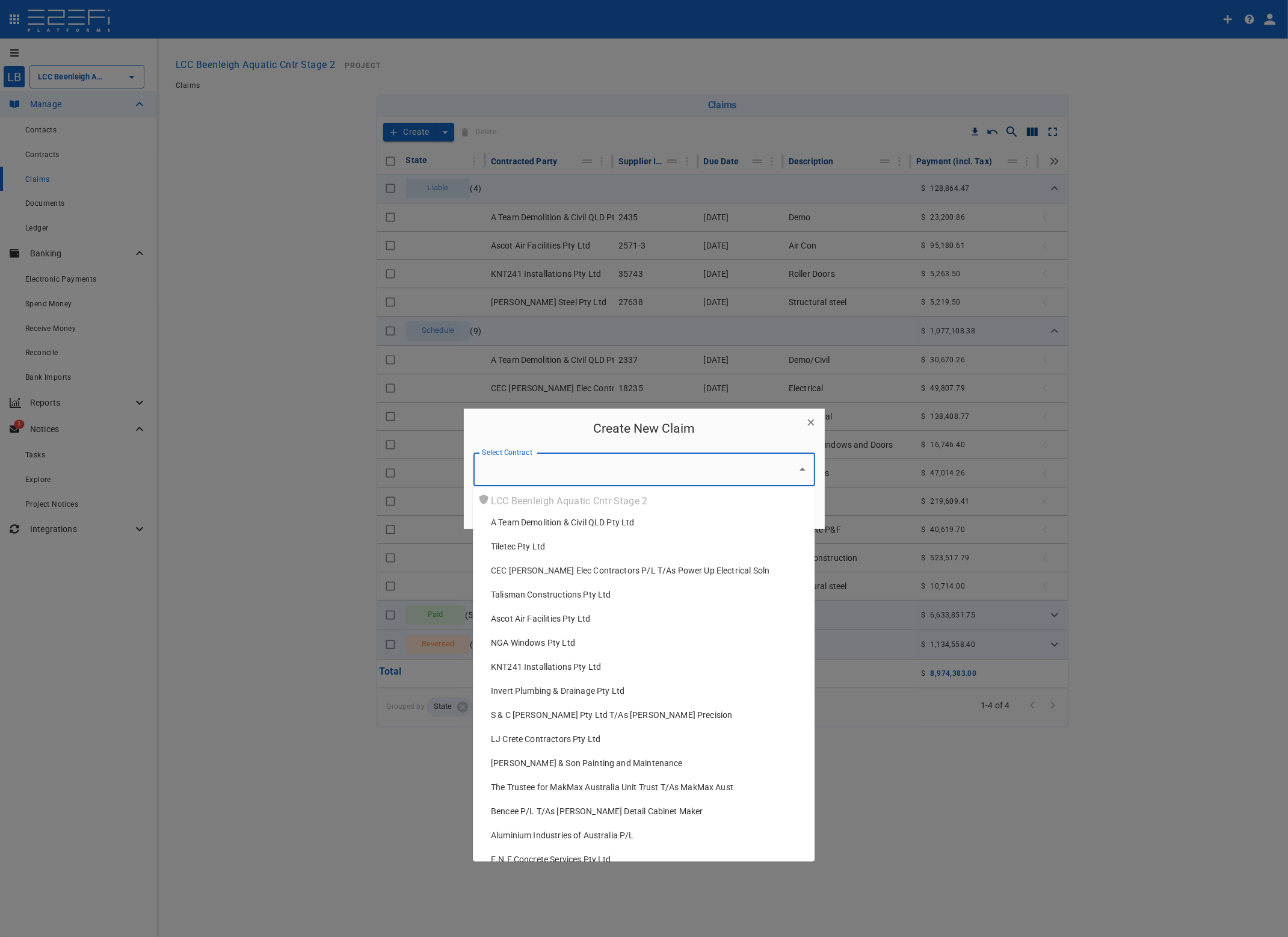
click at [553, 692] on span "Invert Plumbing & Drainage Pty Ltd" at bounding box center [558, 691] width 134 height 12
type input "Invert Plumbing & Drainage Pty Ltd"
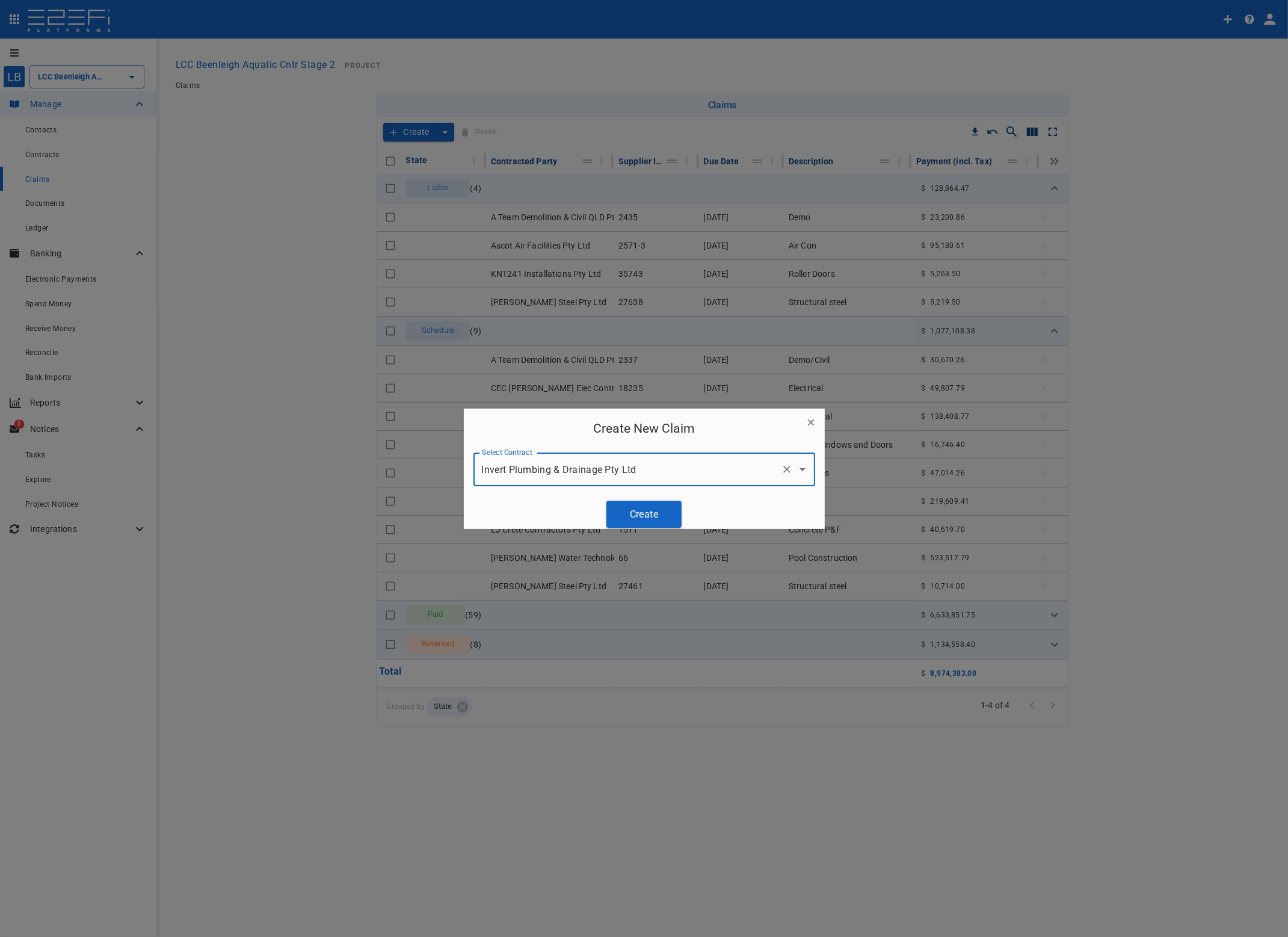
click at [635, 508] on button "Create" at bounding box center [644, 514] width 75 height 27
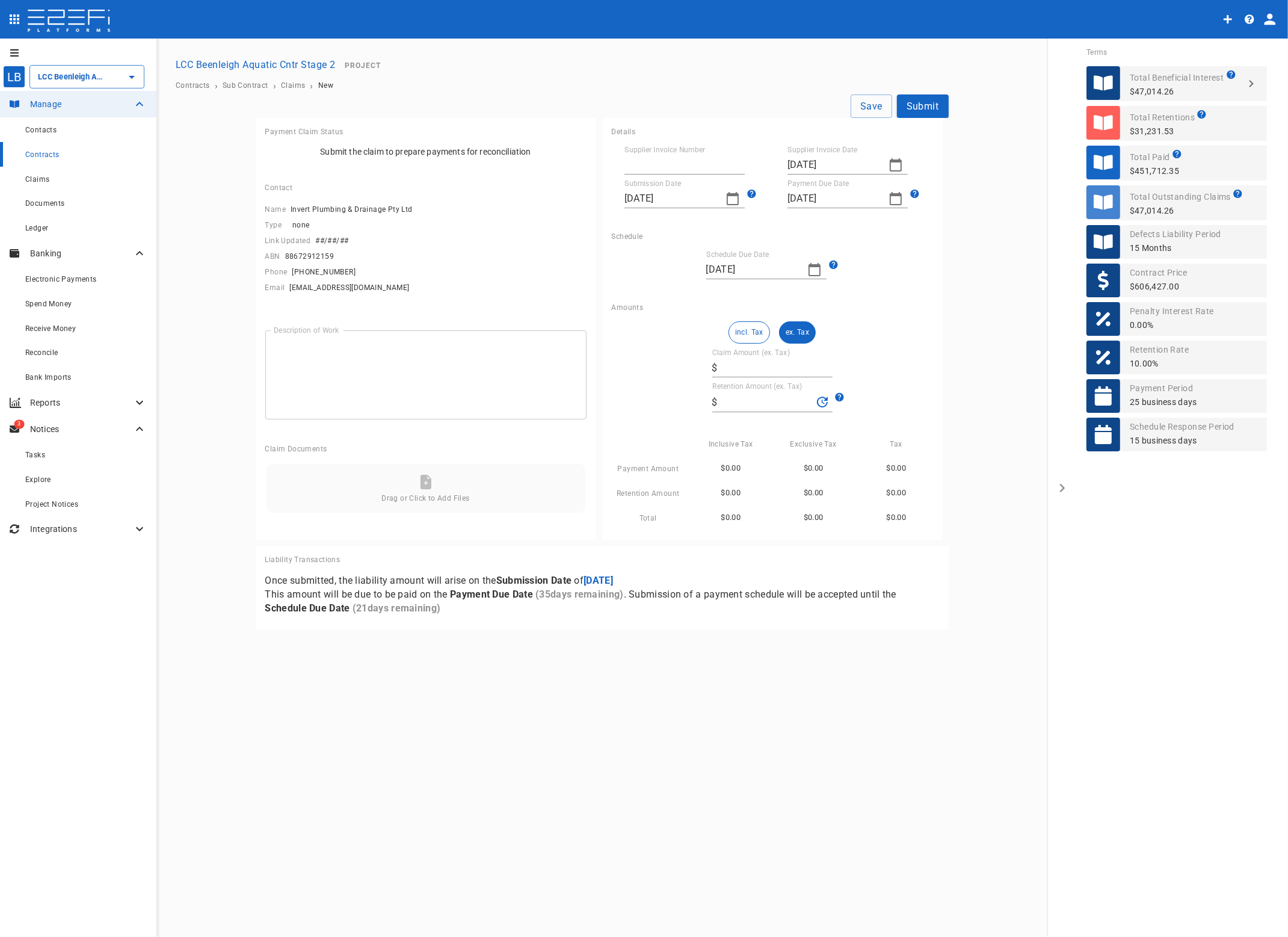
click at [653, 161] on input "Supplier Invoice Number" at bounding box center [685, 164] width 120 height 19
type input "130"
click at [889, 163] on icon "button" at bounding box center [895, 164] width 14 height 14
click at [797, 326] on div "25" at bounding box center [800, 329] width 10 height 13
type input "[DATE]"
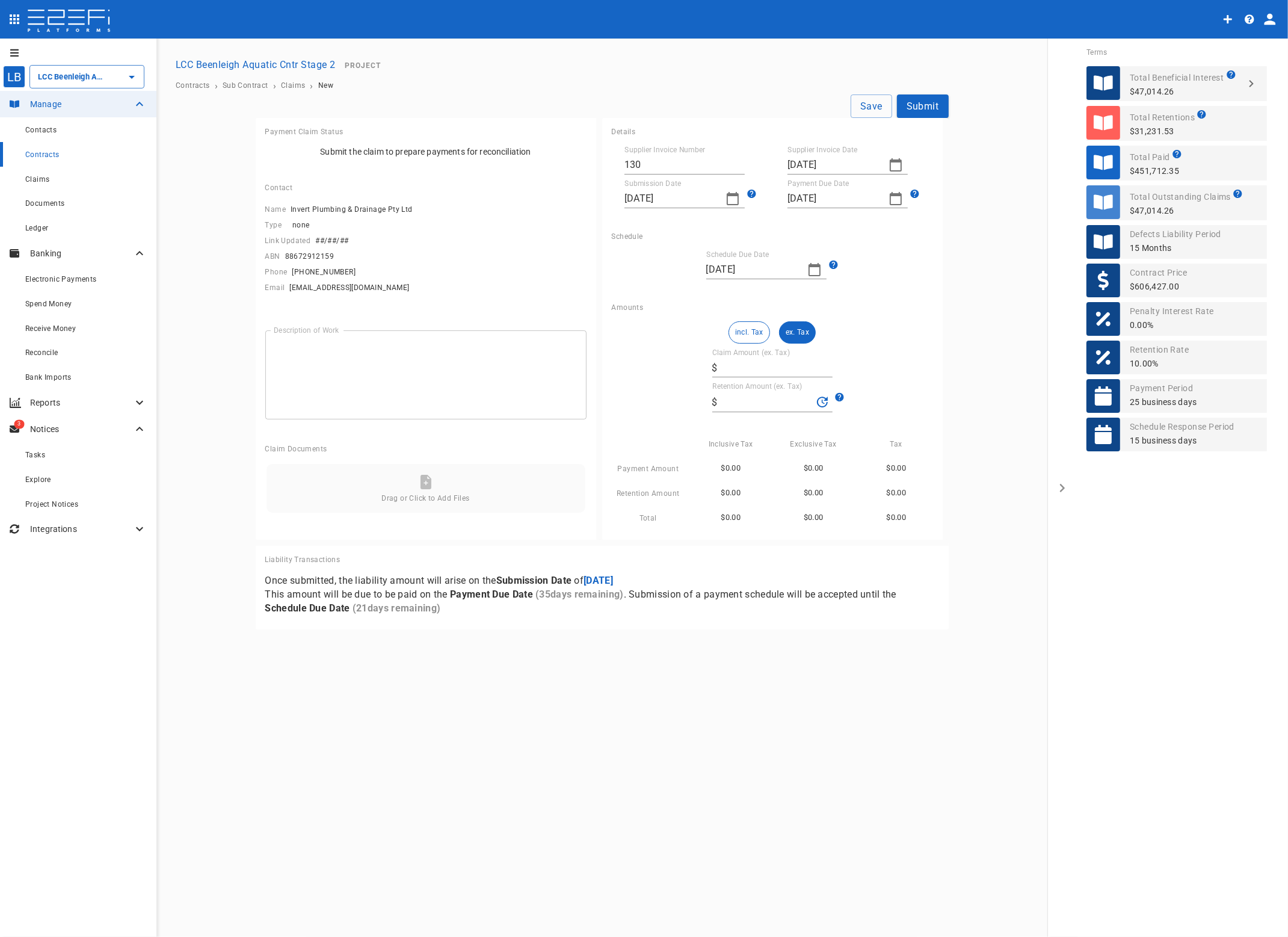
click at [732, 196] on icon "button" at bounding box center [733, 198] width 14 height 14
click at [638, 360] on div "25" at bounding box center [636, 362] width 10 height 13
type input "[DATE]"
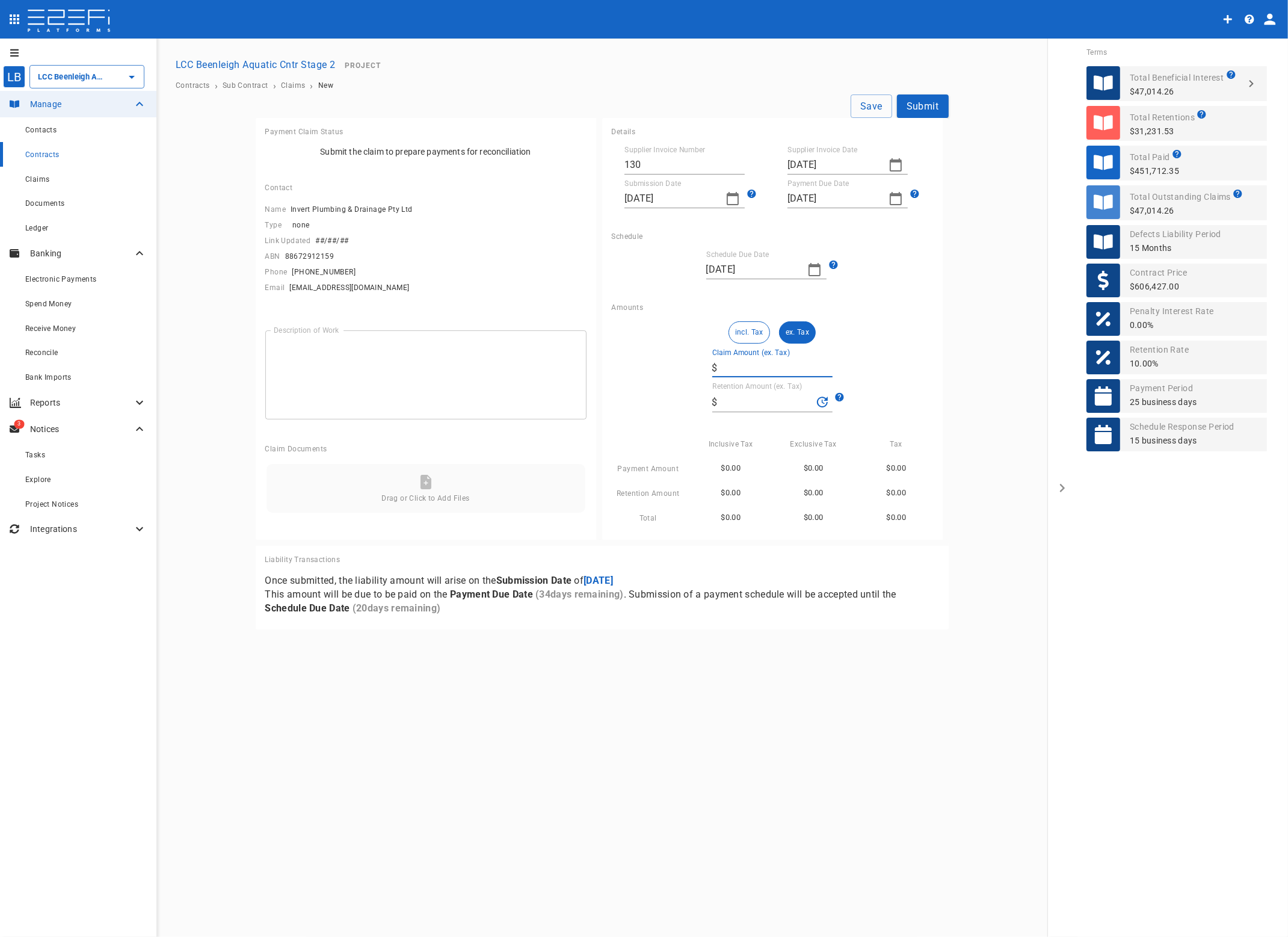
click at [760, 365] on input "Claim Amount (ex. Tax)" at bounding box center [777, 368] width 110 height 19
type input "3"
type input "0.3"
type input "38"
type input "3.8"
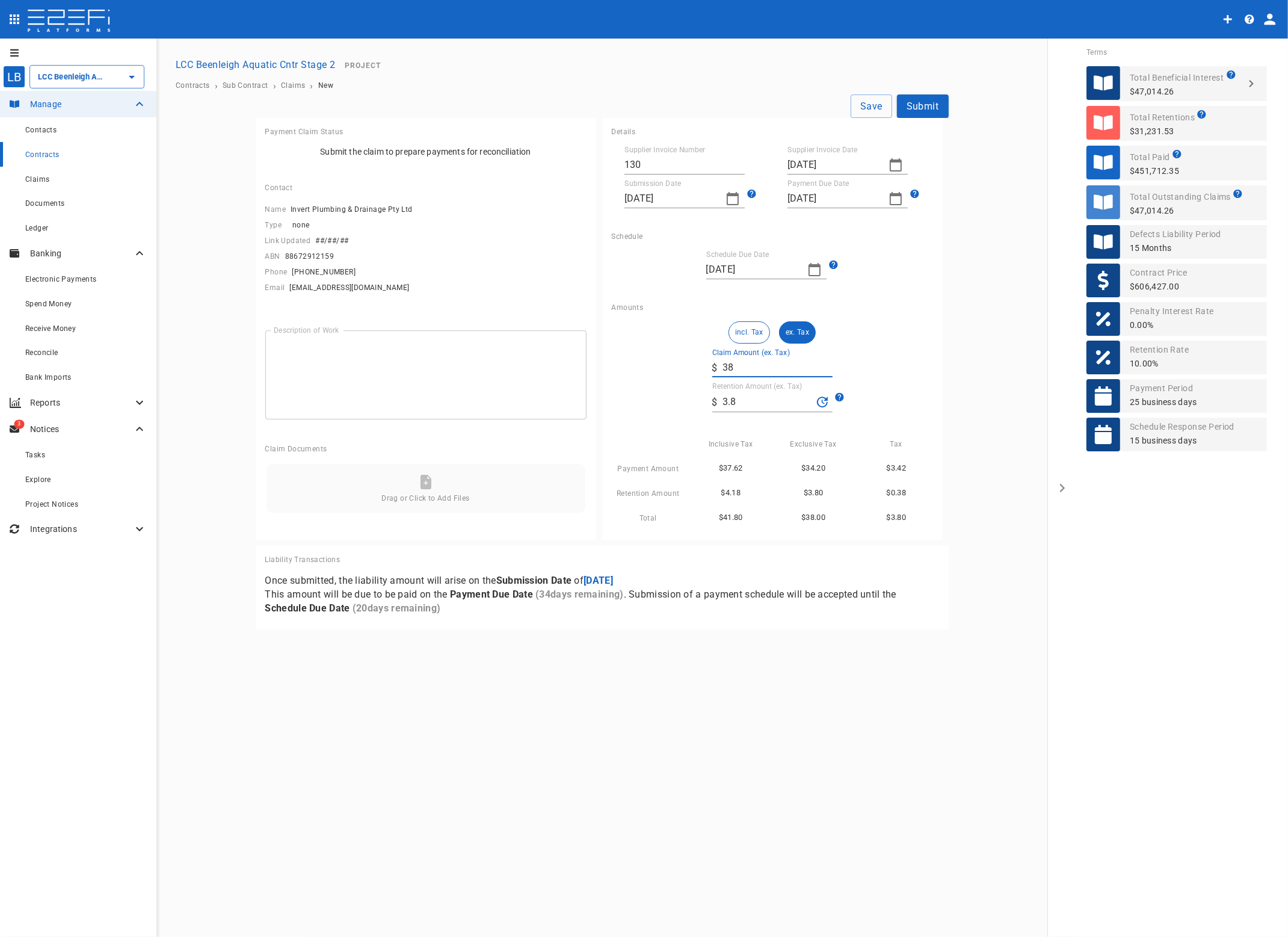
type input "382"
type input "38.2"
type input "3,828"
type input "382.8"
type input "38,282"
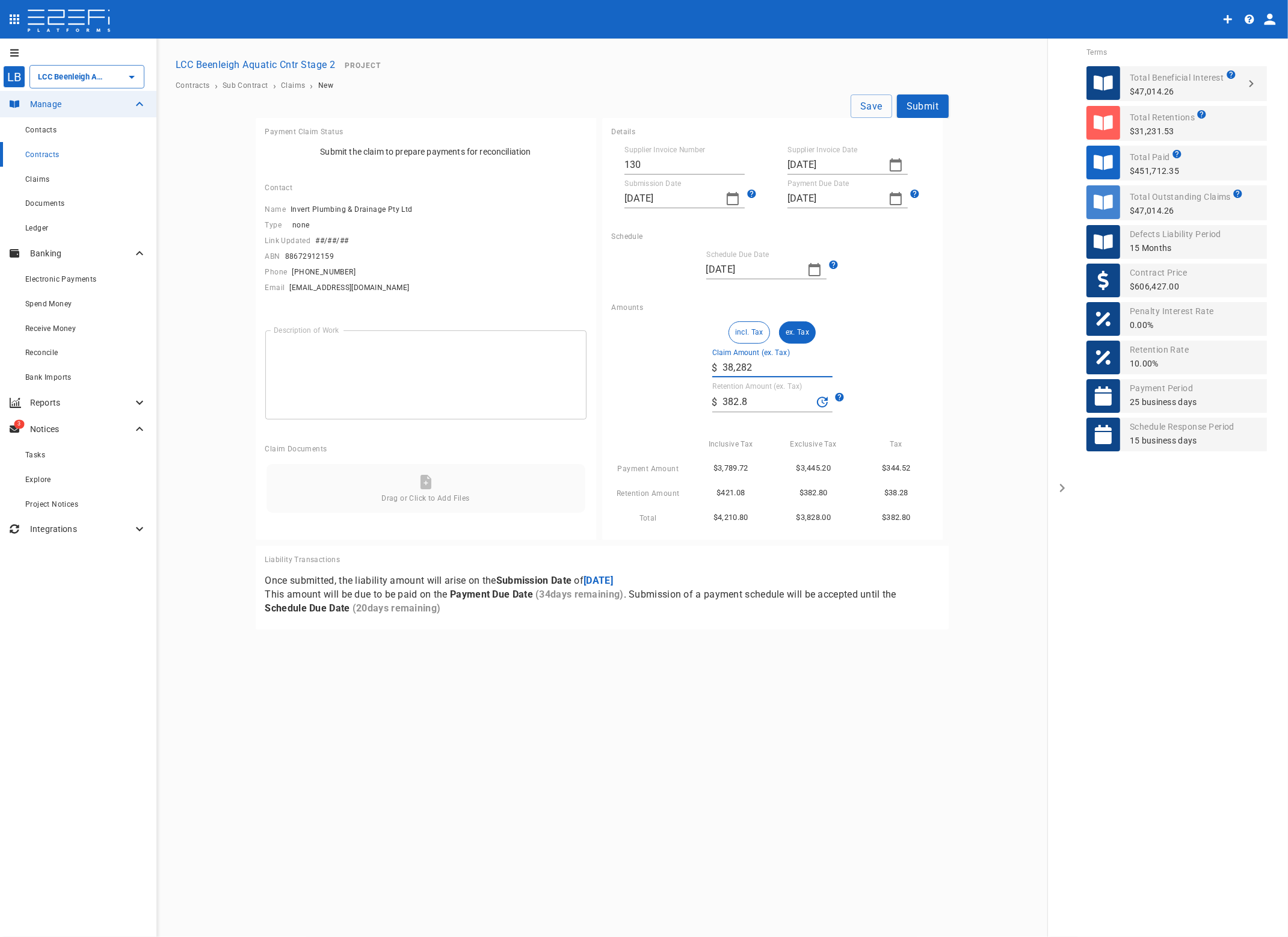
type input "3,828.2"
type input "38,282.9"
type input "3,828.29"
type input "38,282.92"
click at [940, 364] on div "Amounts incl. Tax ex. Tax Claim Amount (ex. Tax) ​ $ 38,282.92 Retention Amount…" at bounding box center [772, 415] width 340 height 245
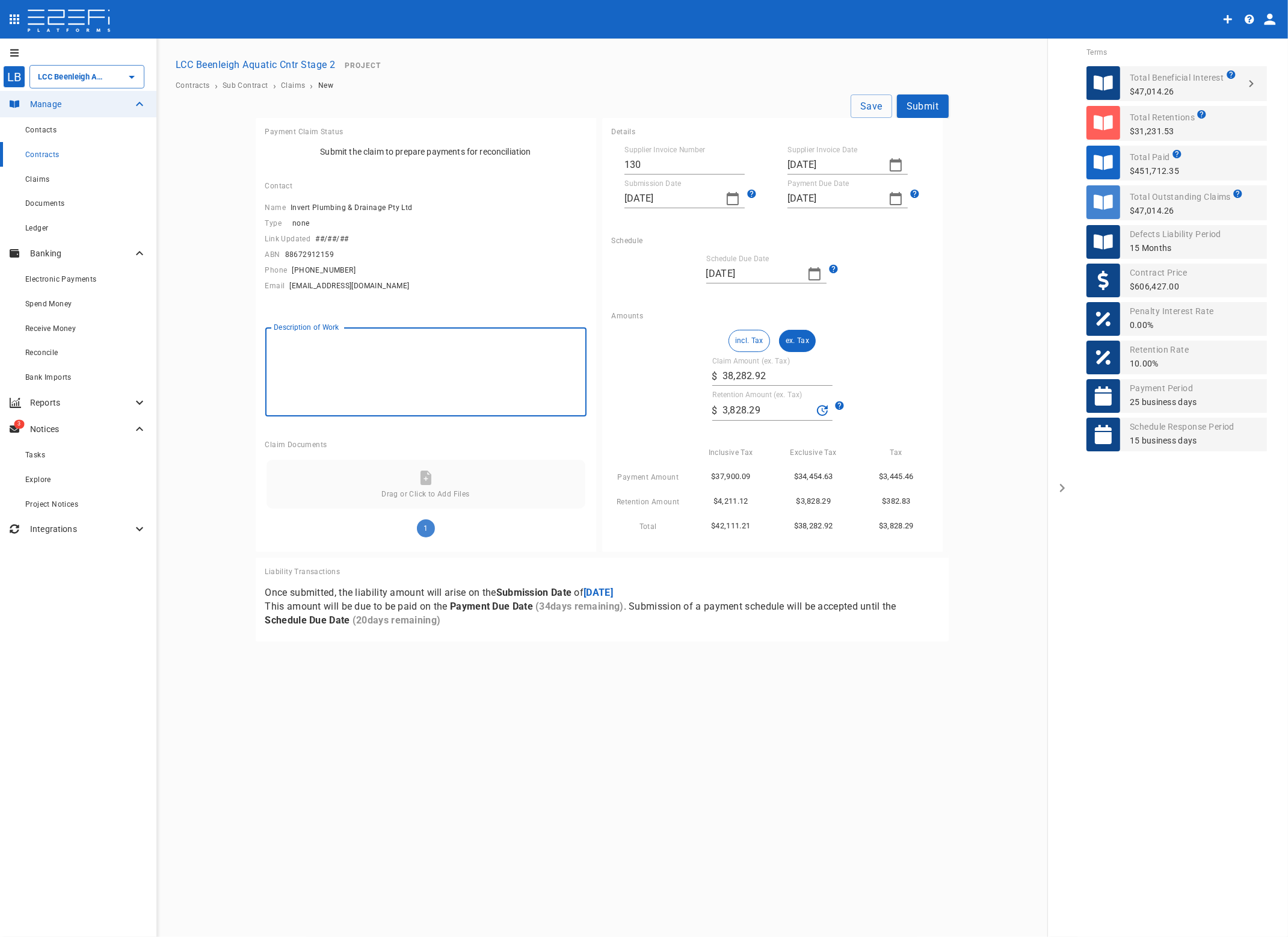
click at [311, 361] on textarea "Description of Work" at bounding box center [426, 372] width 305 height 69
type textarea "Plumbing"
click at [873, 106] on button "Save" at bounding box center [871, 106] width 41 height 24
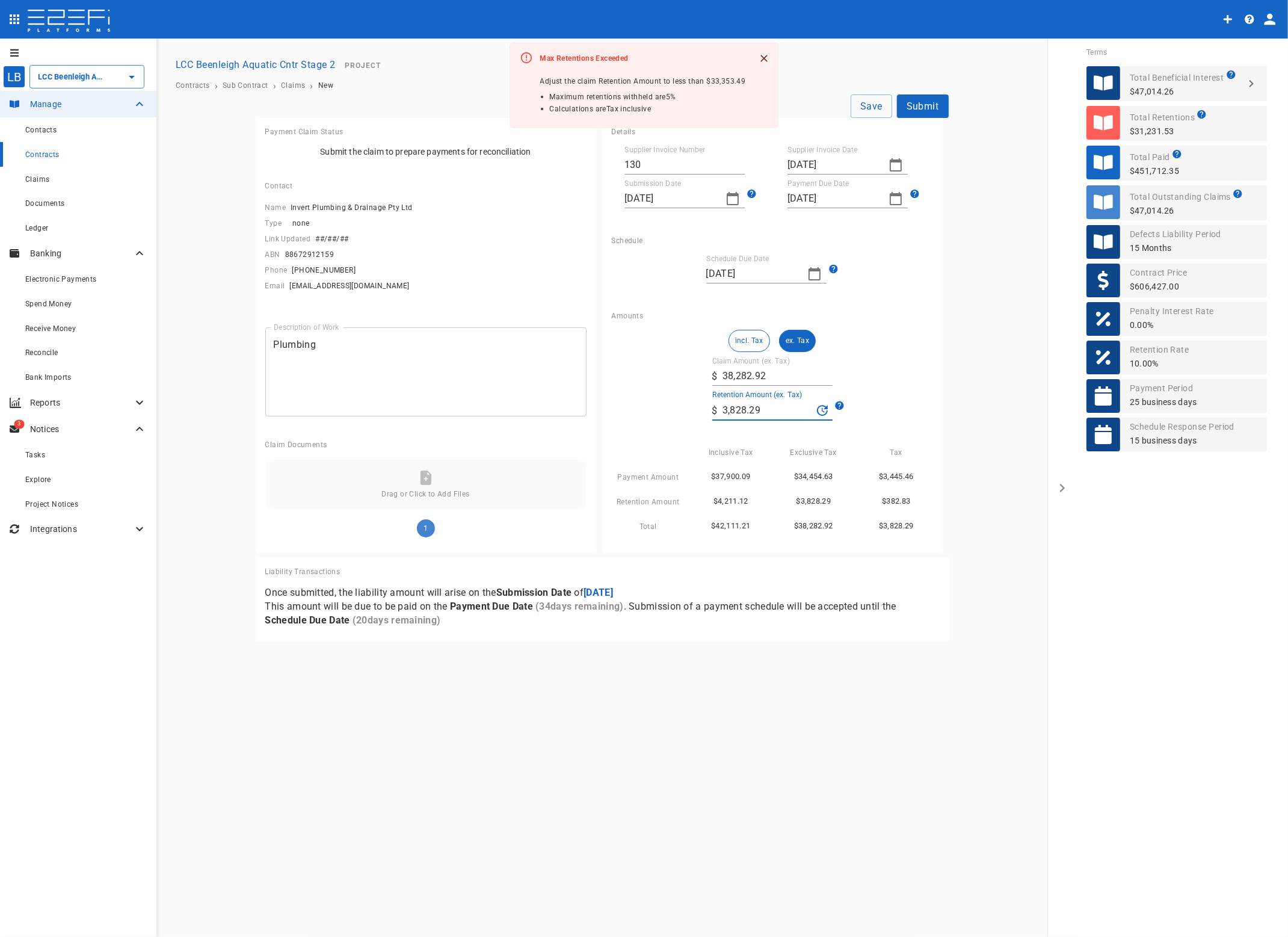
drag, startPoint x: 781, startPoint y: 414, endPoint x: 632, endPoint y: 411, distance: 149.0
click at [632, 411] on div "incl. Tax ex. Tax Claim Amount (ex. Tax) ​ $ 38,282.92 Retention Amount (ex. Ta…" at bounding box center [772, 431] width 321 height 203
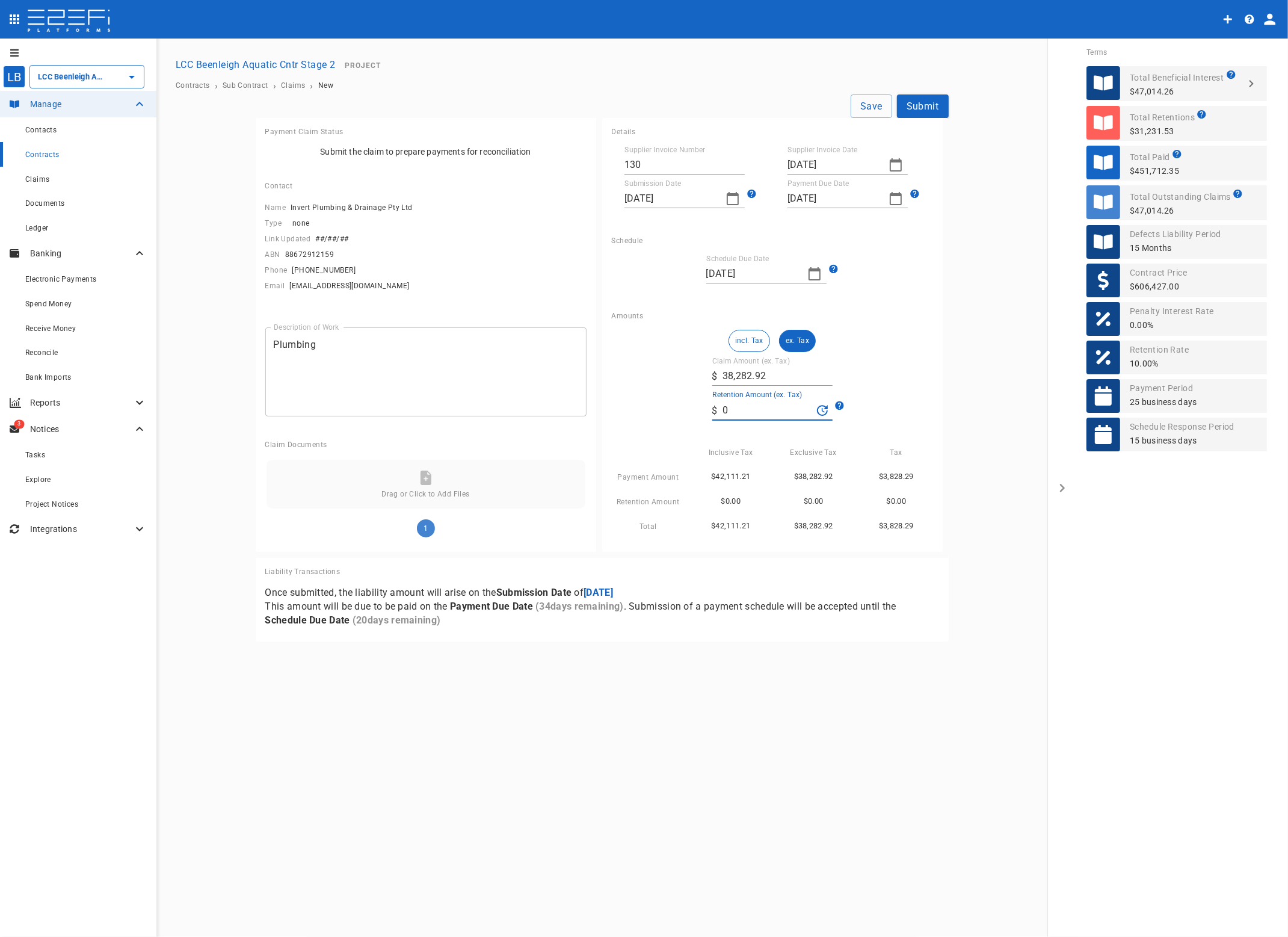
type input "0"
click at [940, 338] on div "Amounts incl. Tax ex. Tax Claim Amount (ex. Tax) ​ $ 38,282.92 Retention Amount…" at bounding box center [772, 426] width 340 height 249
click at [873, 108] on button "Save" at bounding box center [871, 106] width 41 height 24
type input "[DATE]"
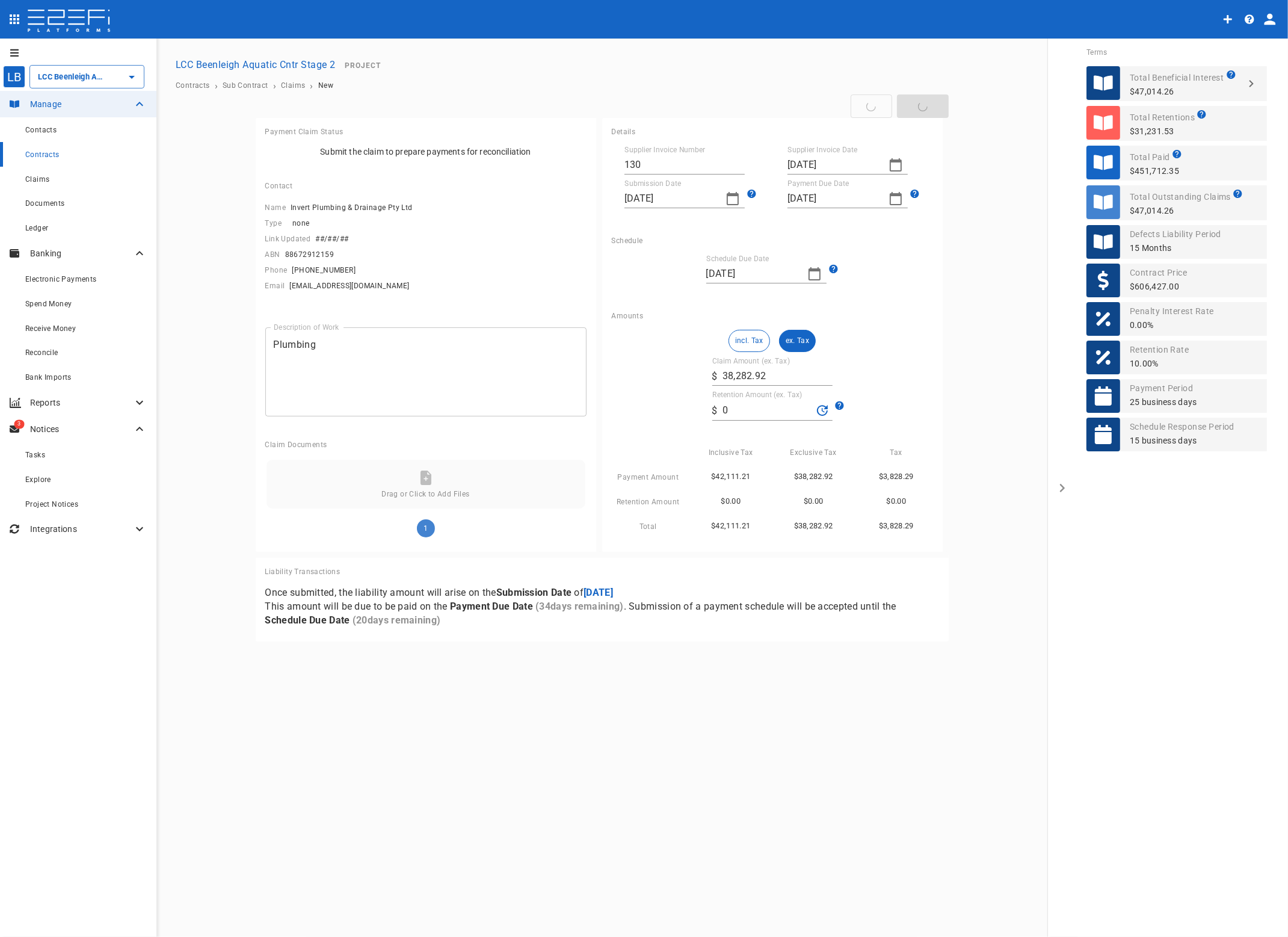
type input "[DATE]"
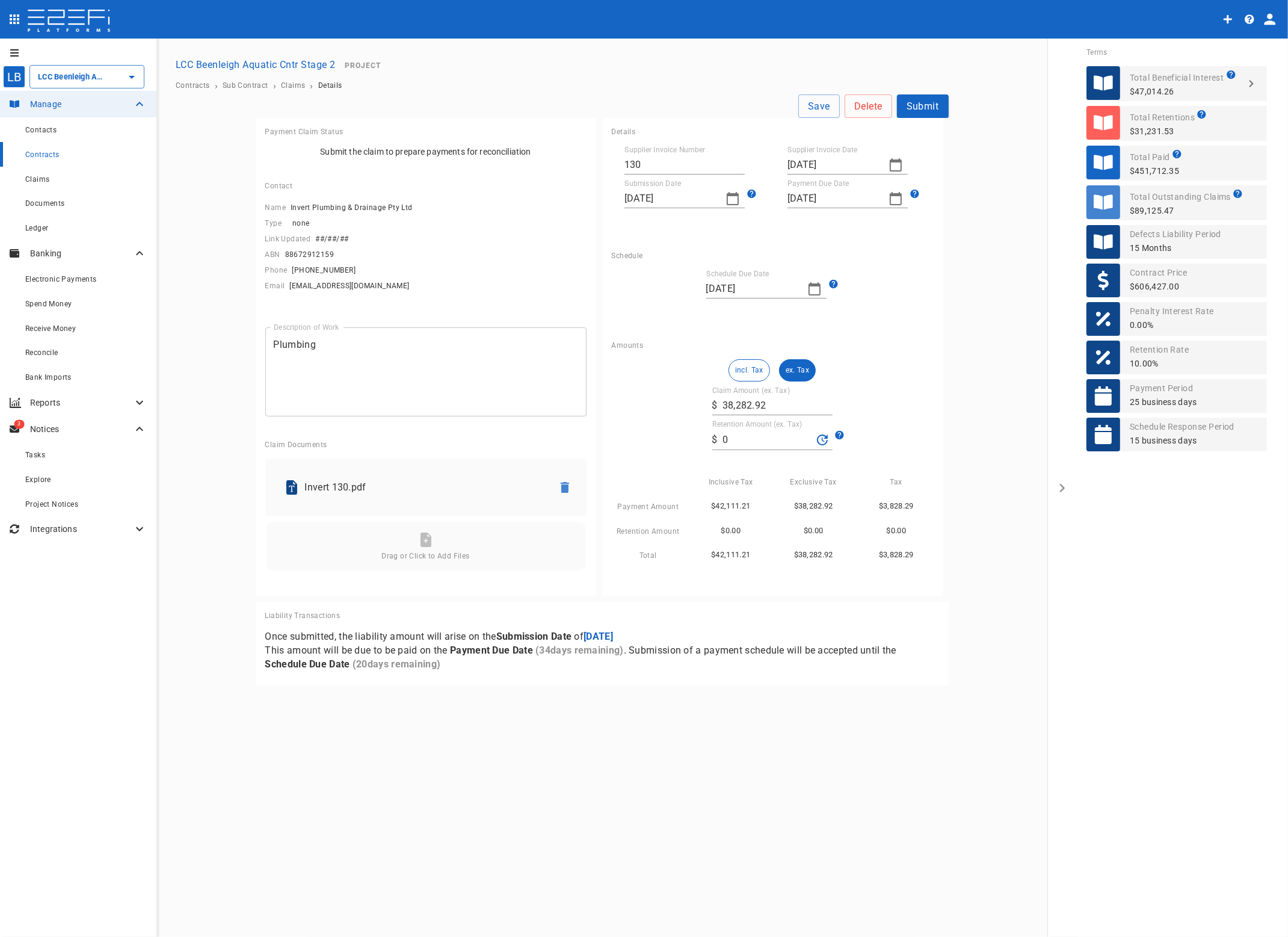
click at [917, 106] on button "Submit" at bounding box center [923, 106] width 52 height 24
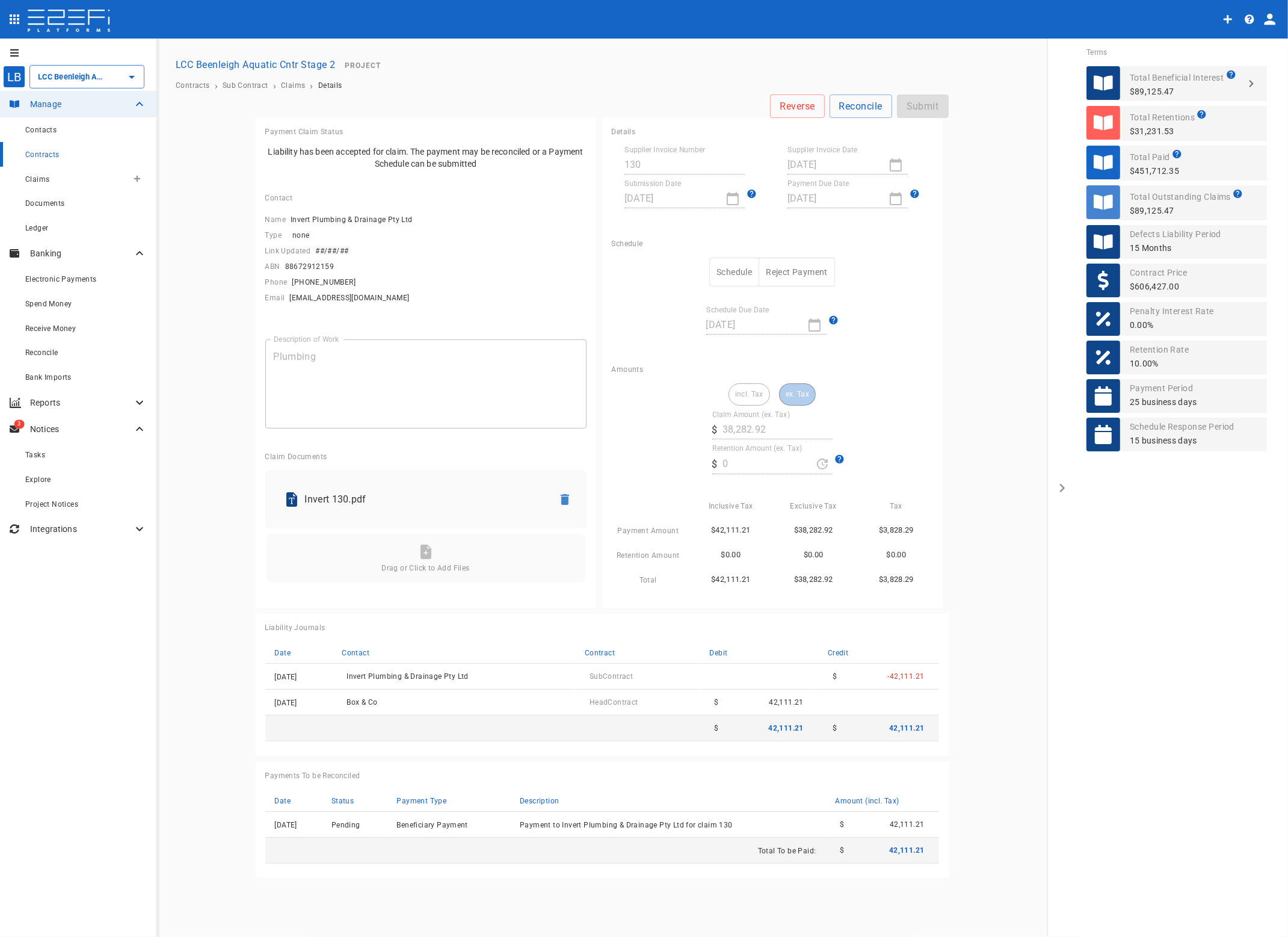
click at [40, 177] on span "Claims" at bounding box center [36, 179] width 24 height 9
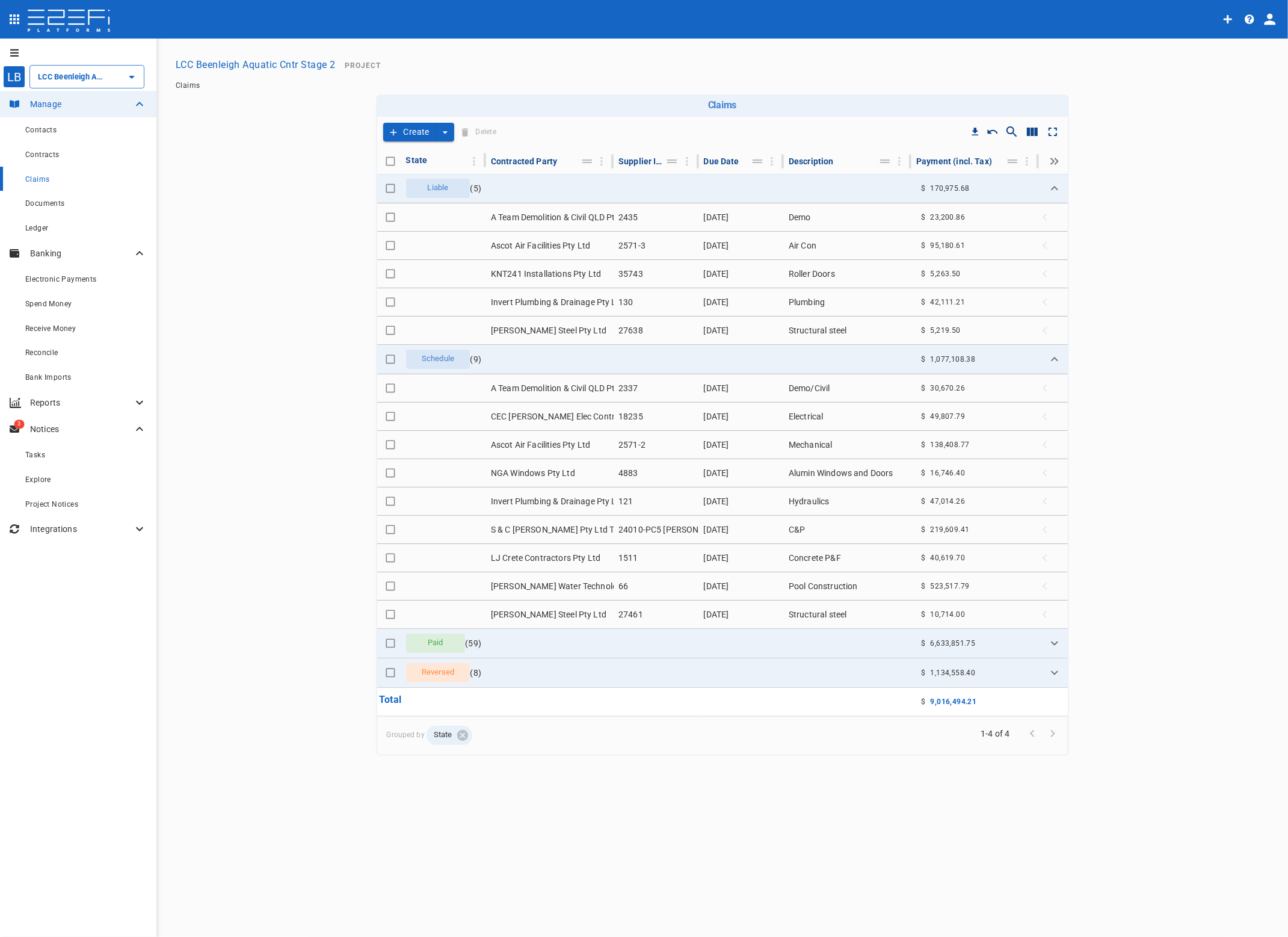
click at [442, 131] on icon "create claim type options" at bounding box center [445, 132] width 12 height 12
click at [435, 170] on span "Self Create" at bounding box center [419, 176] width 52 height 13
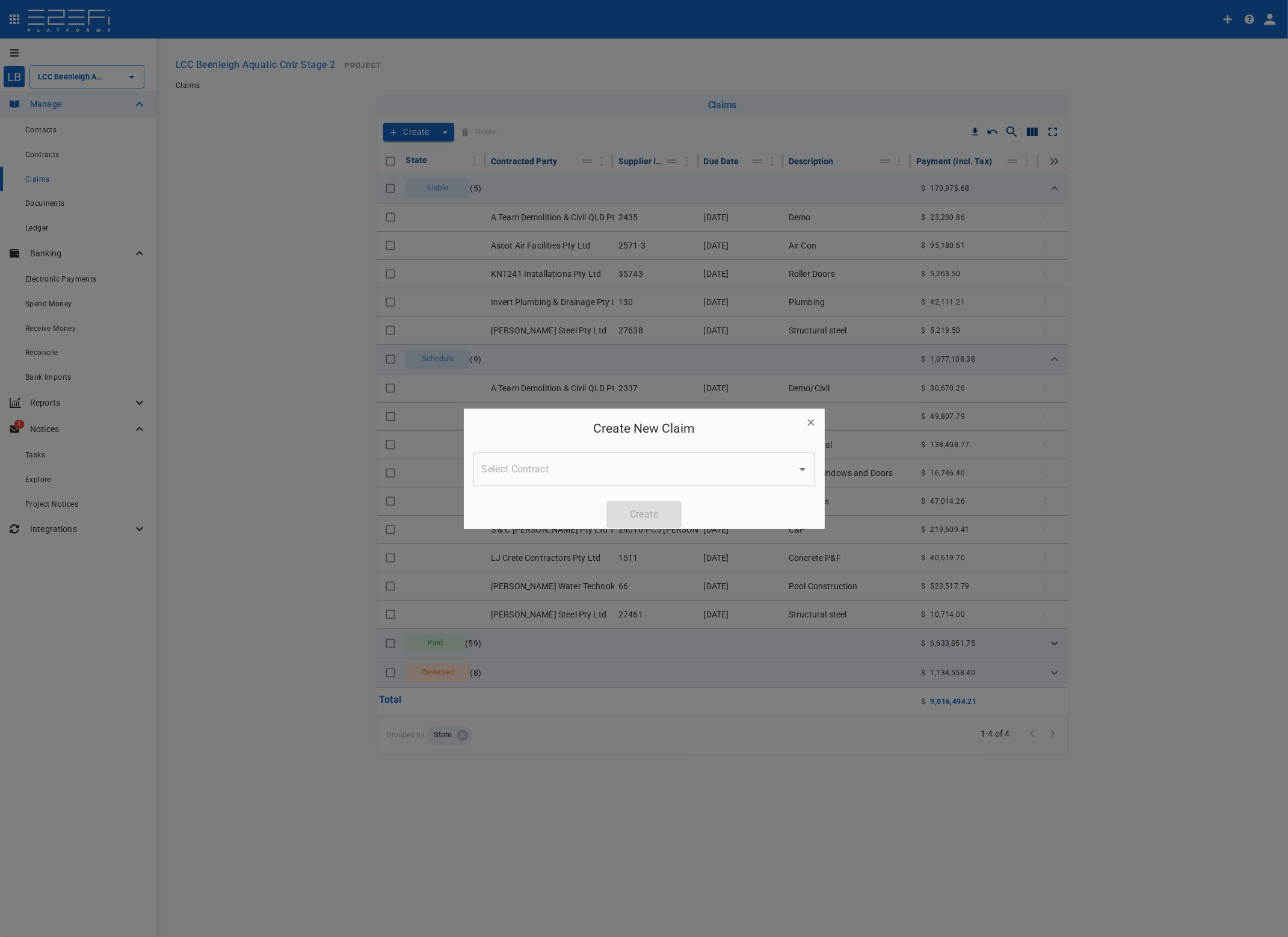
click at [525, 458] on div "Select Contract Select Contract" at bounding box center [645, 469] width 342 height 33
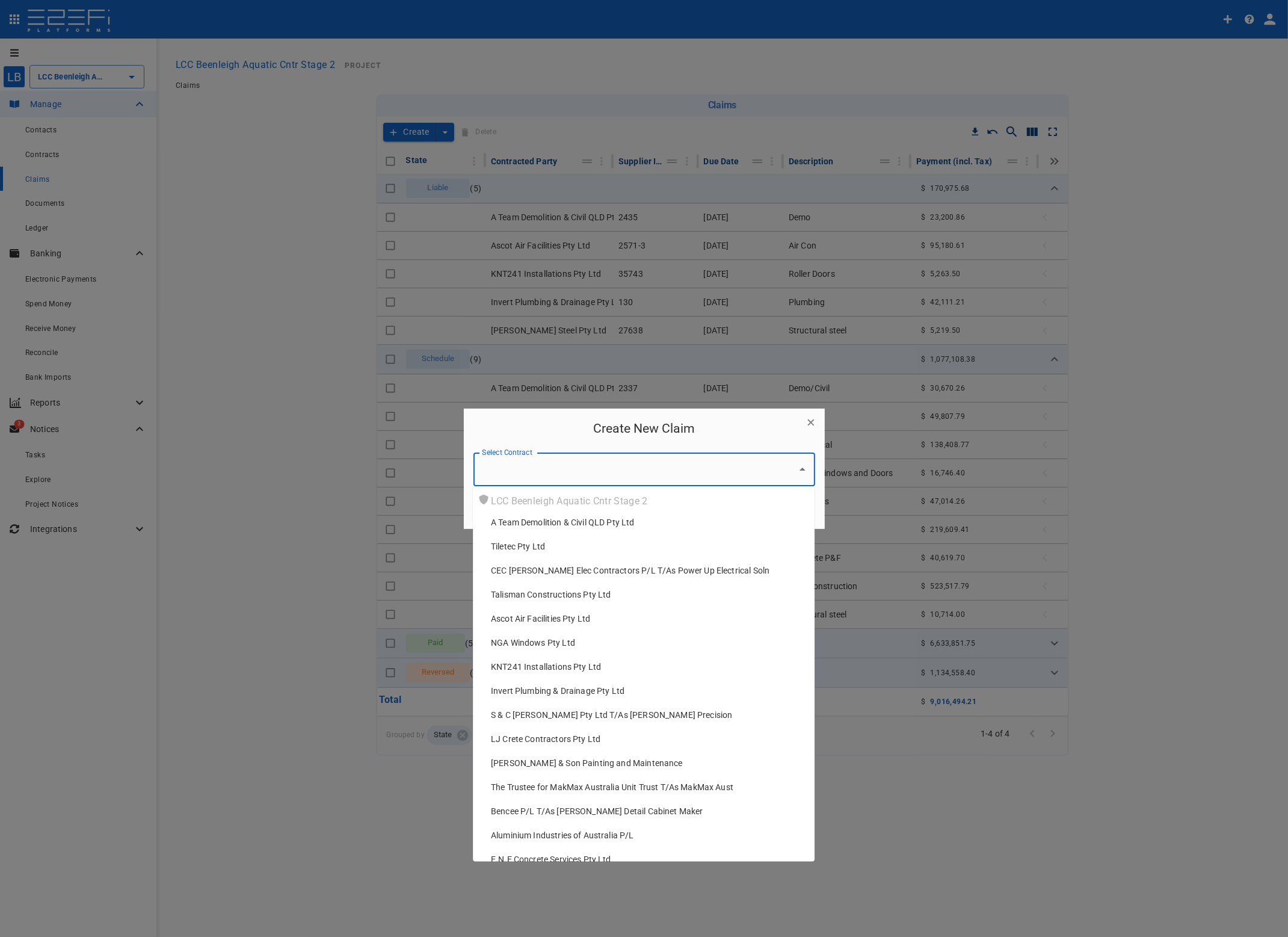
click at [550, 638] on span "NGA Windows Pty Ltd" at bounding box center [533, 642] width 84 height 12
type input "NGA Windows Pty Ltd"
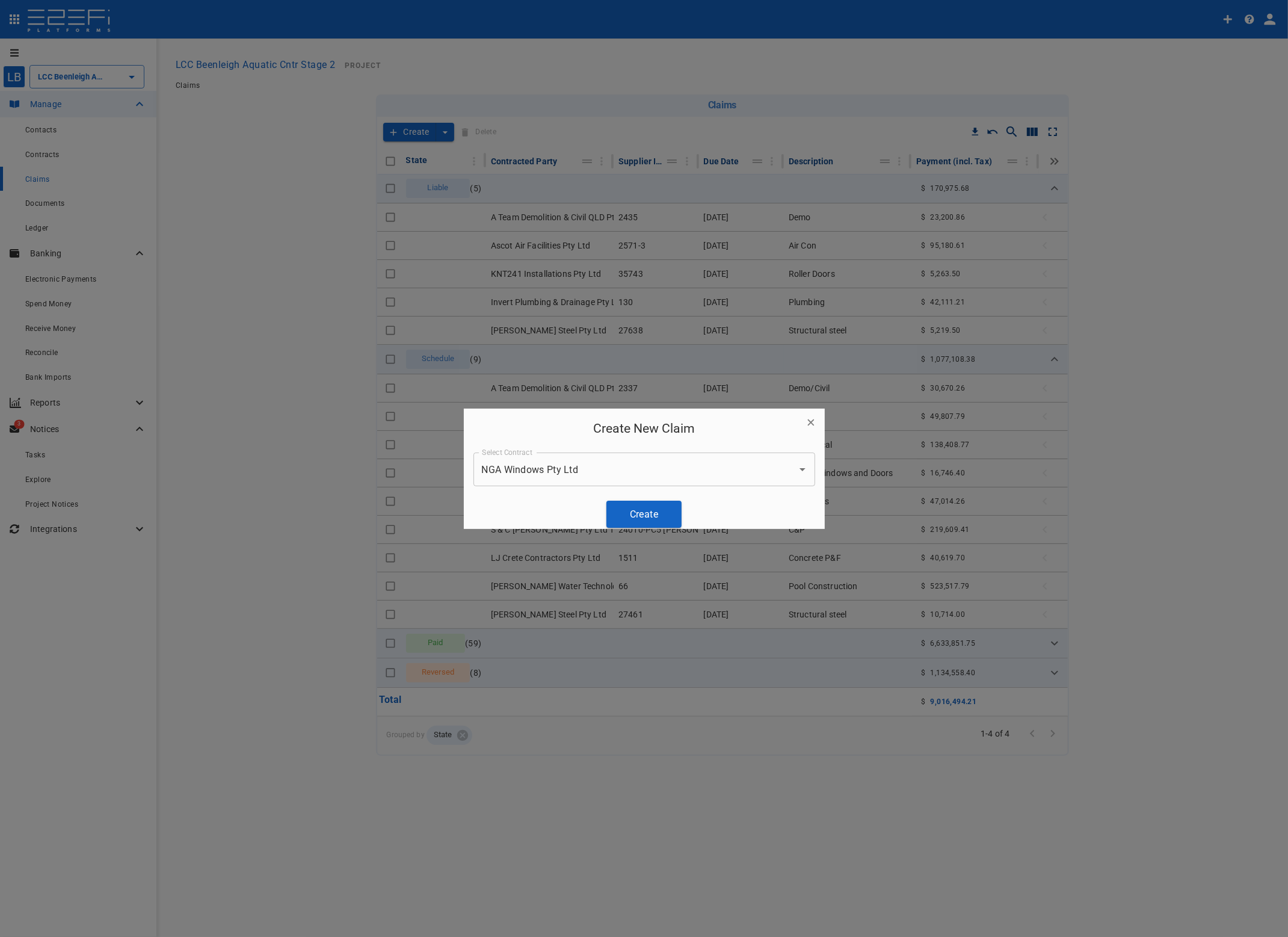
click at [641, 505] on button "Create" at bounding box center [644, 514] width 75 height 27
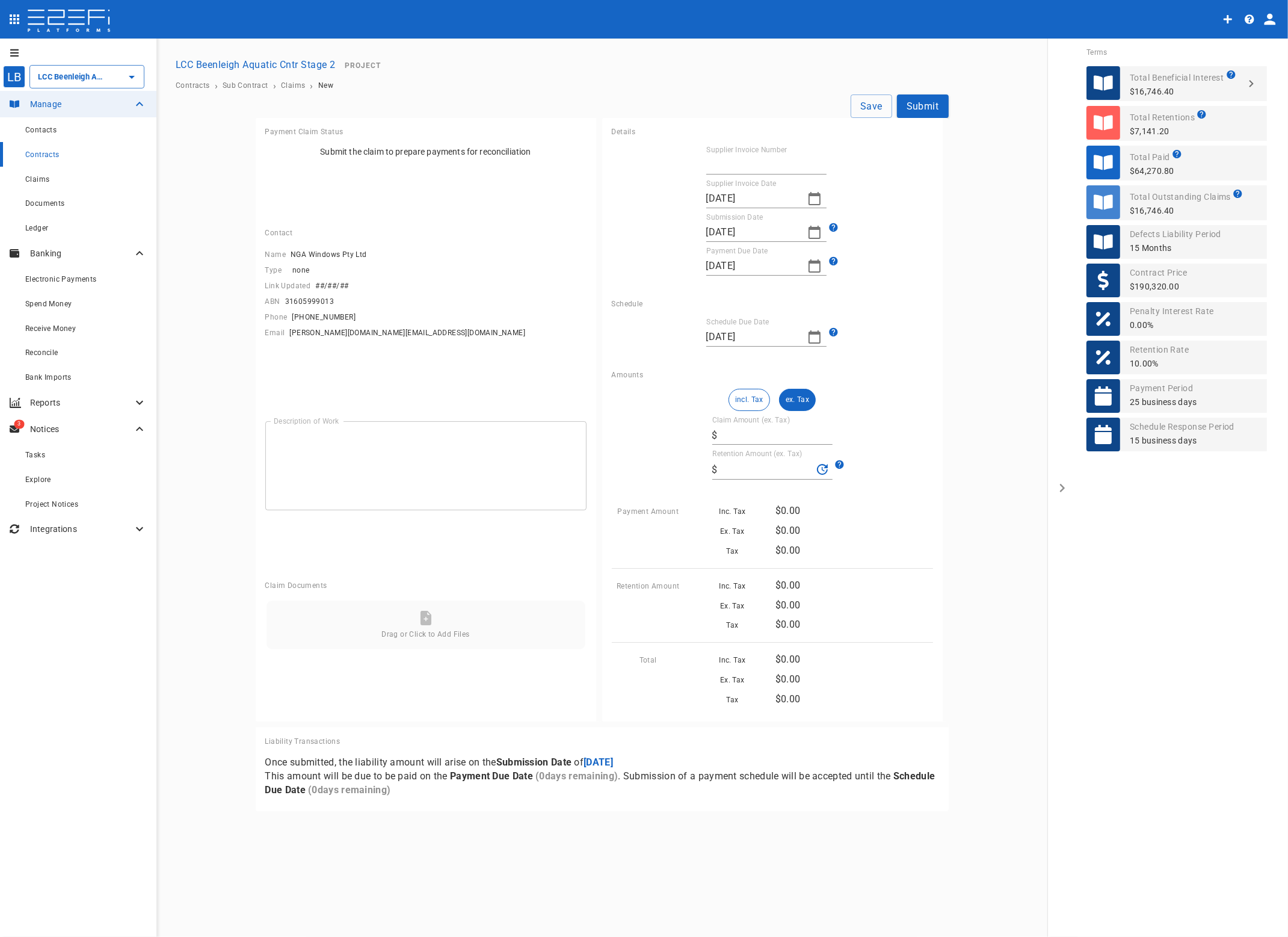
type input "[DATE]"
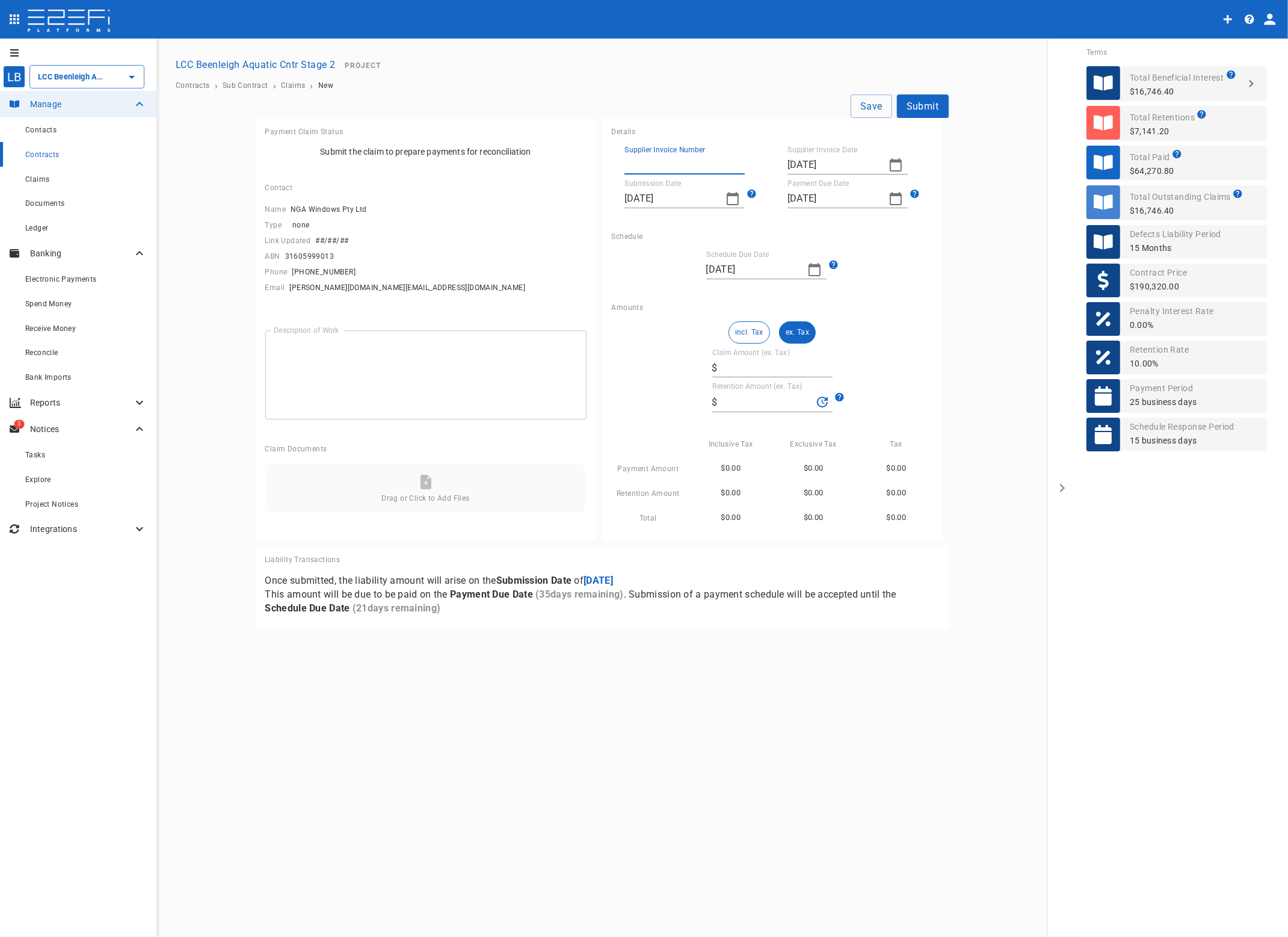
click at [651, 159] on input "Supplier Invoice Number" at bounding box center [685, 164] width 120 height 19
type input "4889"
click at [893, 162] on icon "button" at bounding box center [895, 165] width 12 height 13
click at [804, 326] on div "25" at bounding box center [800, 329] width 10 height 13
type input "[DATE]"
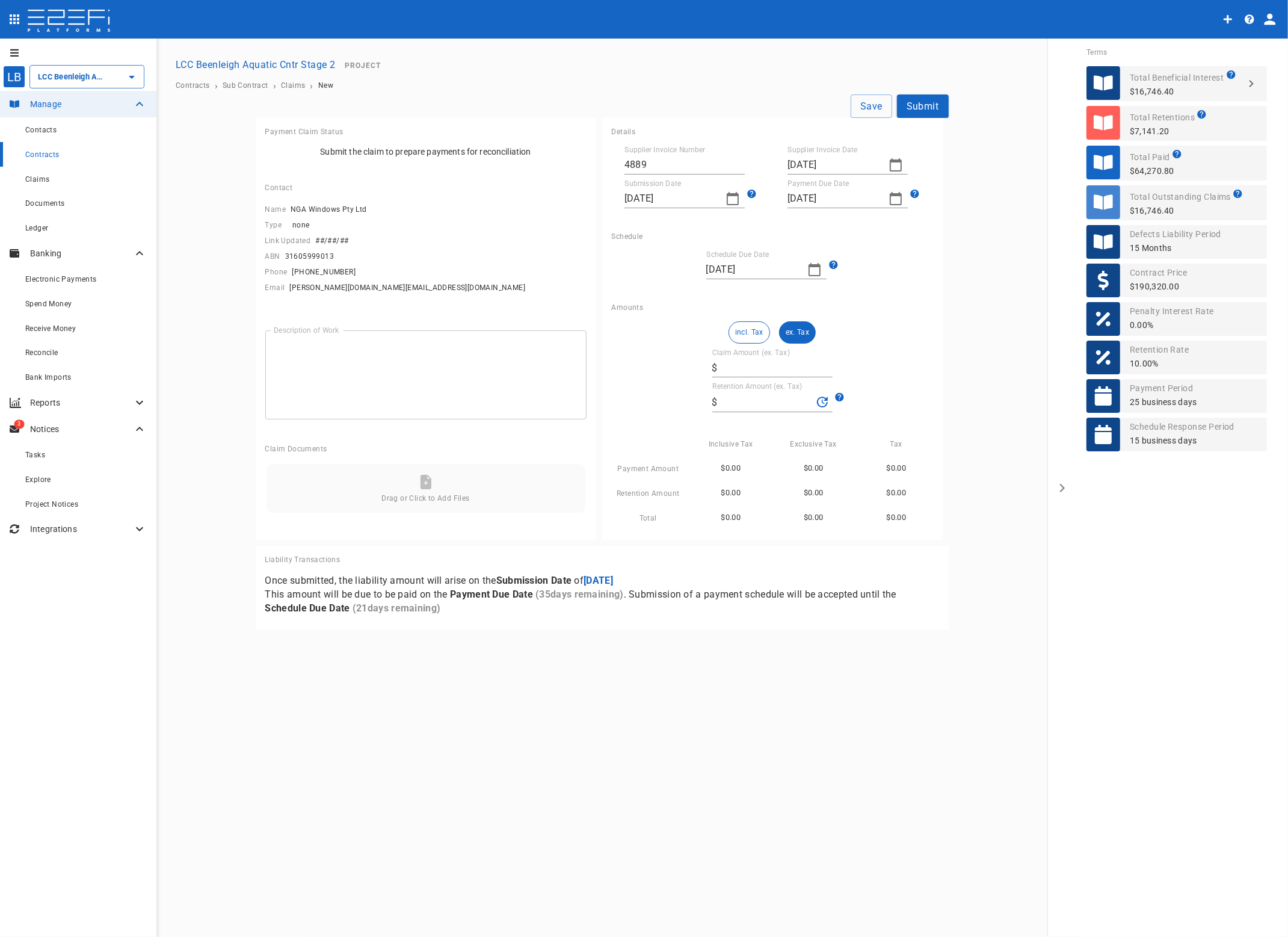
click at [730, 200] on icon "button" at bounding box center [733, 198] width 14 height 14
click at [636, 359] on div "25" at bounding box center [636, 362] width 10 height 13
type input "[DATE]"
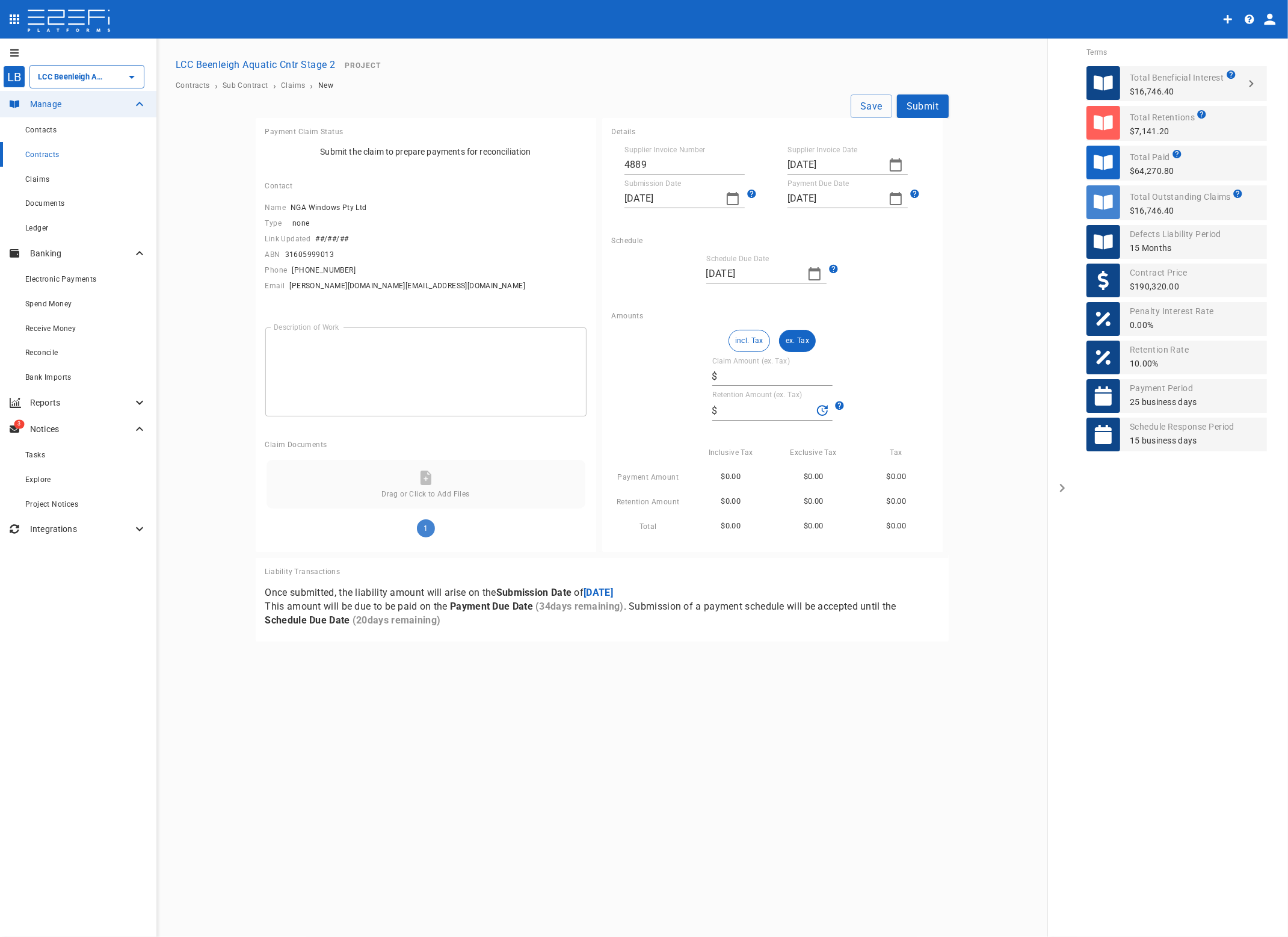
click at [367, 367] on textarea "Description of Work" at bounding box center [426, 372] width 305 height 69
type textarea "Glazing"
click at [759, 372] on input "Claim Amount (ex. Tax)" at bounding box center [777, 376] width 110 height 19
type input "6"
type input "0.6"
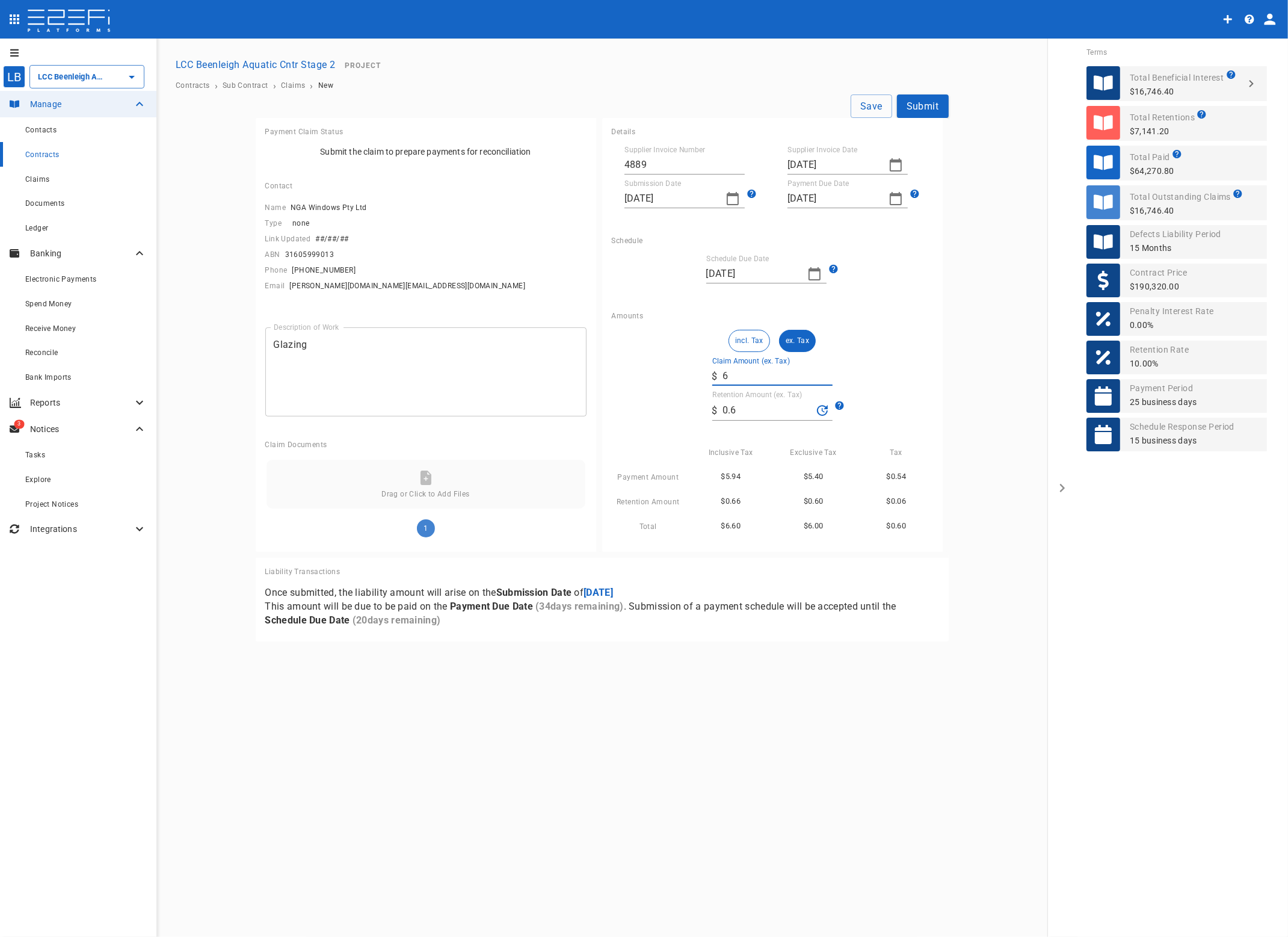
type input "68"
type input "6.8"
type input "683"
type input "68.3"
type input "6,837"
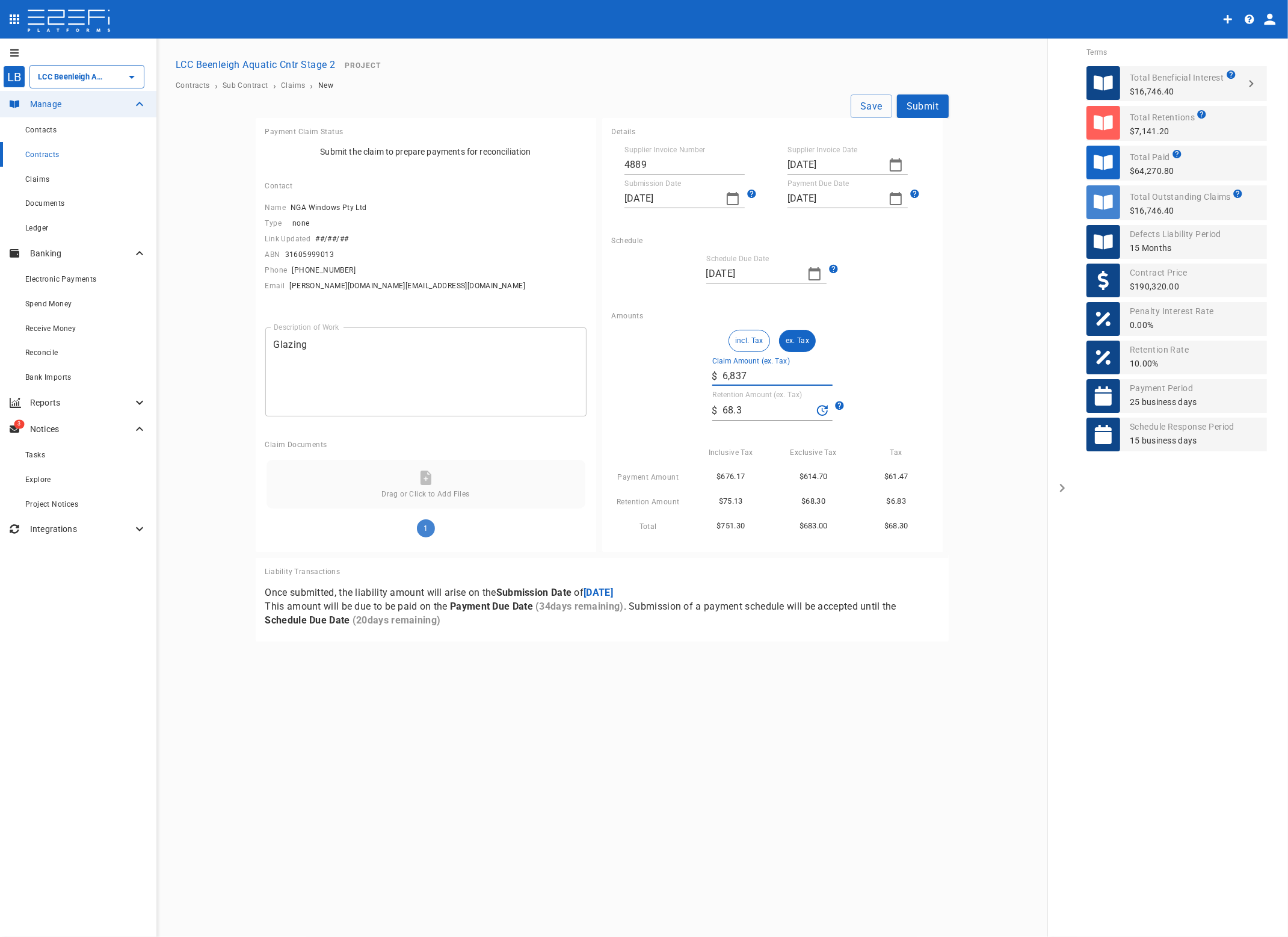
type input "683.7"
type input "68,376"
type input "6,837.6"
type input "68,376"
click at [947, 347] on div "Details Supplier Invoice Number 4889 Supplier Invoice Date [DATE] Submission Da…" at bounding box center [775, 334] width 347 height 434
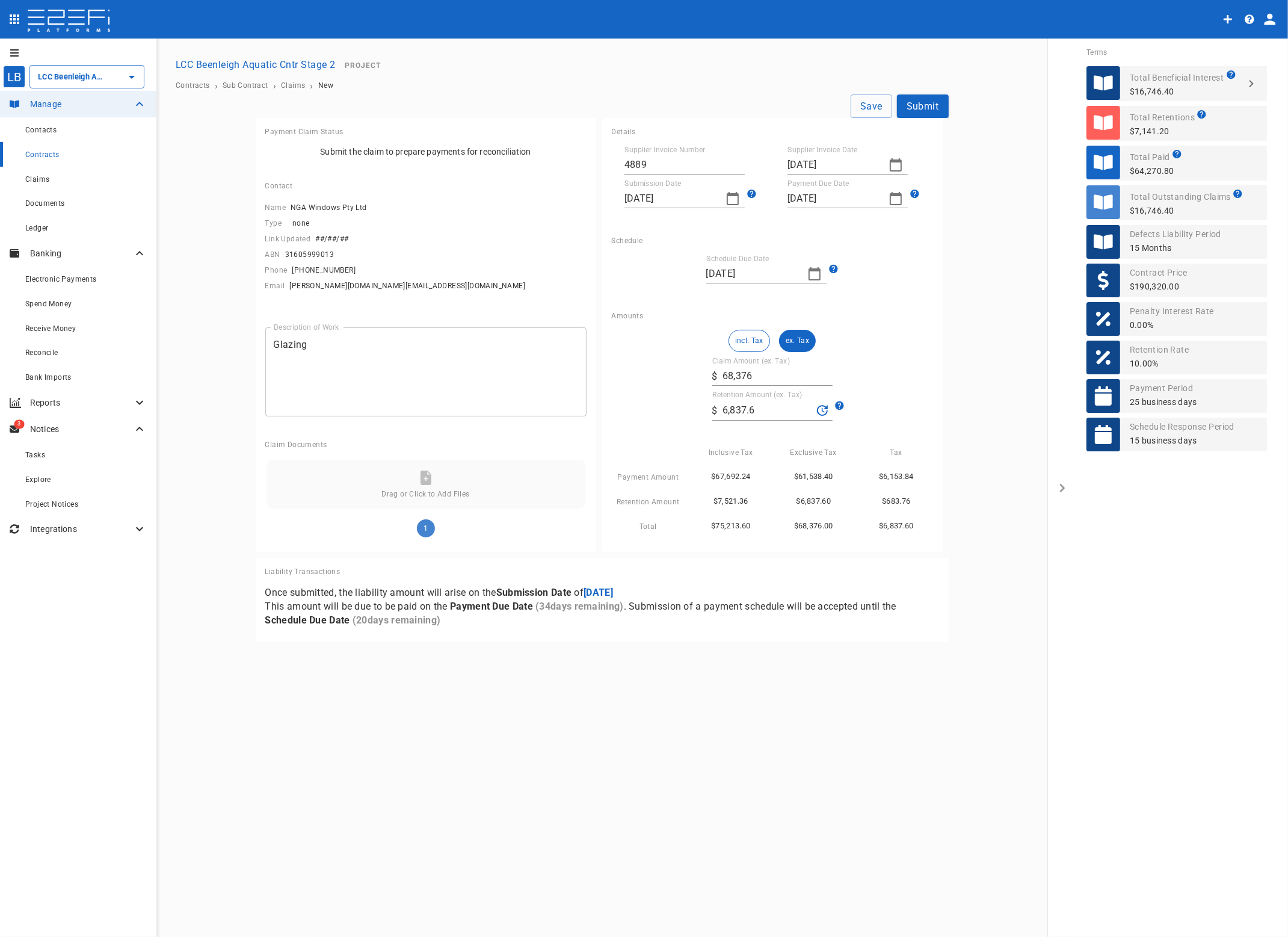
click at [871, 103] on button "Save" at bounding box center [871, 106] width 41 height 24
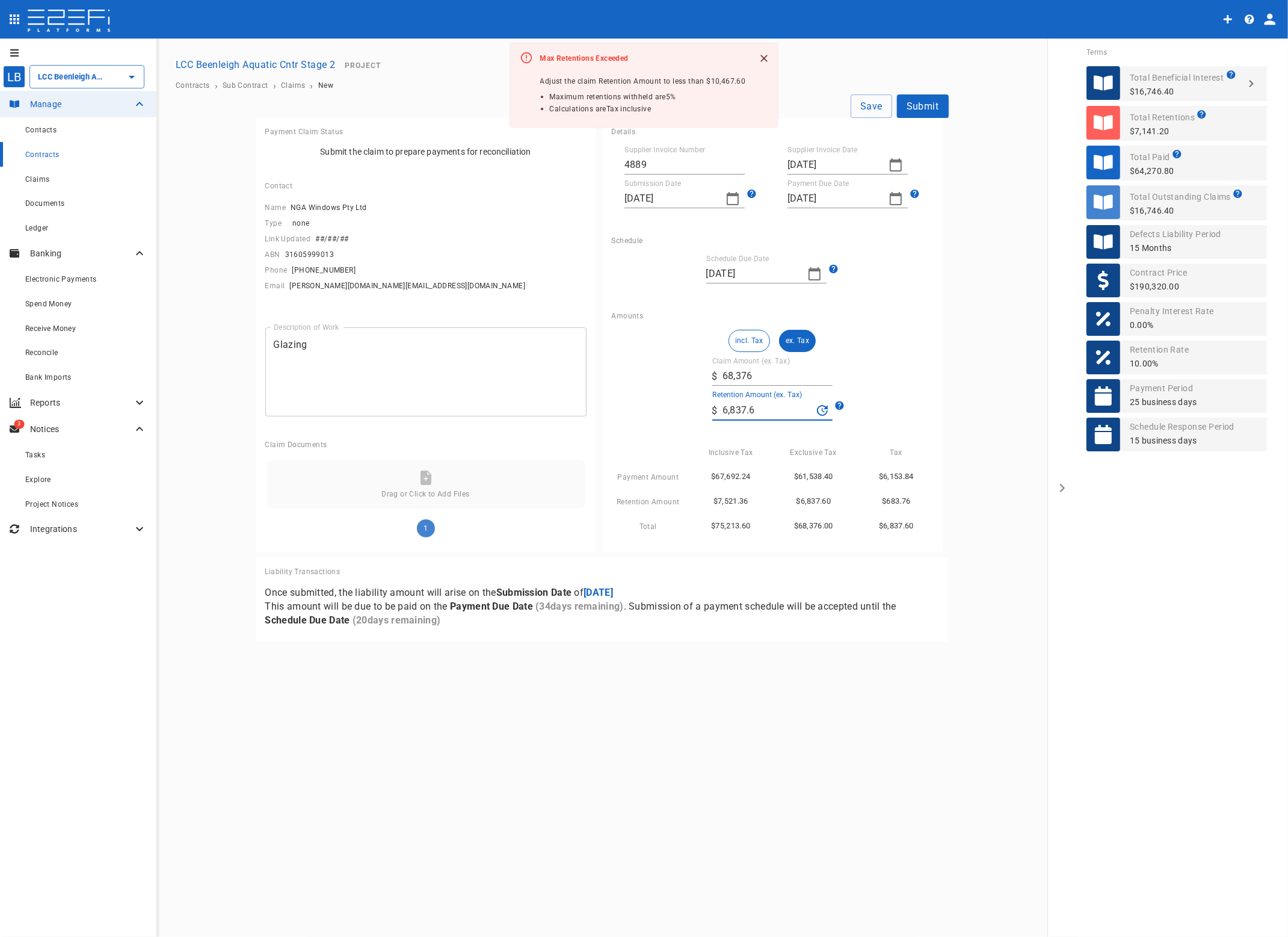
drag, startPoint x: 757, startPoint y: 413, endPoint x: 667, endPoint y: 404, distance: 90.4
click at [667, 404] on div "incl. Tax ex. Tax Claim Amount (ex. Tax) ​ $ 68,376 Retention Amount (ex. Tax) …" at bounding box center [772, 431] width 321 height 203
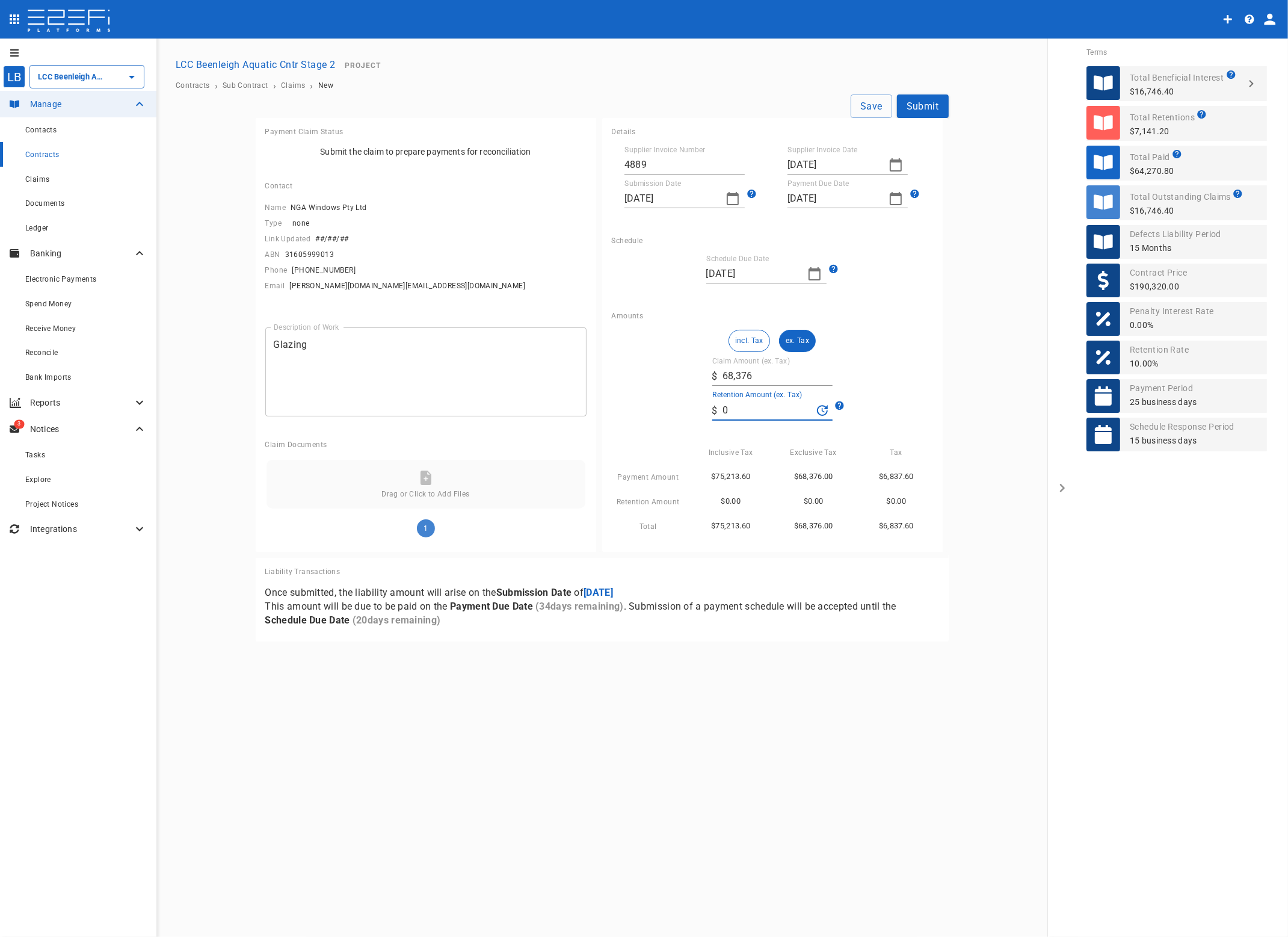
type input "0"
click at [937, 343] on div "Amounts incl. Tax ex. Tax Claim Amount (ex. Tax) ​ $ 68,376 Retention Amount (e…" at bounding box center [772, 426] width 340 height 249
click at [872, 103] on button "Save" at bounding box center [871, 106] width 41 height 24
type input "[DATE]"
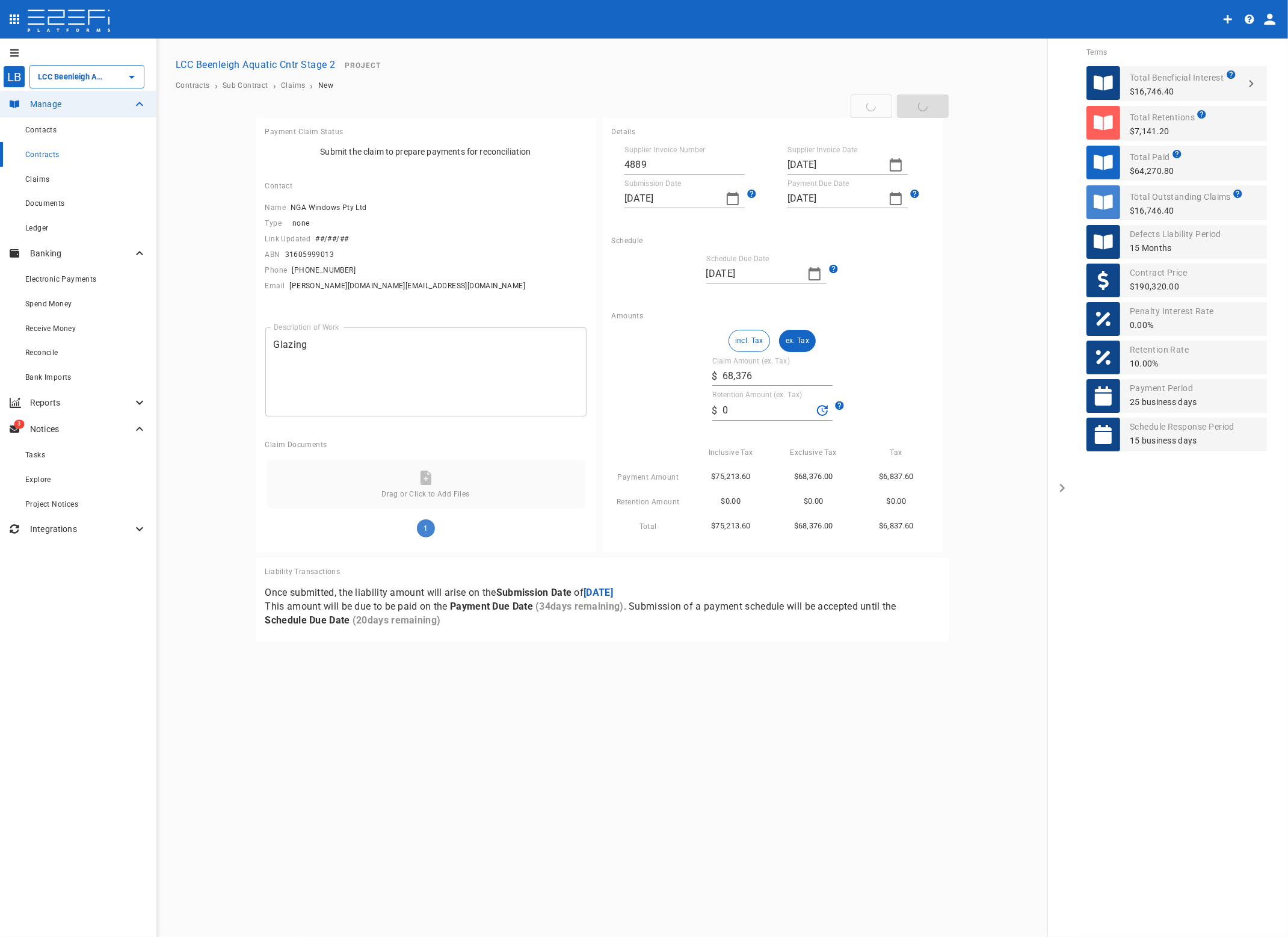
type input "[DATE]"
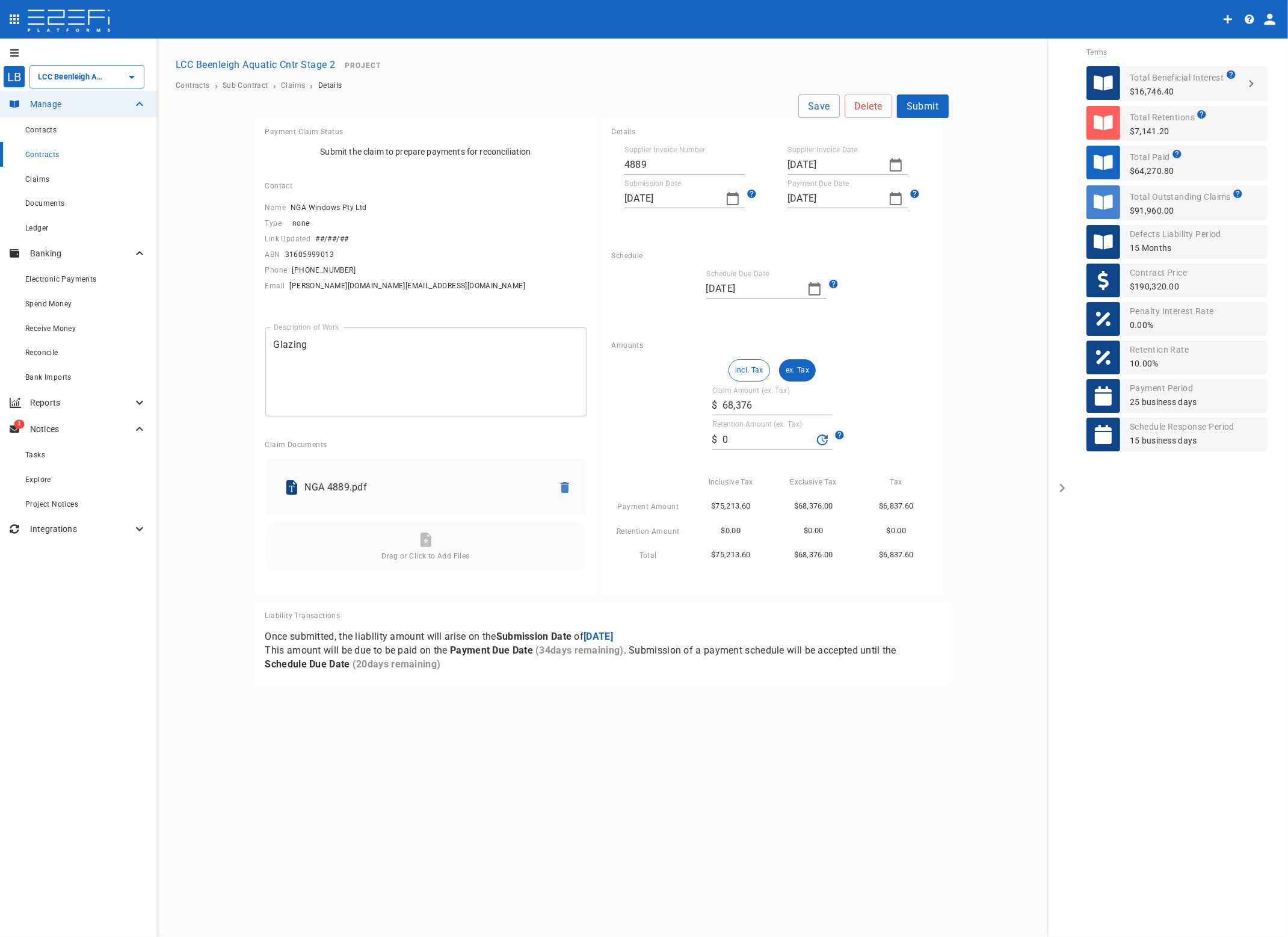
click at [913, 103] on button "Submit" at bounding box center [923, 106] width 52 height 24
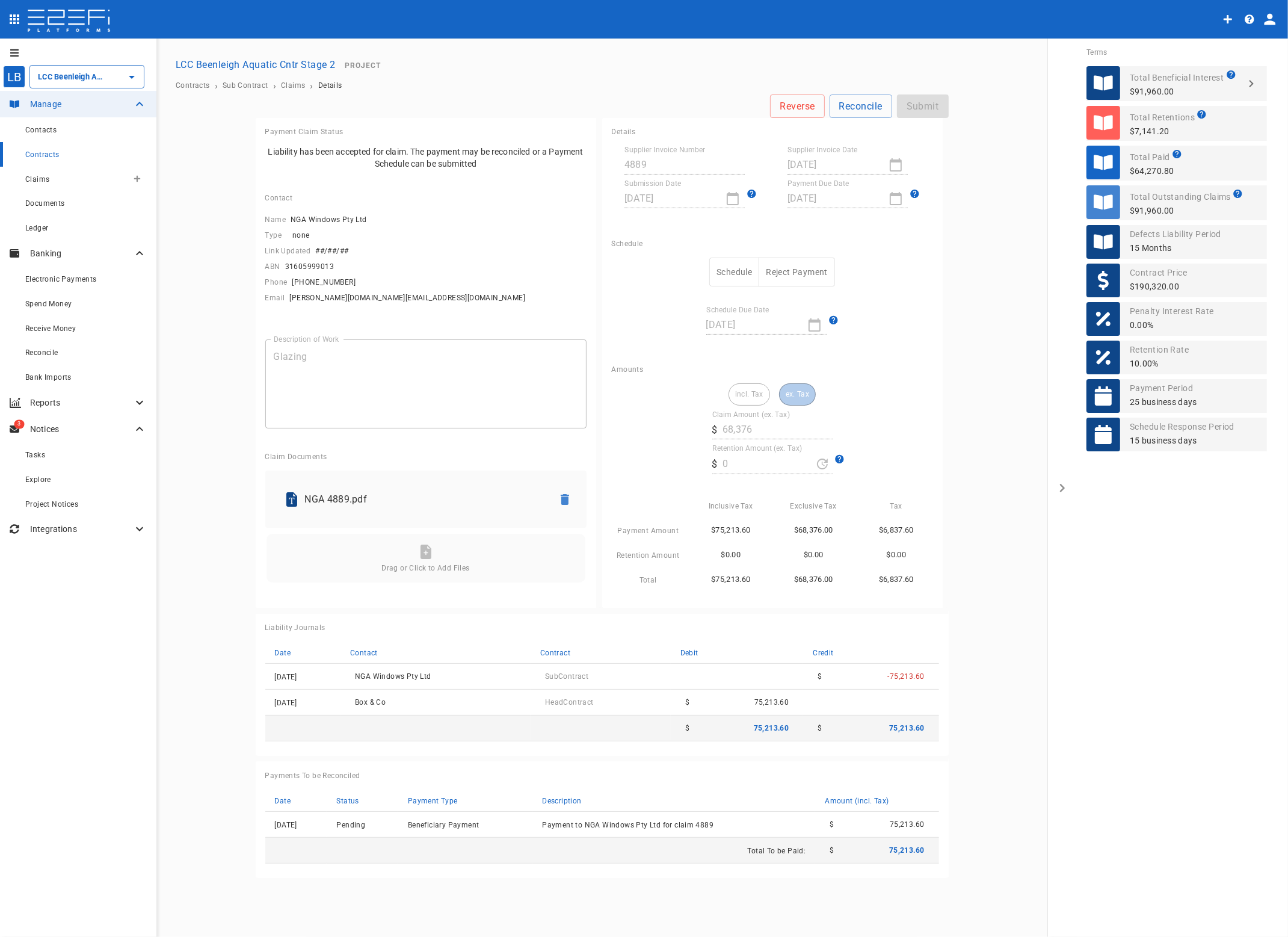
click at [49, 177] on span "Claims" at bounding box center [36, 179] width 24 height 9
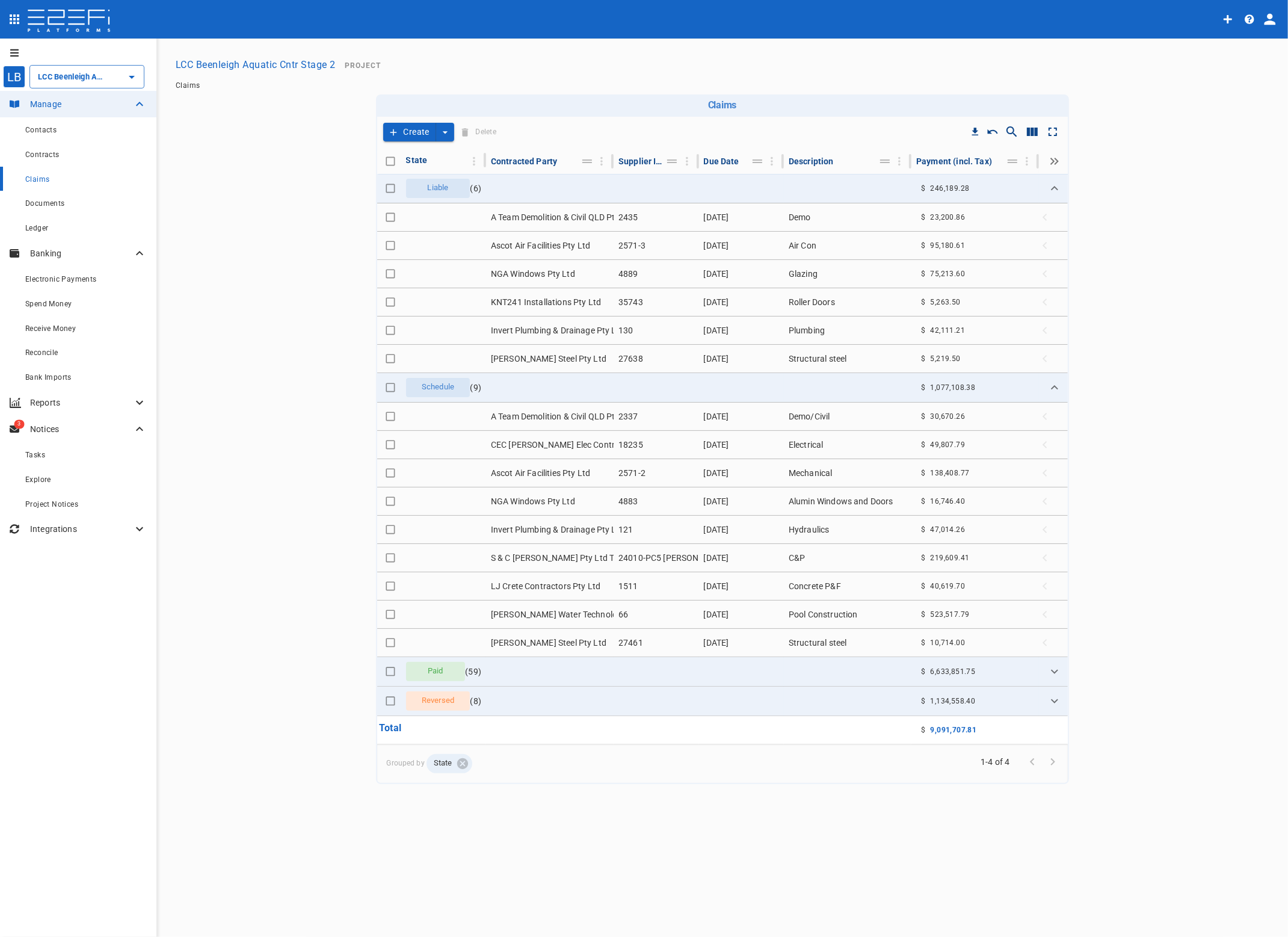
click at [443, 133] on icon "create claim type options" at bounding box center [445, 132] width 12 height 12
click at [434, 173] on span "Self Create" at bounding box center [419, 176] width 52 height 13
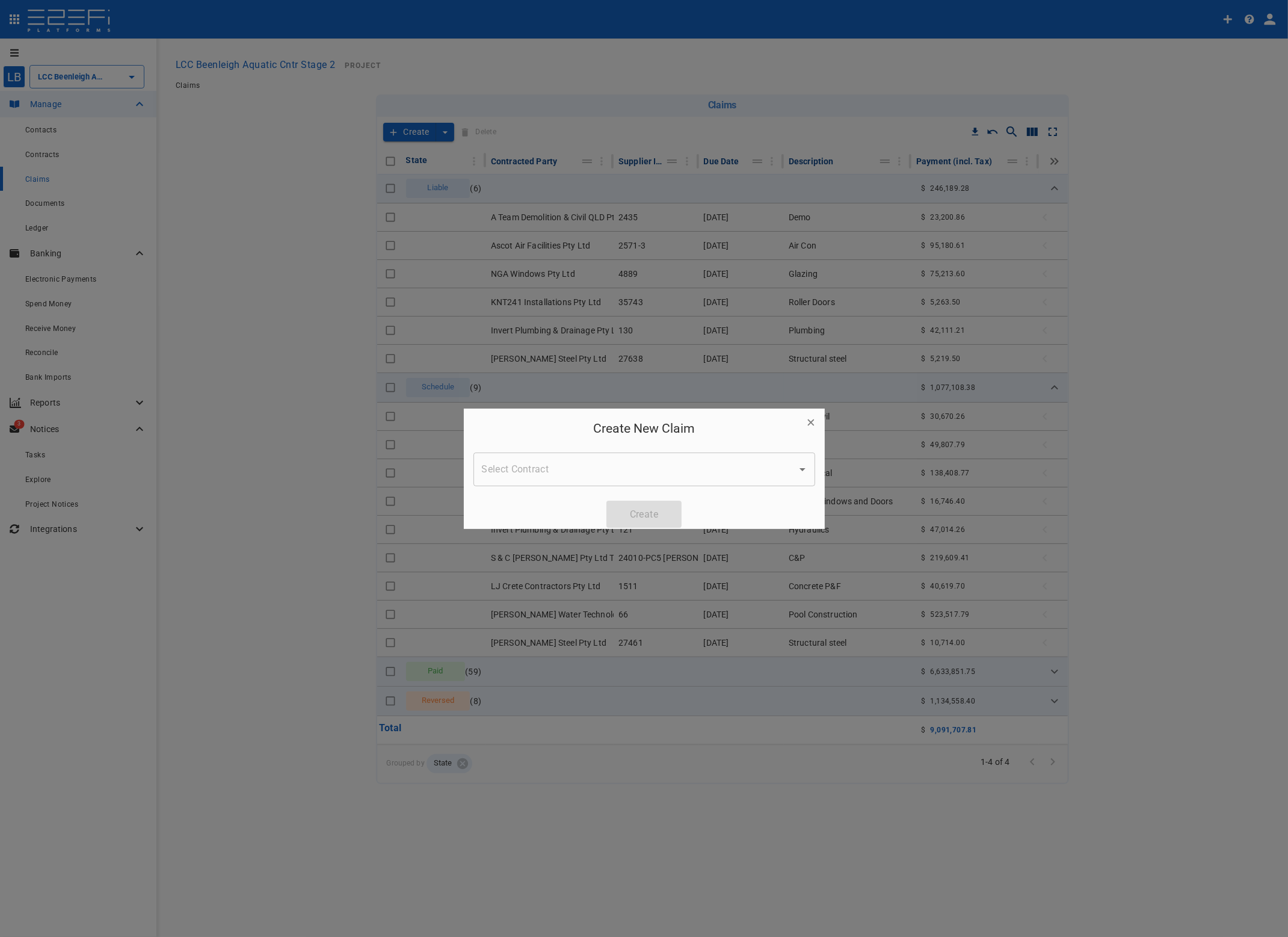
click at [502, 465] on input "Select Contract" at bounding box center [634, 469] width 312 height 23
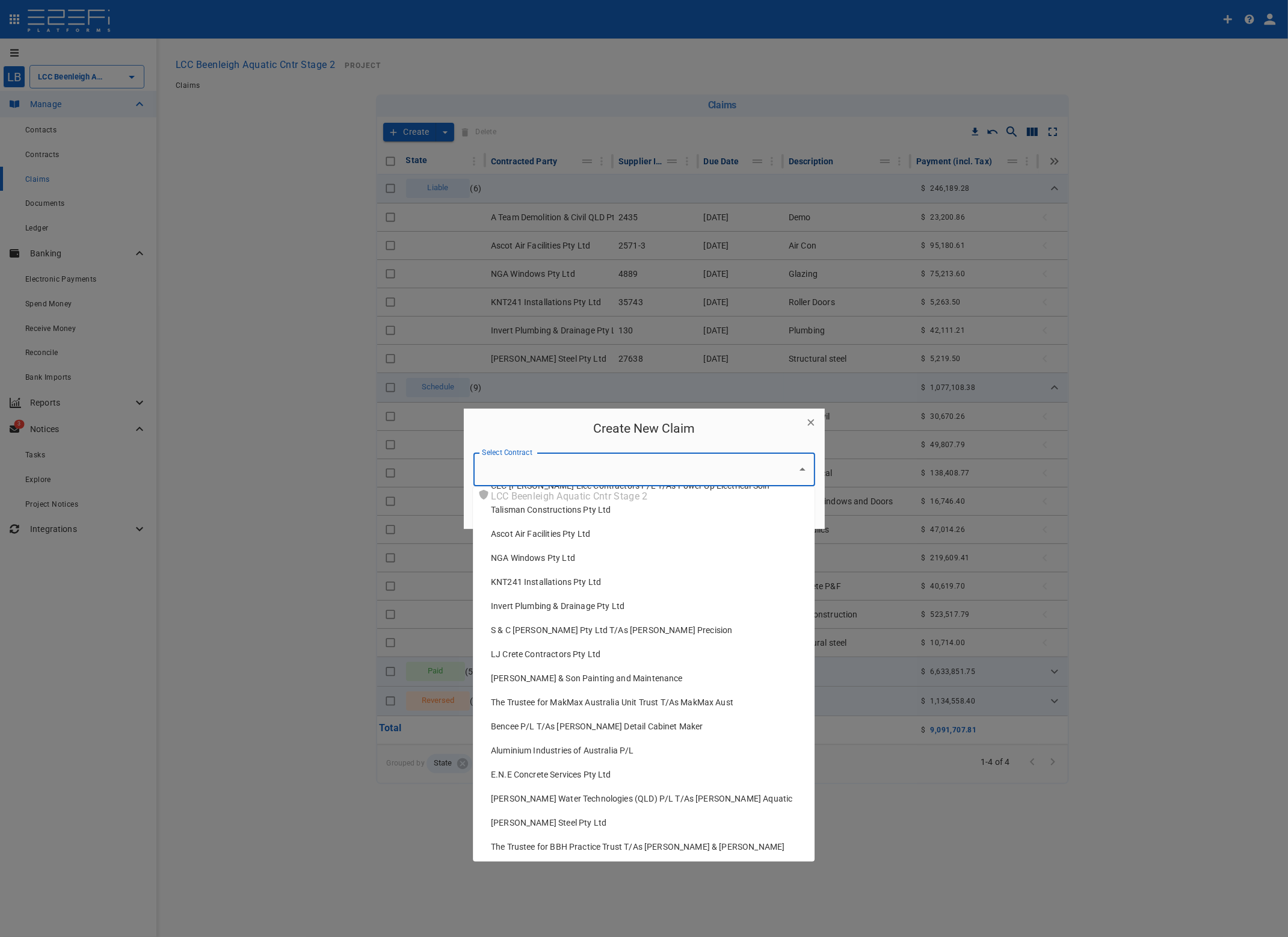
scroll to position [86, 0]
click at [542, 627] on span "S & C [PERSON_NAME] Pty Ltd T/As [PERSON_NAME] Precision" at bounding box center [612, 628] width 242 height 12
type input "S & C [PERSON_NAME] Pty Ltd T/As [PERSON_NAME] Precision"
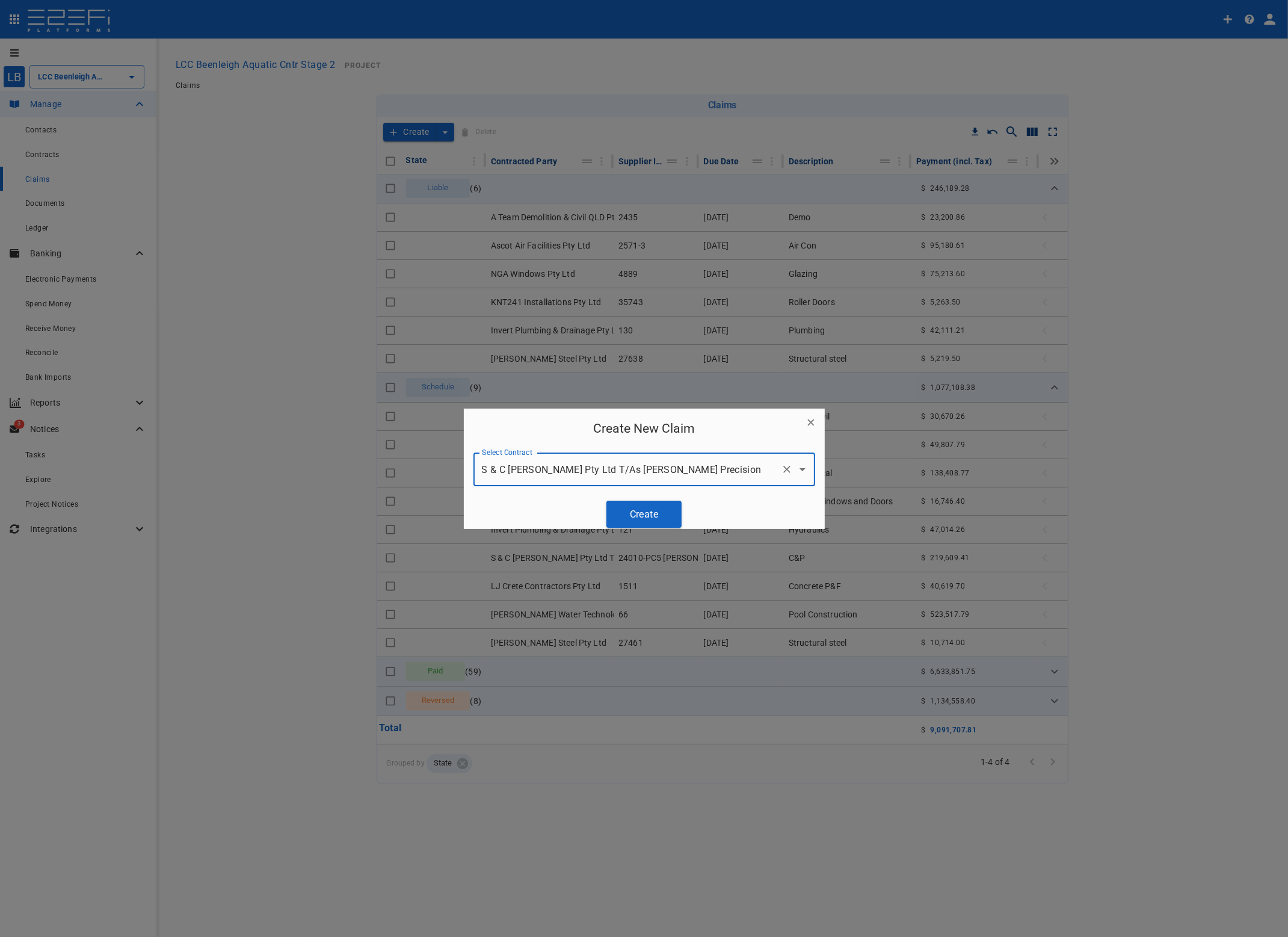
click at [638, 506] on button "Create" at bounding box center [644, 514] width 75 height 27
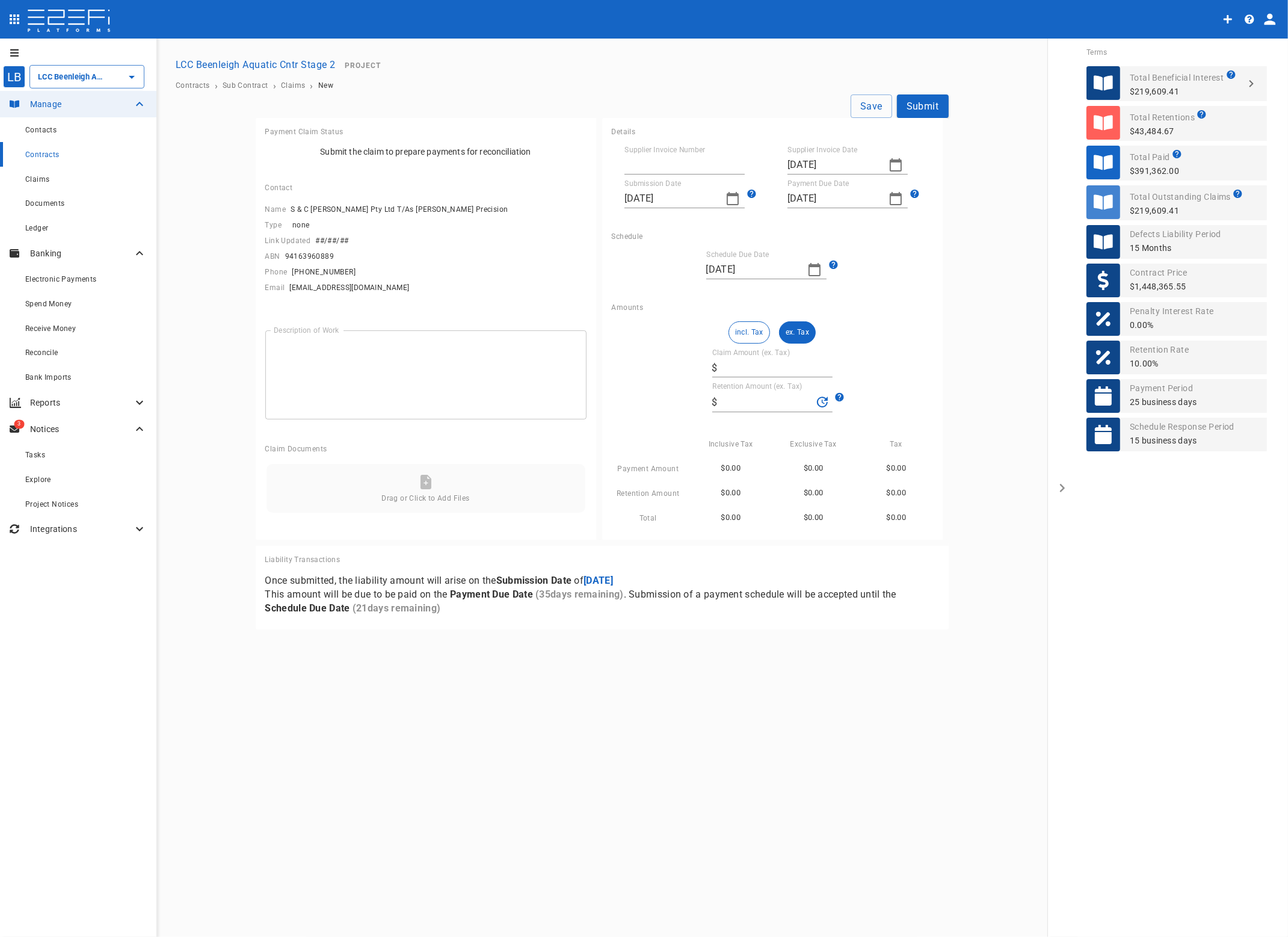
click at [653, 161] on input "Supplier Invoice Number" at bounding box center [685, 164] width 120 height 19
type input "24010-6 [PERSON_NAME]"
click at [895, 163] on icon "button" at bounding box center [895, 164] width 14 height 14
click at [792, 326] on button "25" at bounding box center [800, 328] width 24 height 24
type input "[DATE]"
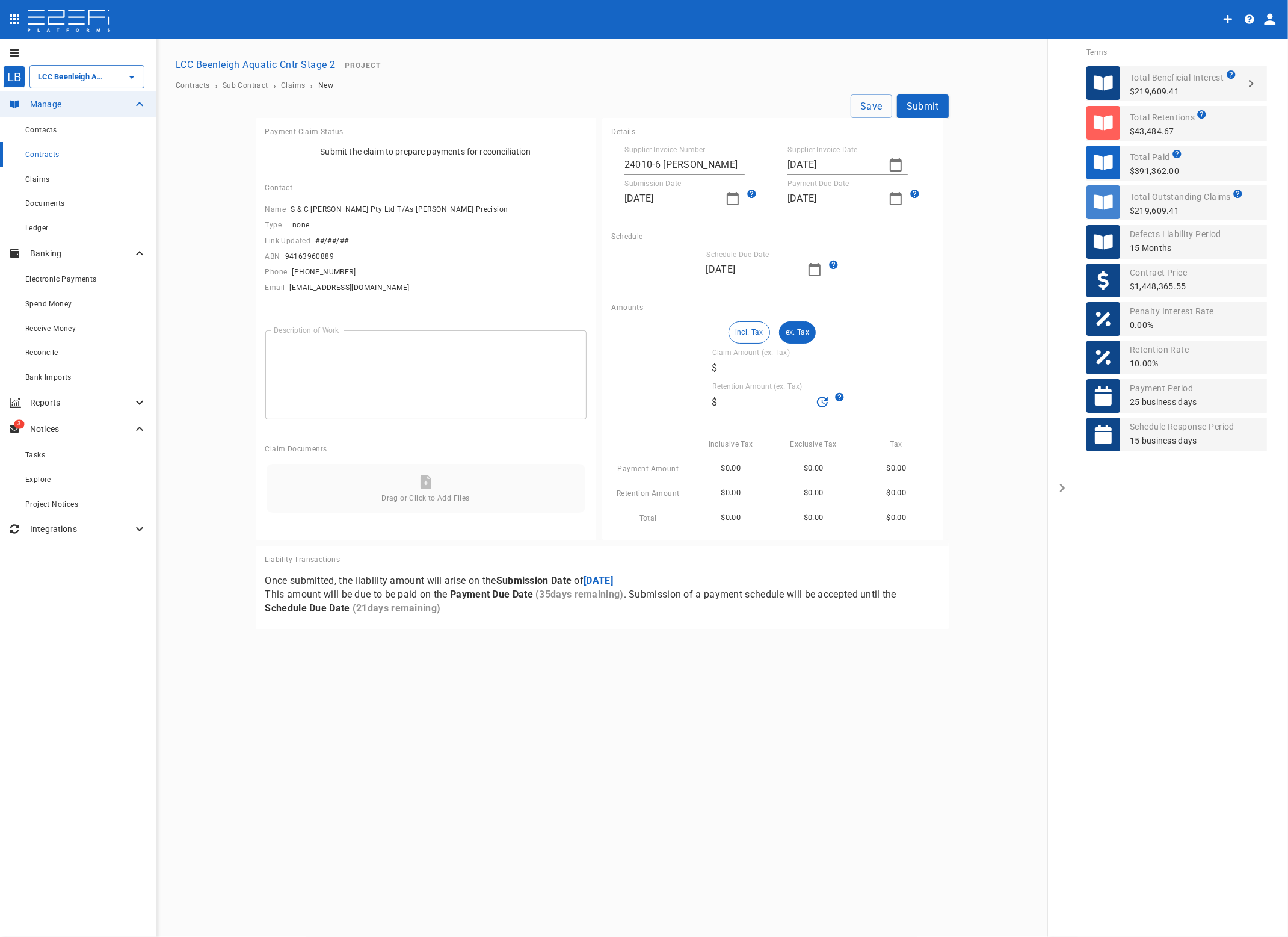
click at [731, 199] on icon "button" at bounding box center [733, 198] width 14 height 14
click at [638, 360] on div "25" at bounding box center [636, 362] width 10 height 13
type input "[DATE]"
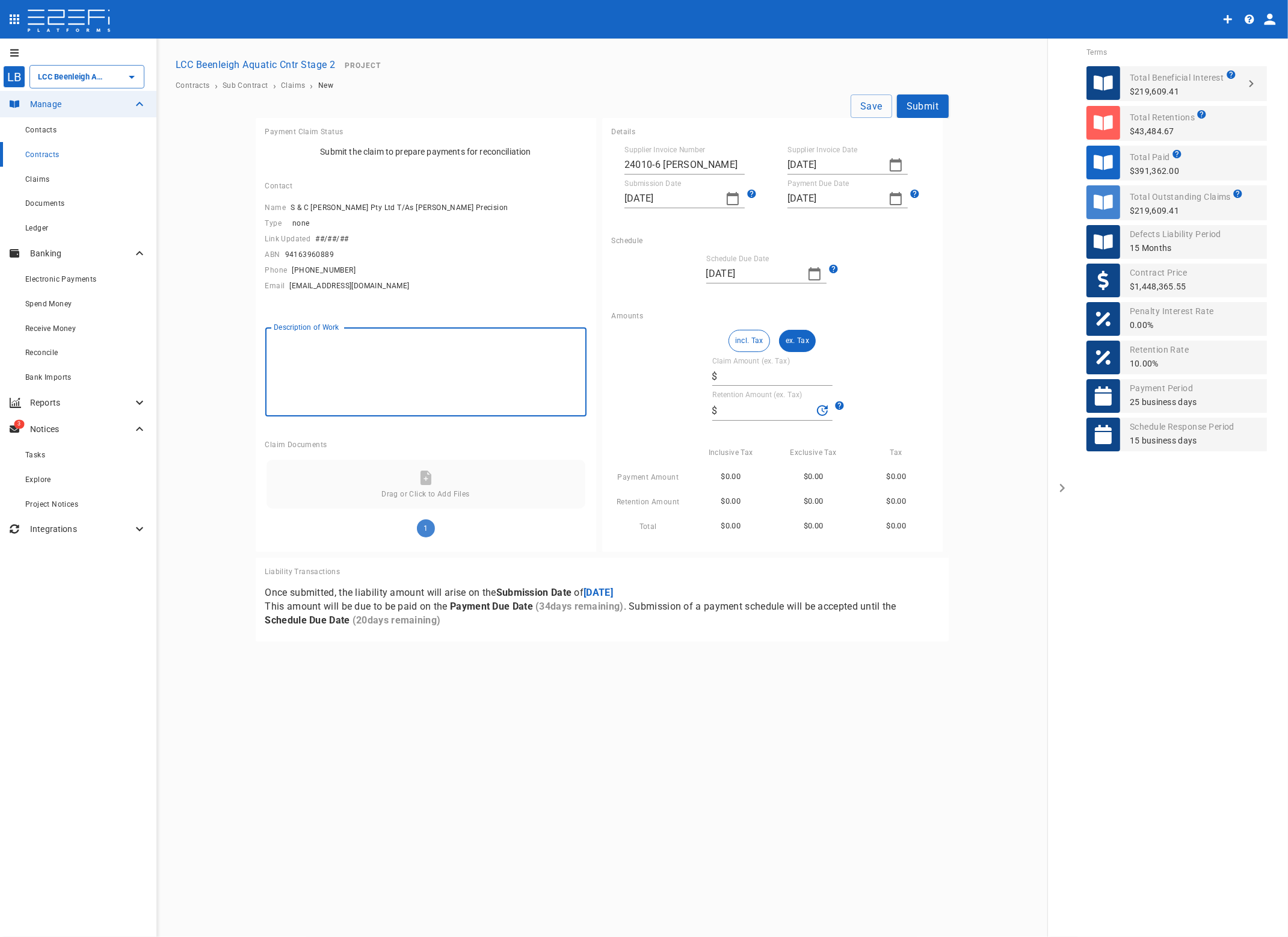
click at [354, 361] on textarea "Description of Work" at bounding box center [426, 372] width 305 height 69
type textarea "C"
type textarea "Joinery"
click at [742, 378] on input "Claim Amount (ex. Tax)" at bounding box center [777, 376] width 110 height 19
type input "2"
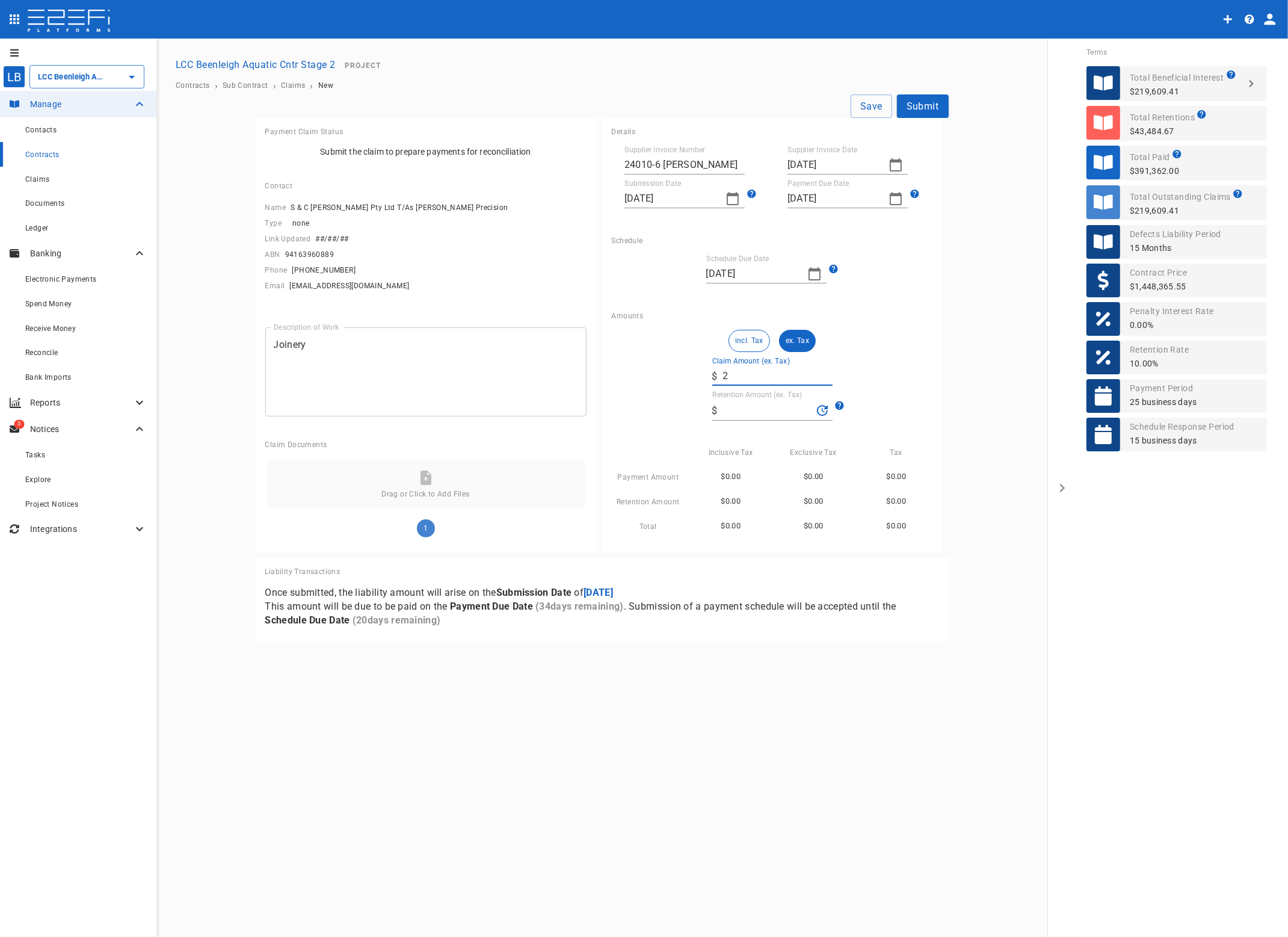
type input "0.2"
type input "22"
type input "2.2"
type input "222"
type input "22.2"
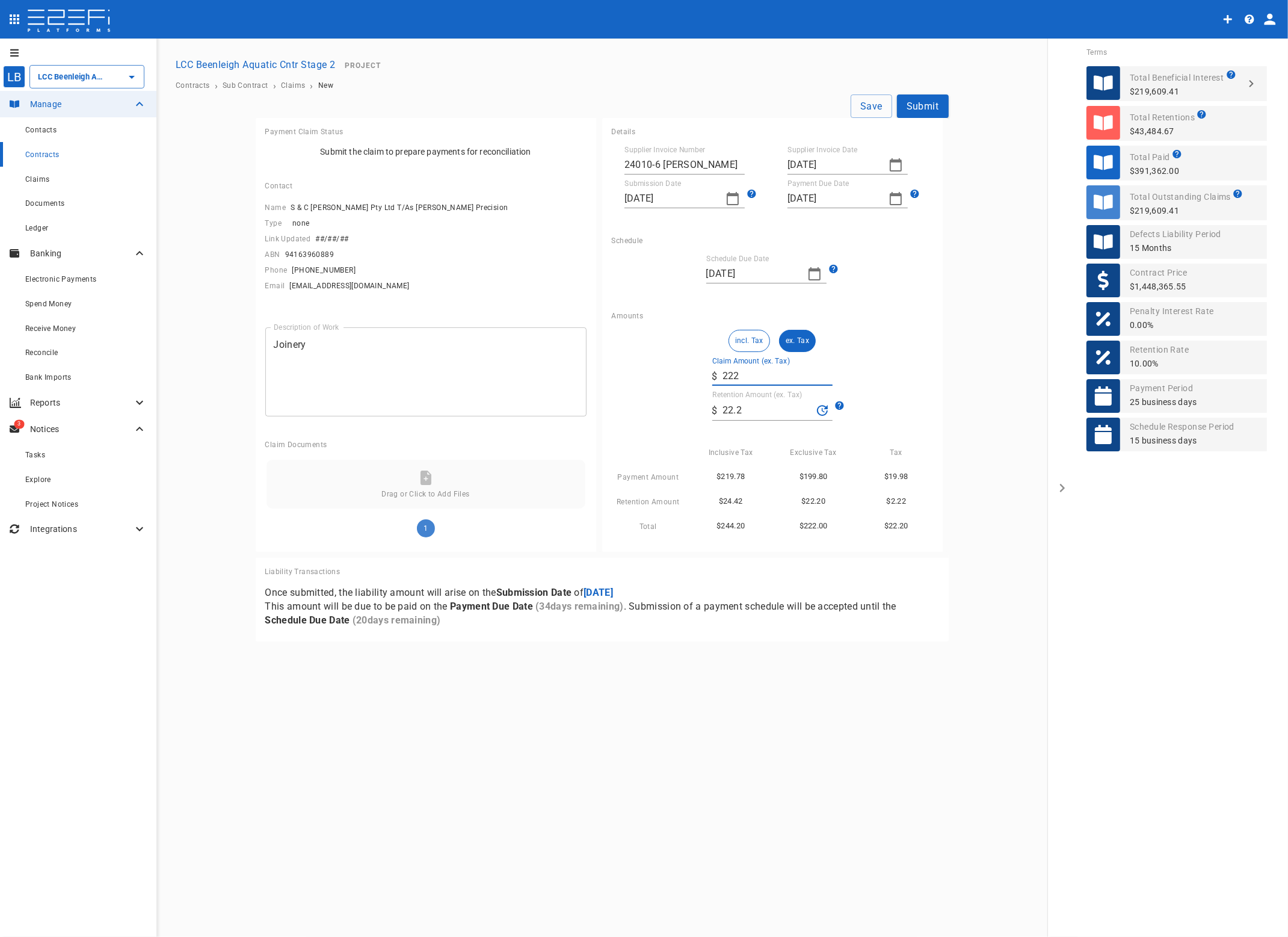
type input "2,228"
type input "222.8"
type input "22,289"
type input "2,228.9"
type input "222,895"
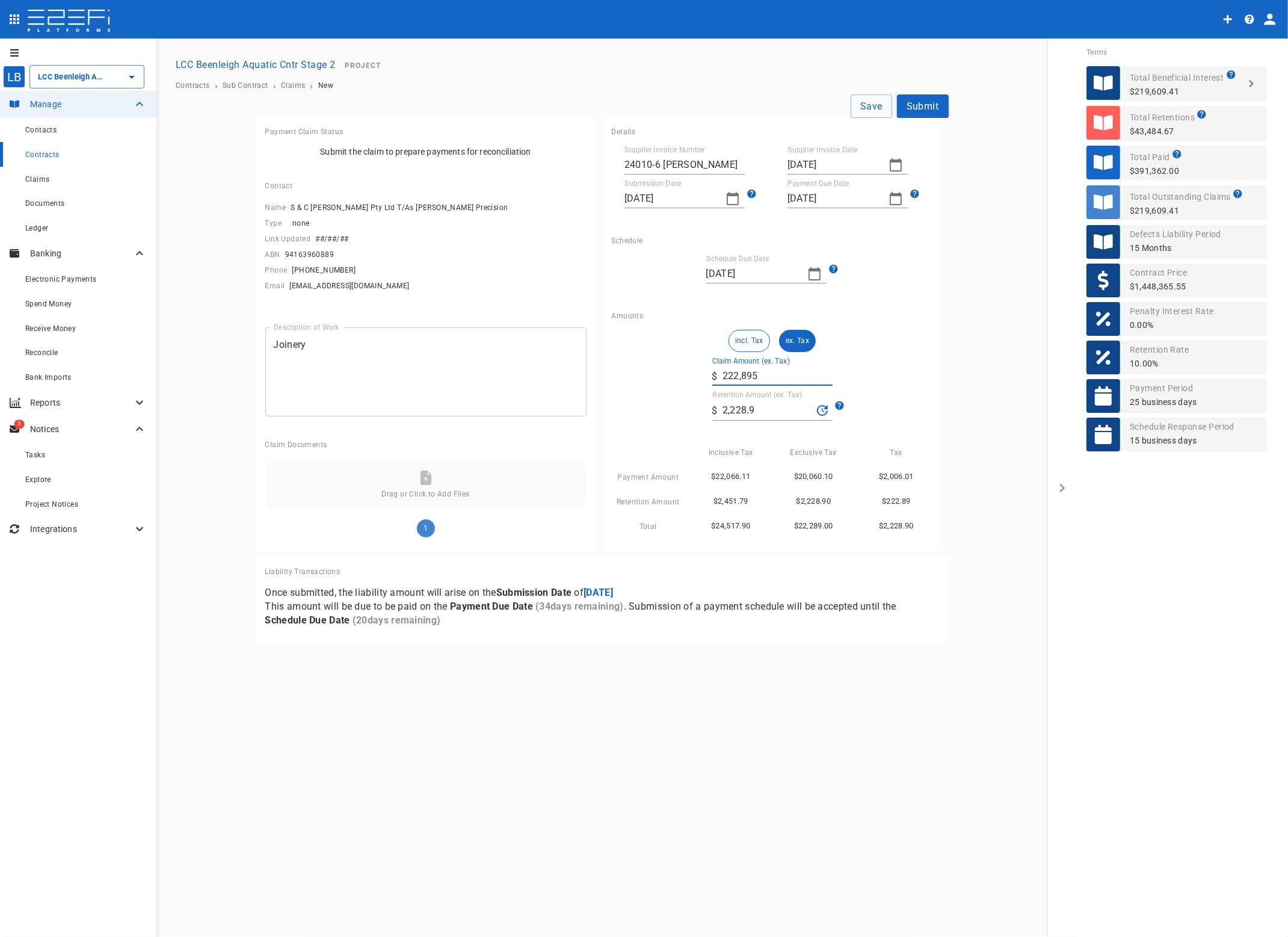
type input "22,289.5"
type input "222,895.2"
type input "22,289.52"
type input "222,895.2"
click at [909, 368] on div "incl. Tax ex. Tax Claim Amount (ex. Tax) ​ $ 222,895.2 Retention Amount (ex. Ta…" at bounding box center [772, 431] width 321 height 203
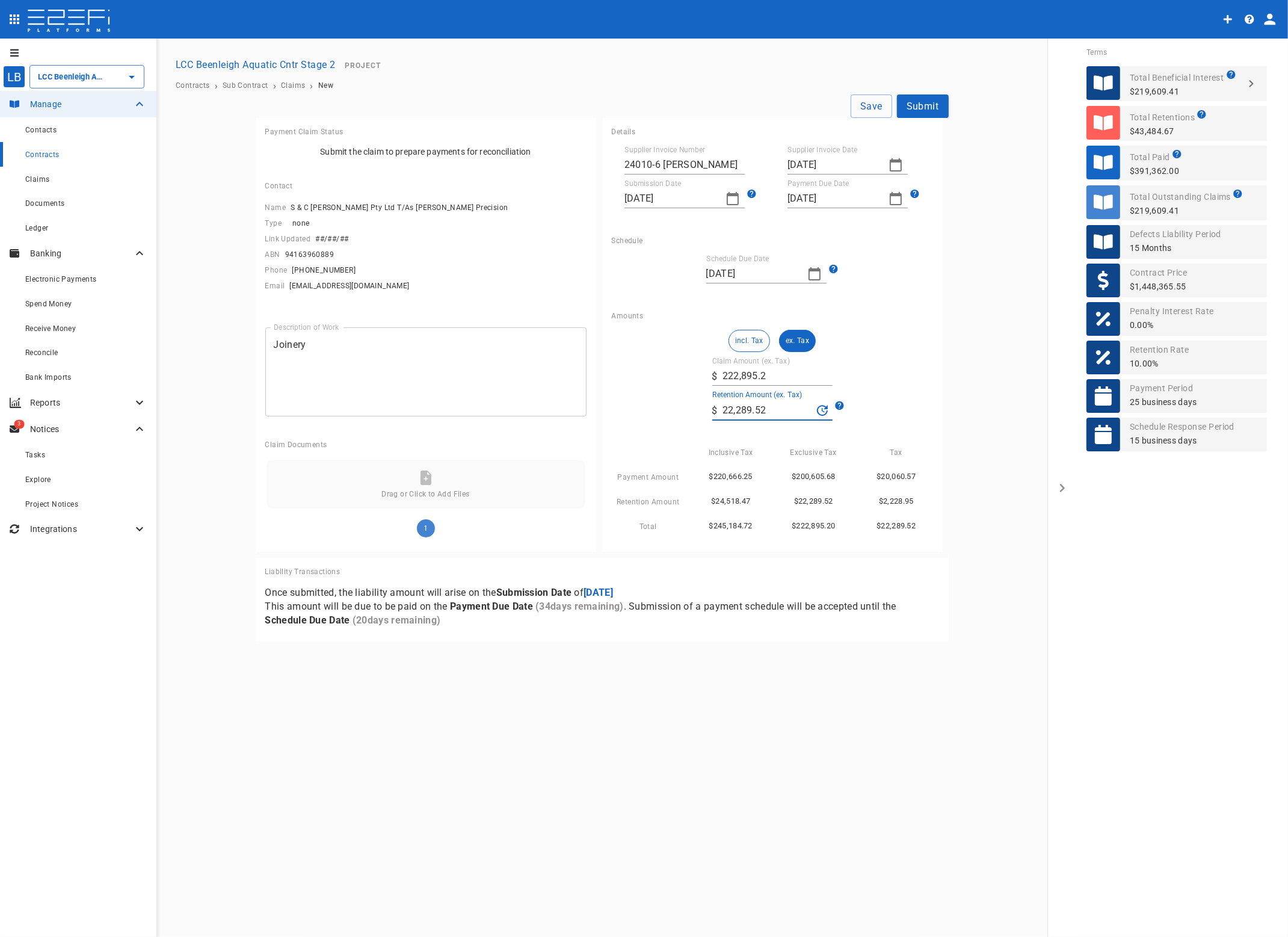
drag, startPoint x: 783, startPoint y: 414, endPoint x: 614, endPoint y: 433, distance: 170.1
click at [615, 433] on div "incl. Tax ex. Tax Claim Amount (ex. Tax) ​ $ 222,895.2 Retention Amount (ex. Ta…" at bounding box center [772, 431] width 321 height 203
type input "0"
click at [937, 362] on div "Amounts incl. Tax ex. Tax Claim Amount (ex. Tax) ​ $ 222,895.2 Retention Amount…" at bounding box center [772, 426] width 340 height 249
click at [877, 106] on button "Save" at bounding box center [871, 106] width 41 height 24
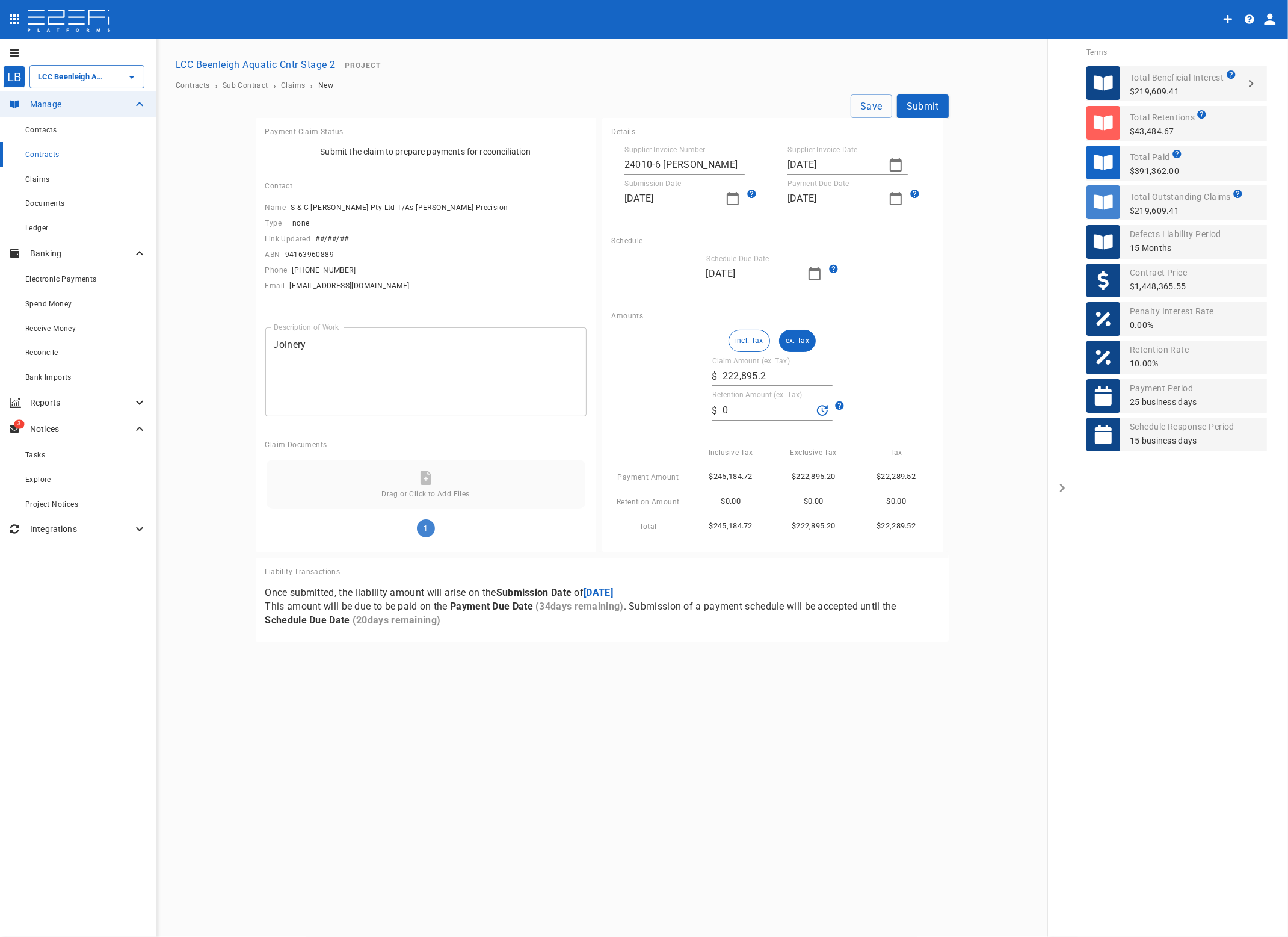
type input "[DATE]"
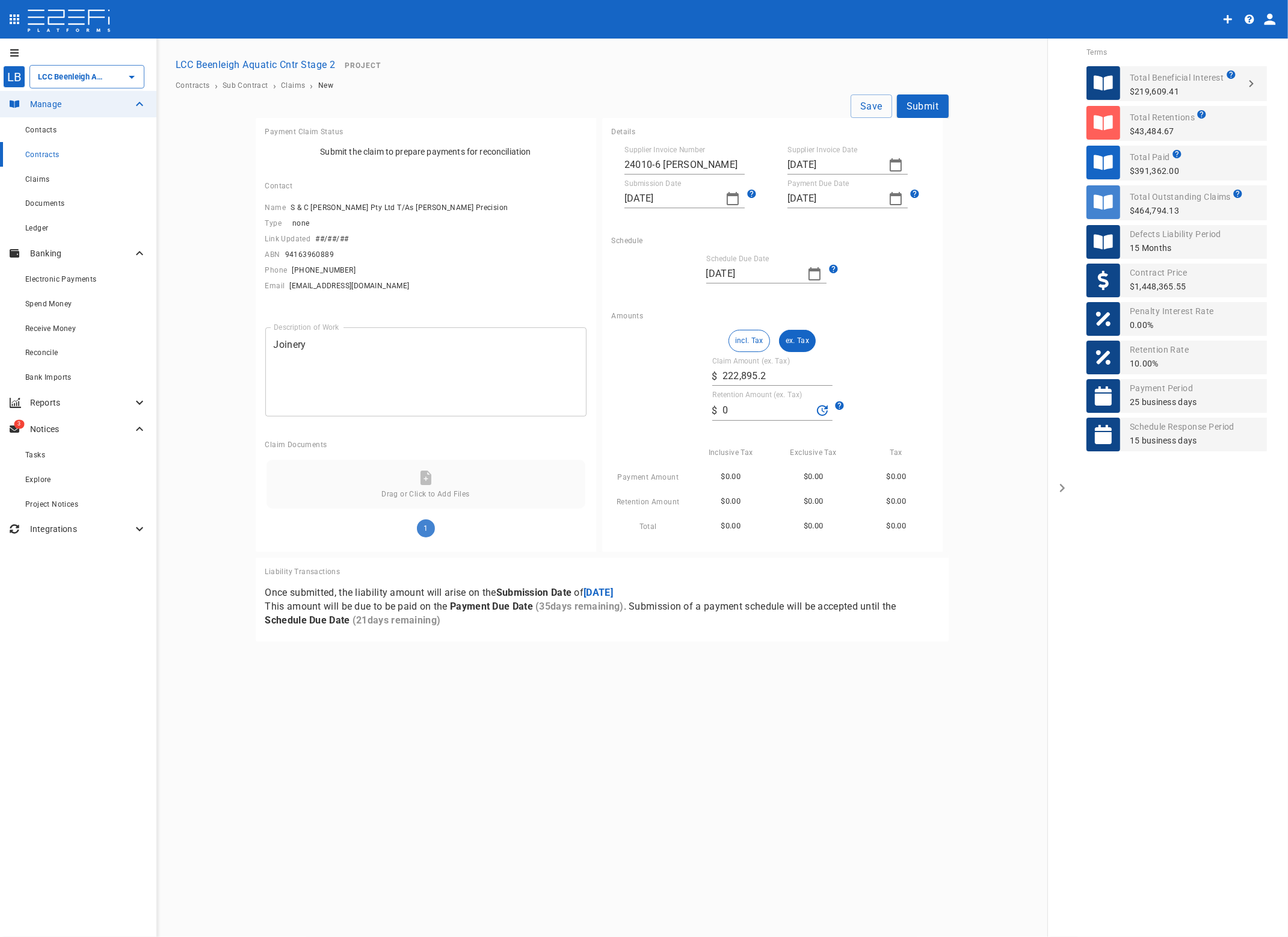
type input "[DATE]"
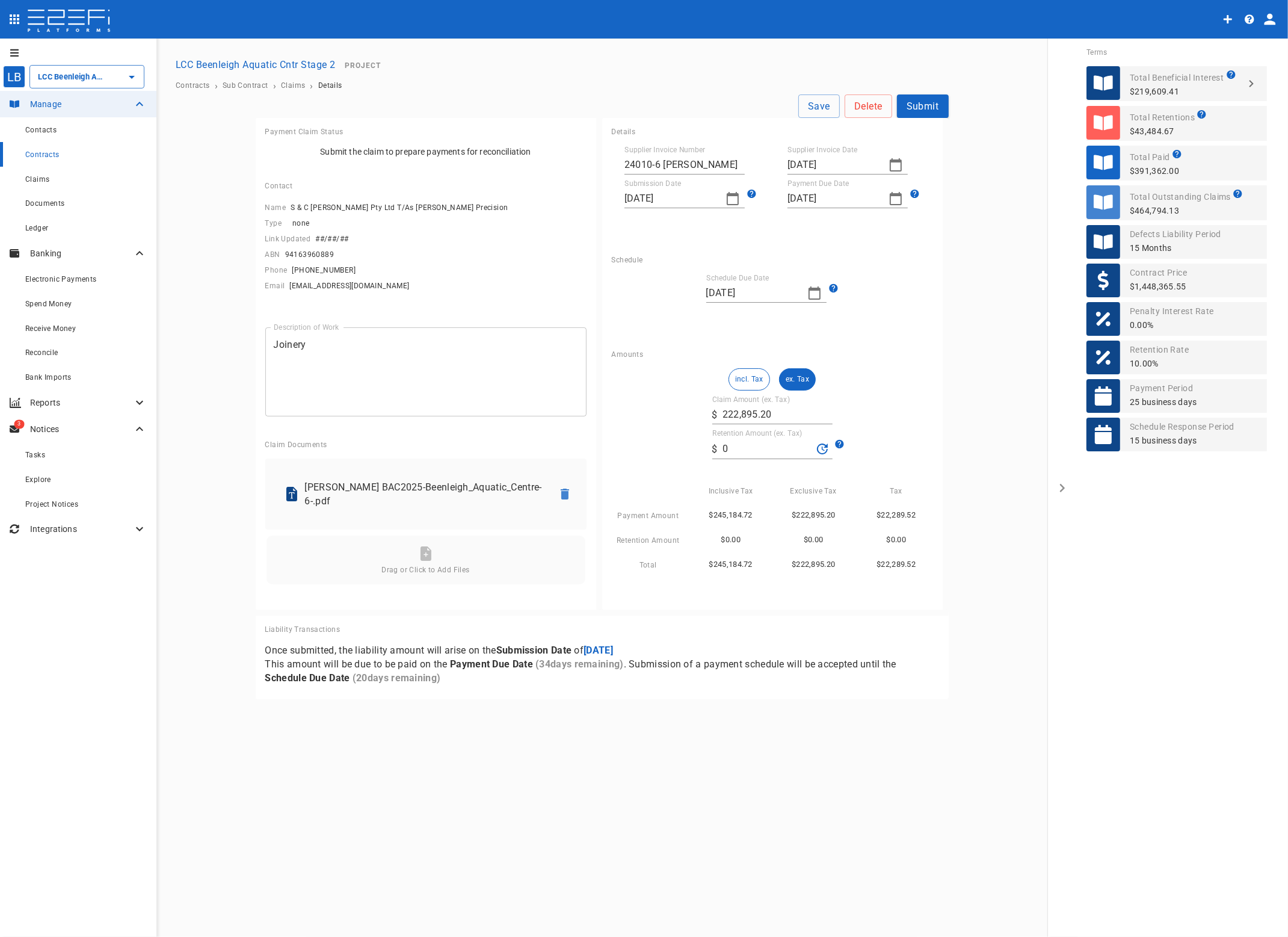
click at [922, 106] on button "Submit" at bounding box center [923, 106] width 52 height 24
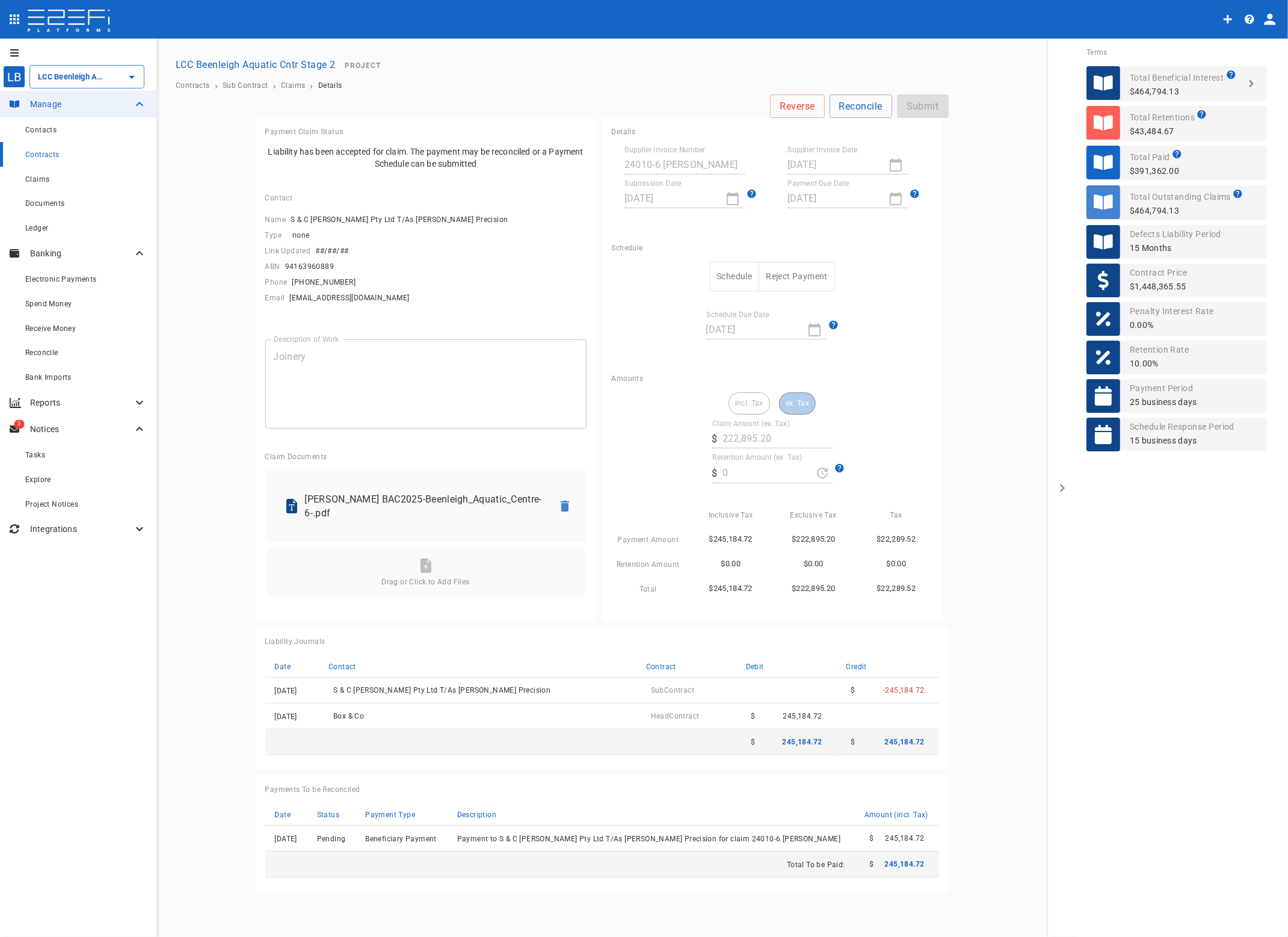
click at [36, 178] on span "Claims" at bounding box center [36, 179] width 24 height 9
